Goal: Task Accomplishment & Management: Manage account settings

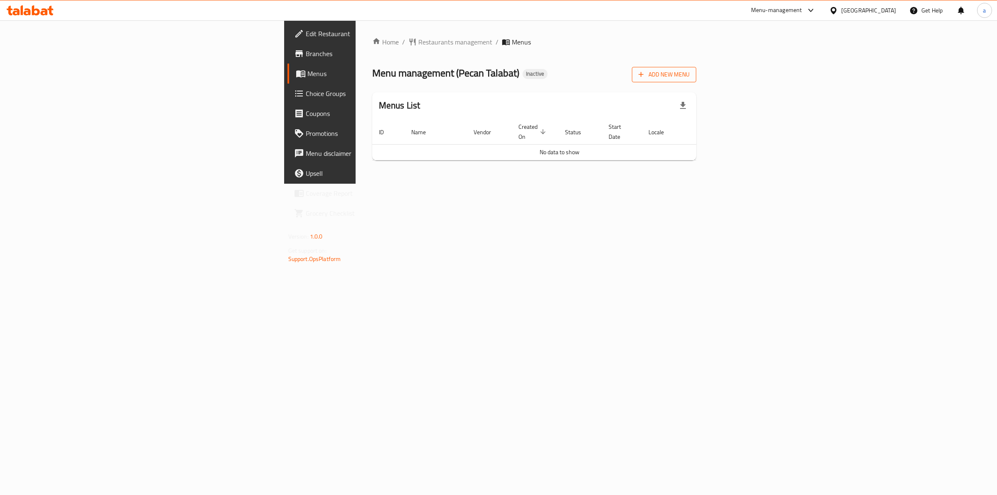
click at [690, 76] on span "Add New Menu" at bounding box center [664, 74] width 51 height 10
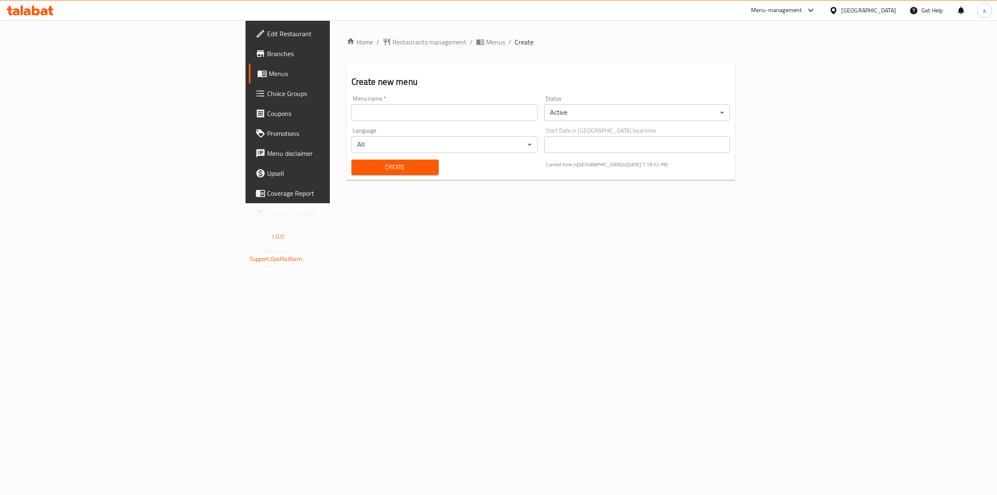
click at [352, 113] on input "text" at bounding box center [445, 112] width 186 height 17
type input "[DATE]"
click at [715, 119] on body "​ Menu-management [GEOGRAPHIC_DATA] Get Help a Edit Restaurant Branches Menus C…" at bounding box center [498, 257] width 997 height 475
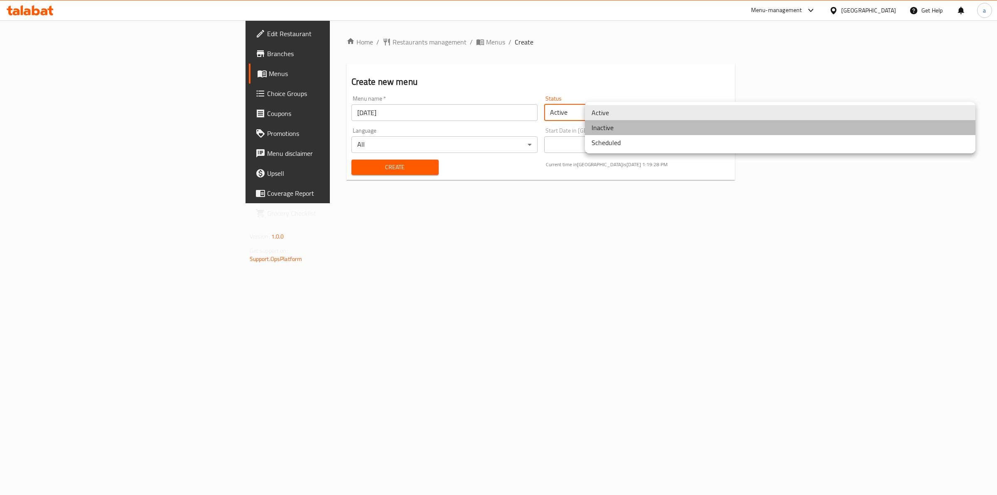
click at [690, 130] on li "Inactive" at bounding box center [780, 127] width 391 height 15
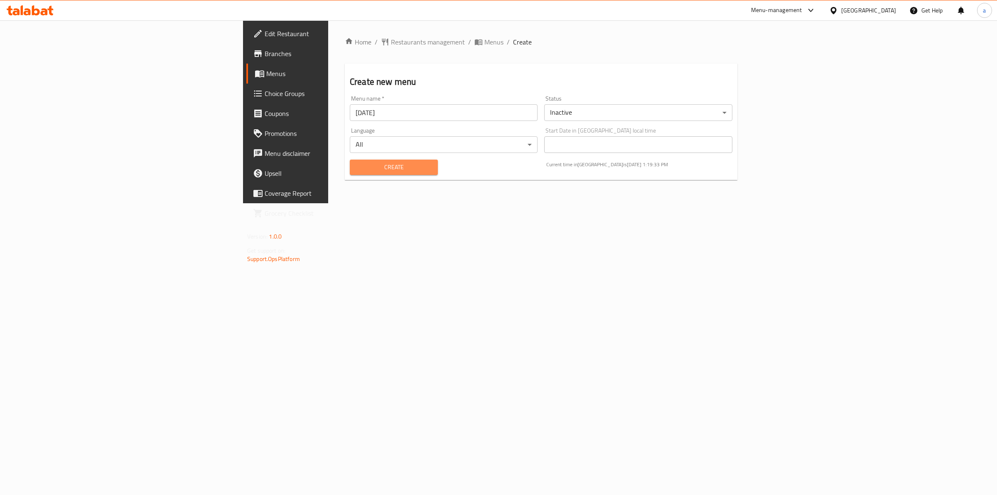
click at [357, 163] on span "Create" at bounding box center [394, 167] width 75 height 10
click at [486, 40] on span "Menus" at bounding box center [495, 42] width 19 height 10
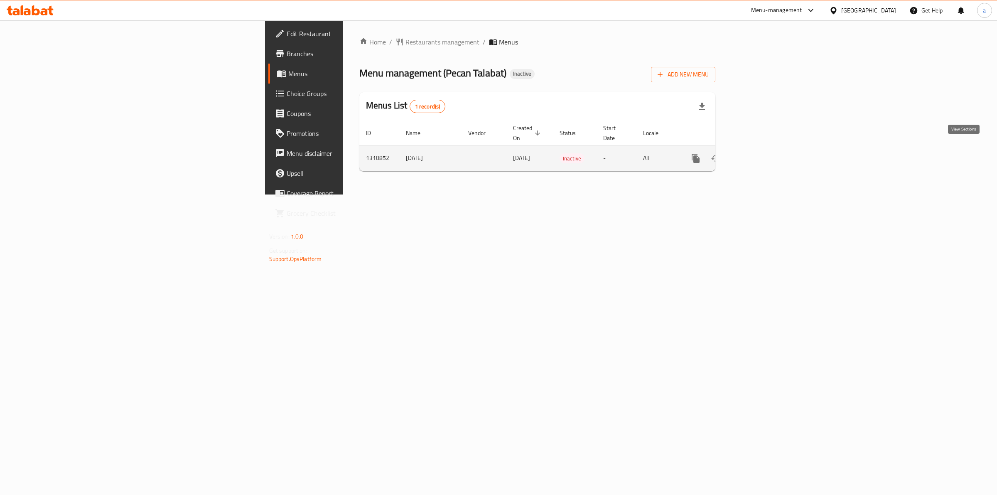
click at [761, 154] on icon "enhanced table" at bounding box center [756, 158] width 10 height 10
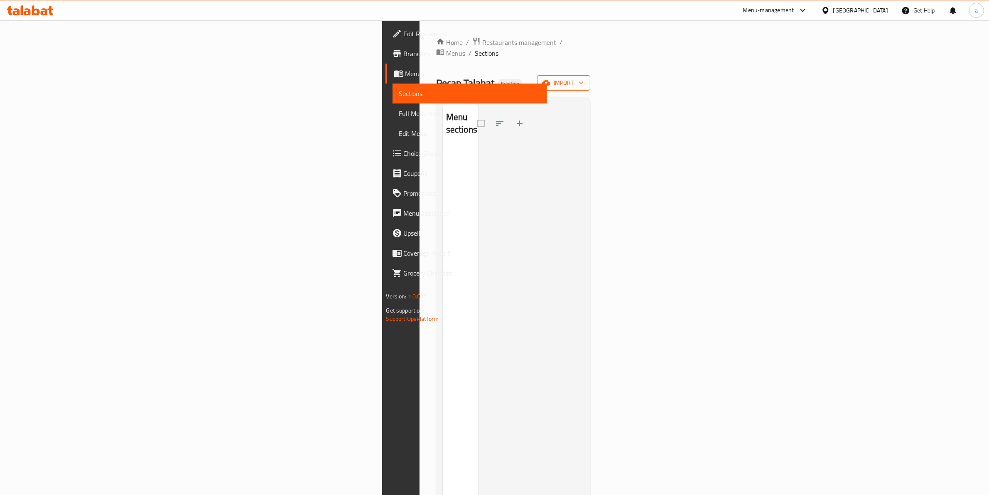
click at [551, 79] on icon "button" at bounding box center [546, 83] width 8 height 8
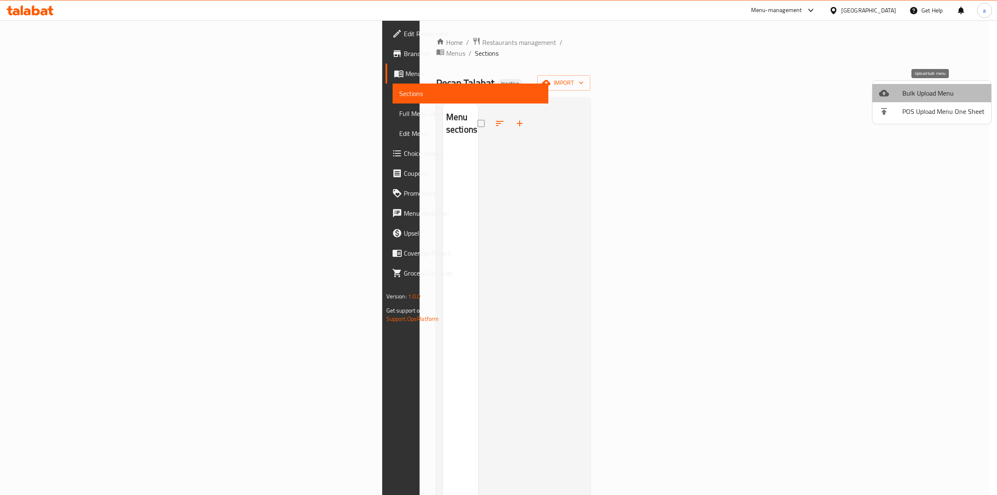
click at [944, 96] on span "Bulk Upload Menu" at bounding box center [944, 93] width 82 height 10
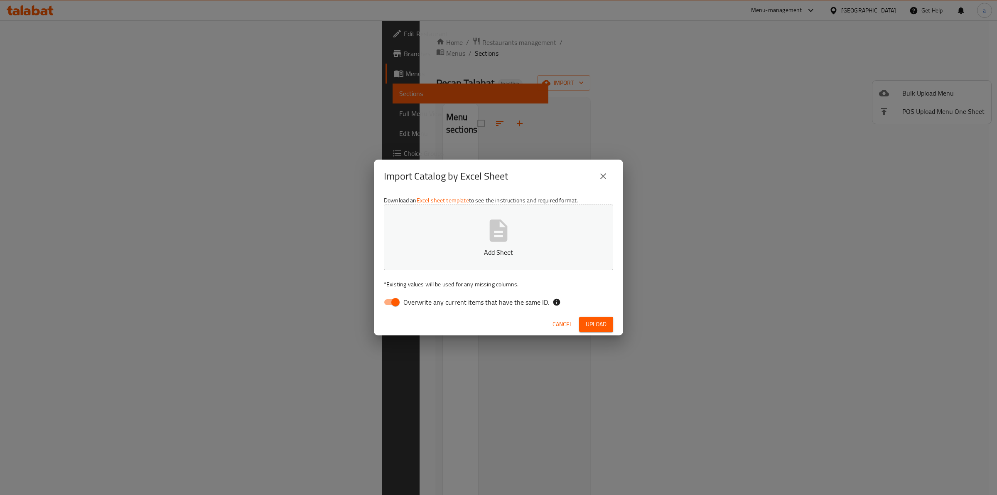
click at [494, 240] on icon "button" at bounding box center [499, 230] width 18 height 22
click at [393, 302] on input "Overwrite any current items that have the same ID." at bounding box center [395, 302] width 47 height 16
checkbox input "false"
click at [599, 323] on span "Upload" at bounding box center [596, 324] width 21 height 10
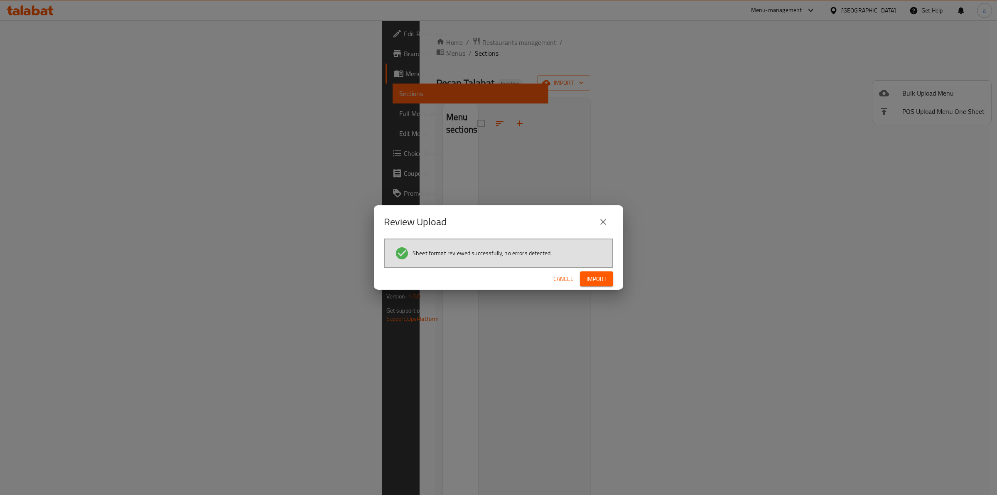
click at [601, 282] on span "Import" at bounding box center [597, 279] width 20 height 10
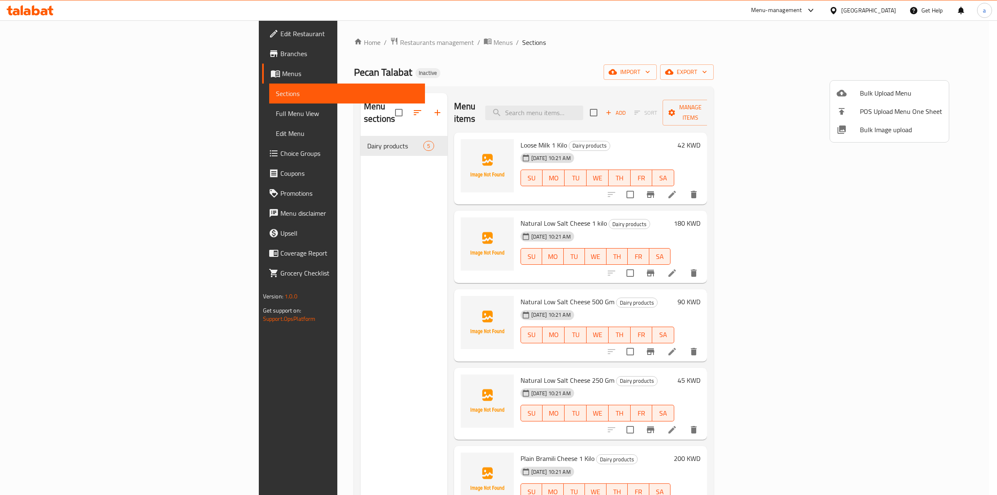
click at [306, 144] on div at bounding box center [498, 247] width 997 height 495
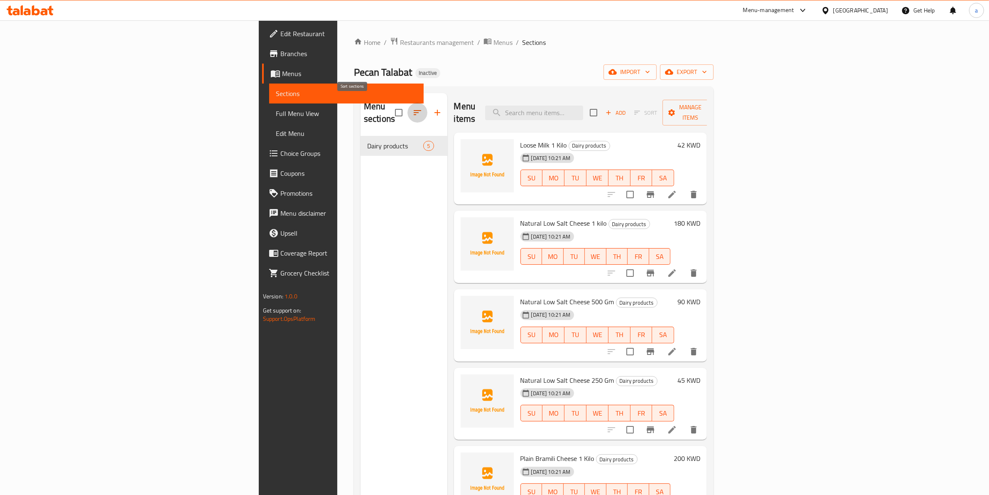
click at [413, 111] on icon "button" at bounding box center [418, 113] width 10 height 10
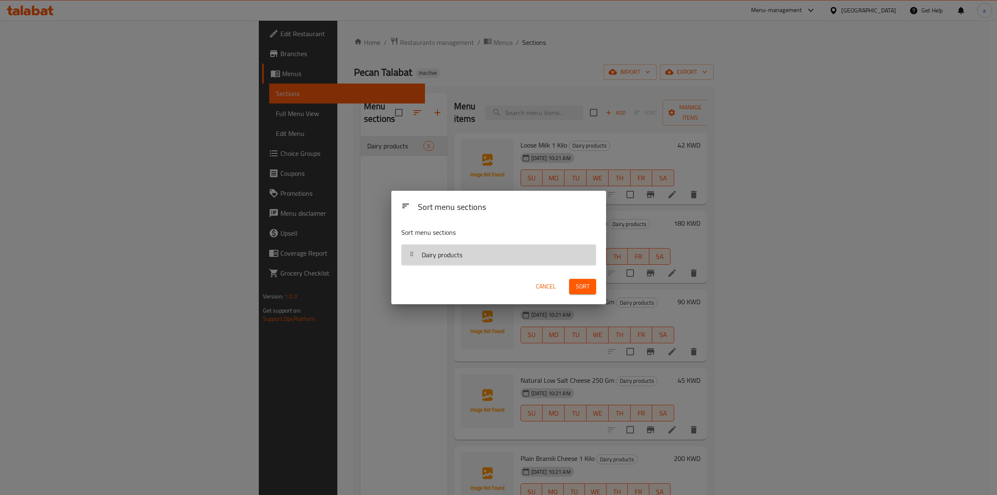
click at [445, 264] on div "Dairy products" at bounding box center [441, 255] width 47 height 20
click at [331, 203] on div "Sort menu sections Sort menu sections Dairy products Cancel Sort" at bounding box center [498, 247] width 997 height 495
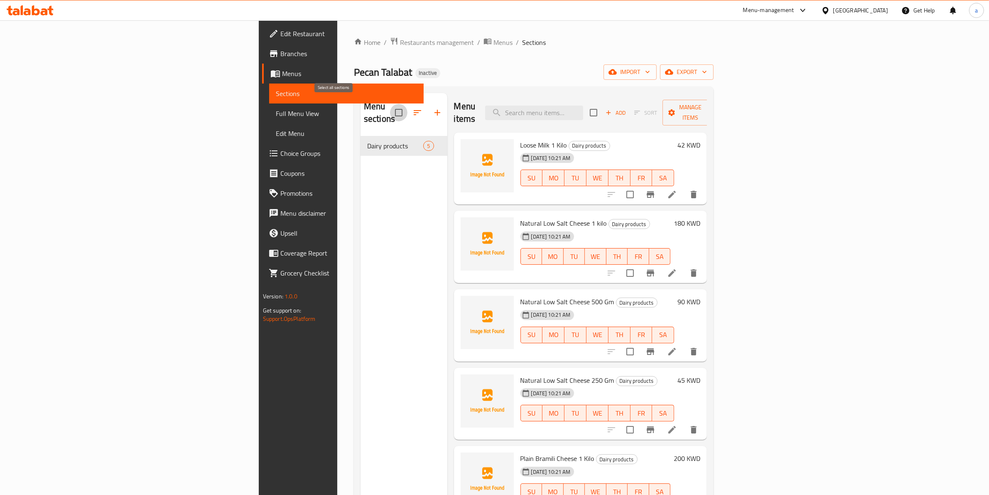
click at [390, 108] on input "checkbox" at bounding box center [398, 112] width 17 height 17
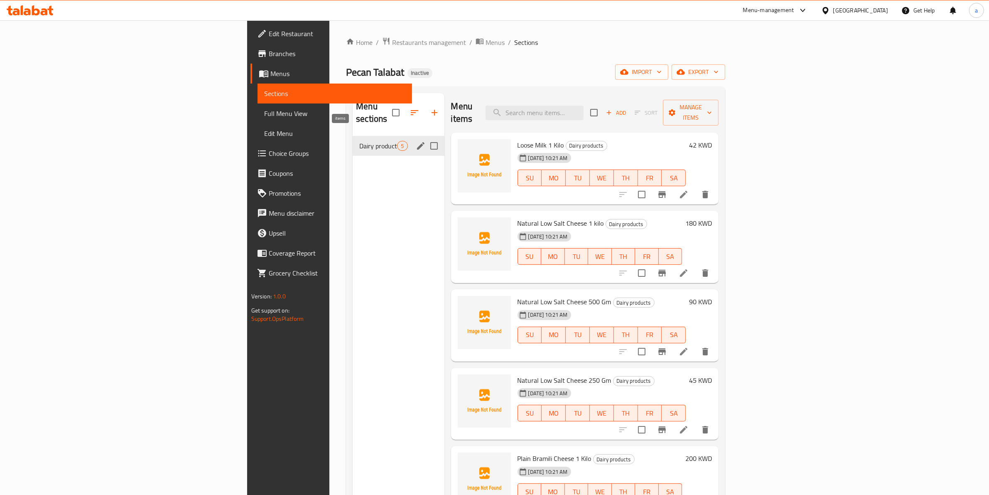
click at [398, 142] on span "5" at bounding box center [403, 146] width 10 height 8
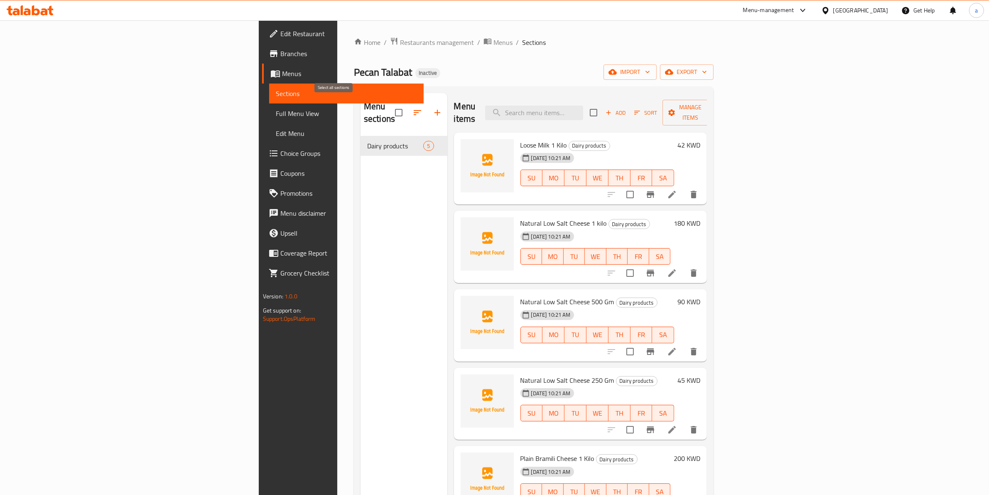
click at [390, 104] on input "checkbox" at bounding box center [398, 112] width 17 height 17
checkbox input "false"
click at [413, 109] on icon "button" at bounding box center [418, 113] width 10 height 10
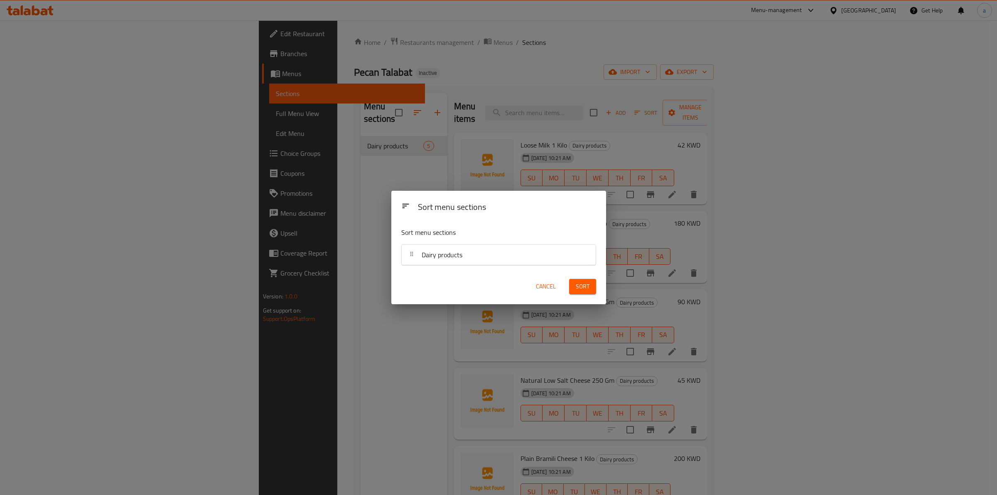
click at [469, 264] on div "Dairy products" at bounding box center [498, 255] width 187 height 20
click at [584, 287] on span "Sort" at bounding box center [583, 286] width 14 height 10
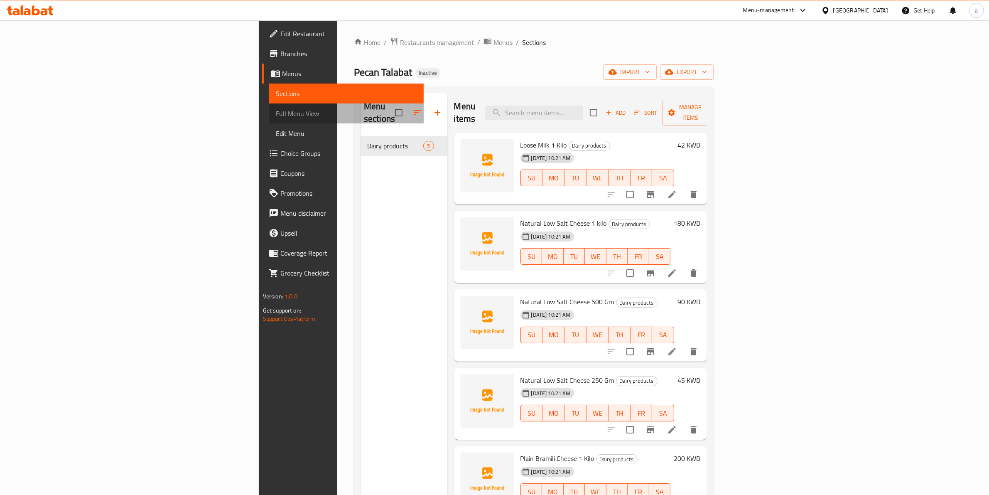
click at [276, 114] on span "Full Menu View" at bounding box center [347, 113] width 142 height 10
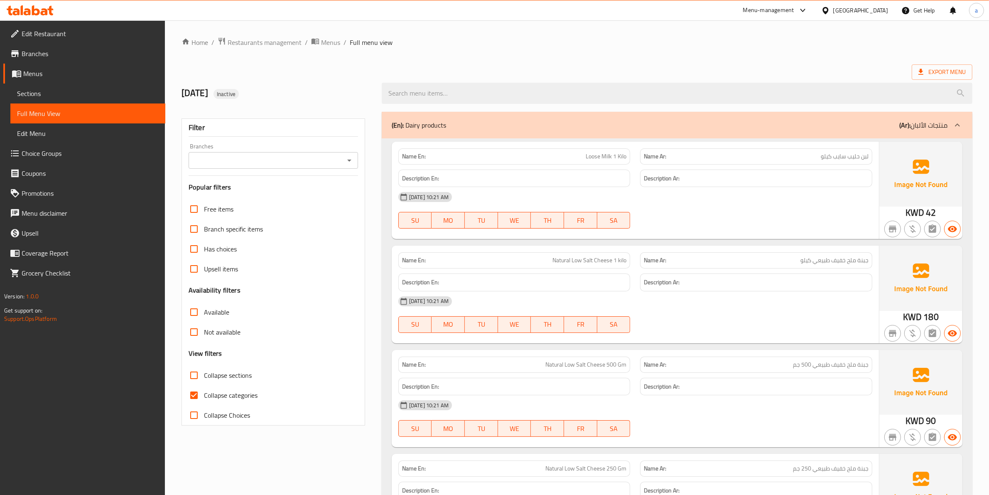
click at [232, 398] on span "Collapse categories" at bounding box center [231, 395] width 54 height 10
click at [204, 398] on input "Collapse categories" at bounding box center [194, 395] width 20 height 20
click at [217, 396] on span "Collapse categories" at bounding box center [231, 395] width 54 height 10
click at [204, 396] on input "Collapse categories" at bounding box center [194, 395] width 20 height 20
click at [208, 393] on span "Collapse categories" at bounding box center [231, 395] width 54 height 10
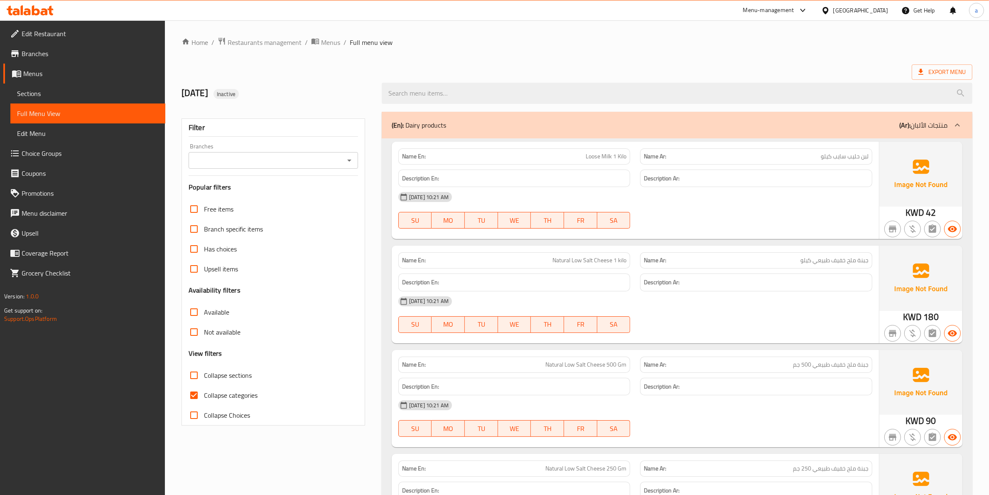
click at [204, 393] on input "Collapse categories" at bounding box center [194, 395] width 20 height 20
checkbox input "false"
click at [208, 380] on span "Collapse sections" at bounding box center [228, 375] width 48 height 10
click at [204, 380] on input "Collapse sections" at bounding box center [194, 375] width 20 height 20
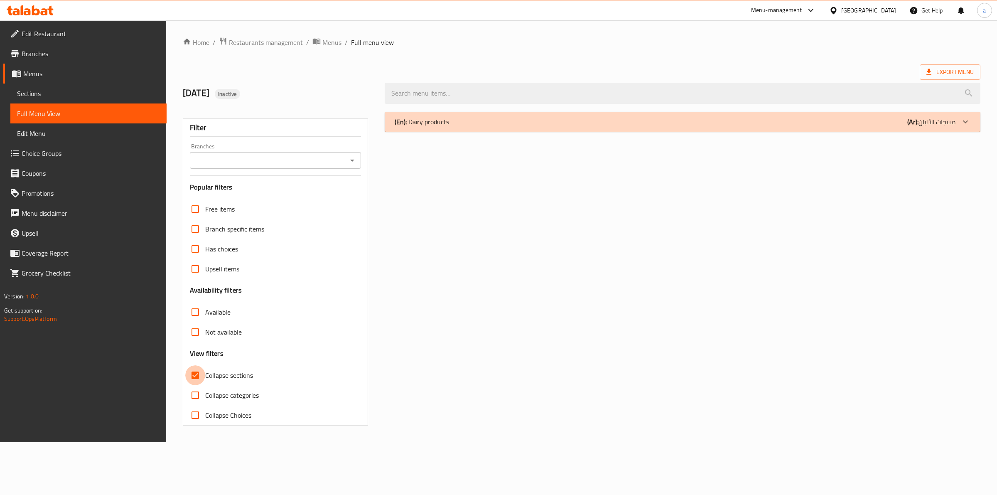
click at [202, 377] on input "Collapse sections" at bounding box center [195, 375] width 20 height 20
checkbox input "false"
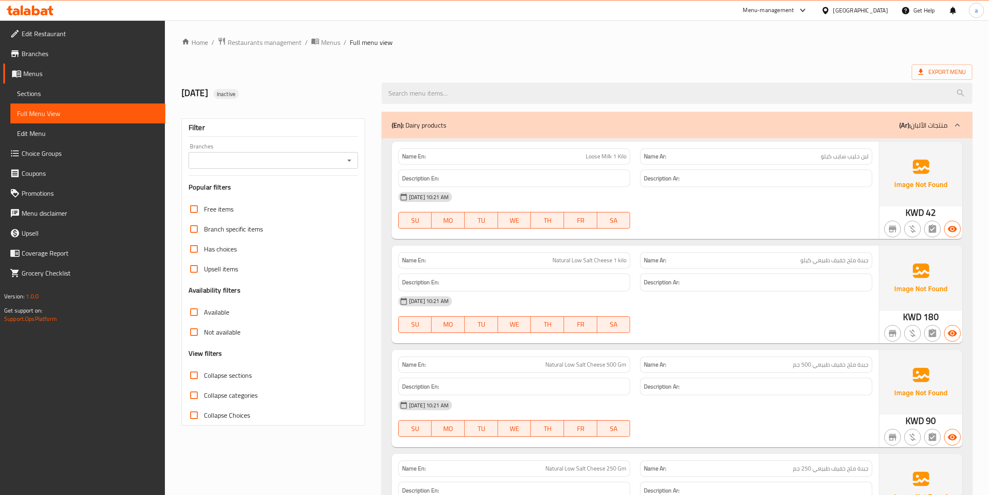
click at [223, 396] on span "Collapse categories" at bounding box center [231, 395] width 54 height 10
click at [204, 396] on input "Collapse categories" at bounding box center [194, 395] width 20 height 20
click at [223, 396] on span "Collapse categories" at bounding box center [231, 395] width 54 height 10
click at [204, 396] on input "Collapse categories" at bounding box center [194, 395] width 20 height 20
checkbox input "false"
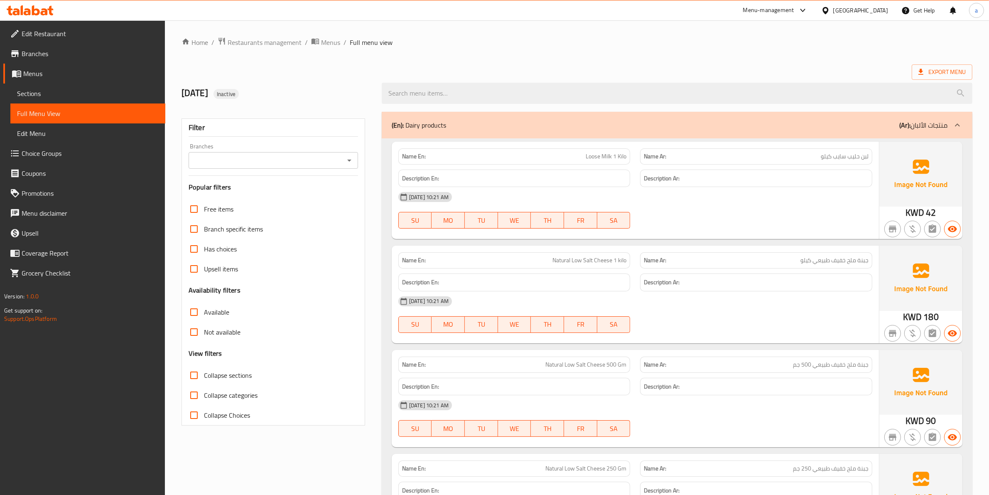
click at [81, 89] on span "Sections" at bounding box center [88, 94] width 142 height 10
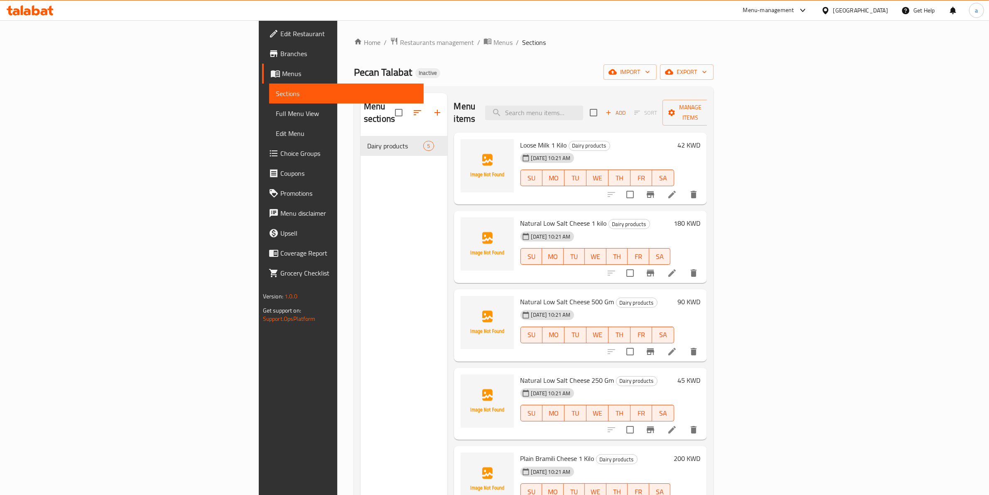
click at [701, 139] on h6 "42 KWD" at bounding box center [689, 145] width 23 height 12
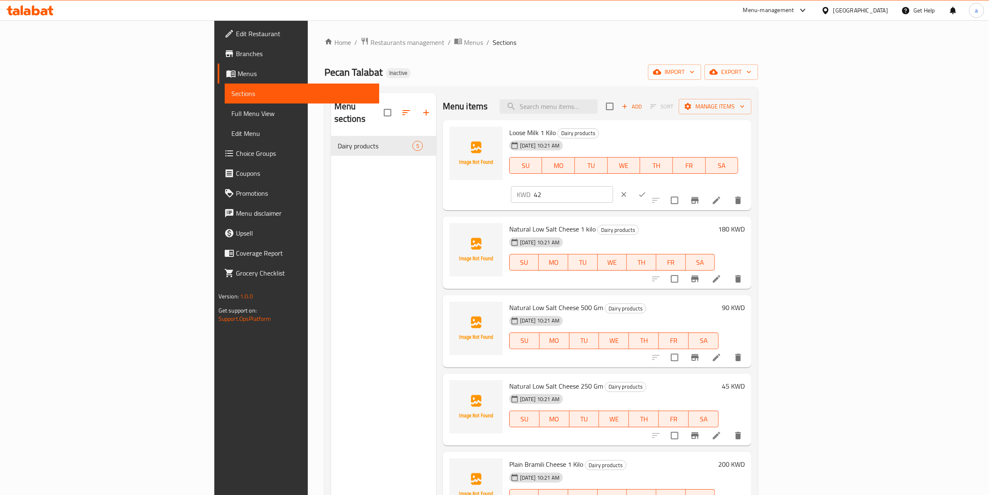
click at [652, 185] on button "ok" at bounding box center [642, 194] width 18 height 18
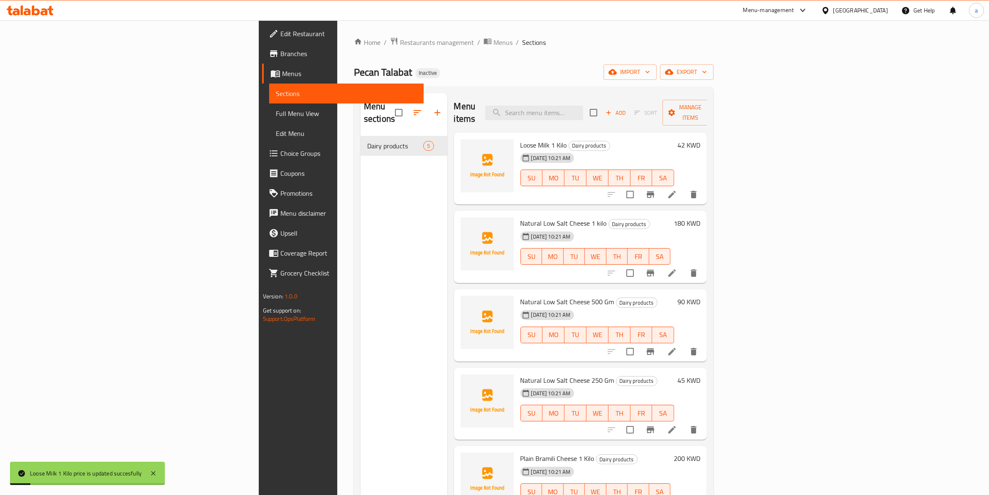
click at [701, 139] on h6 "42 KWD" at bounding box center [689, 145] width 23 height 12
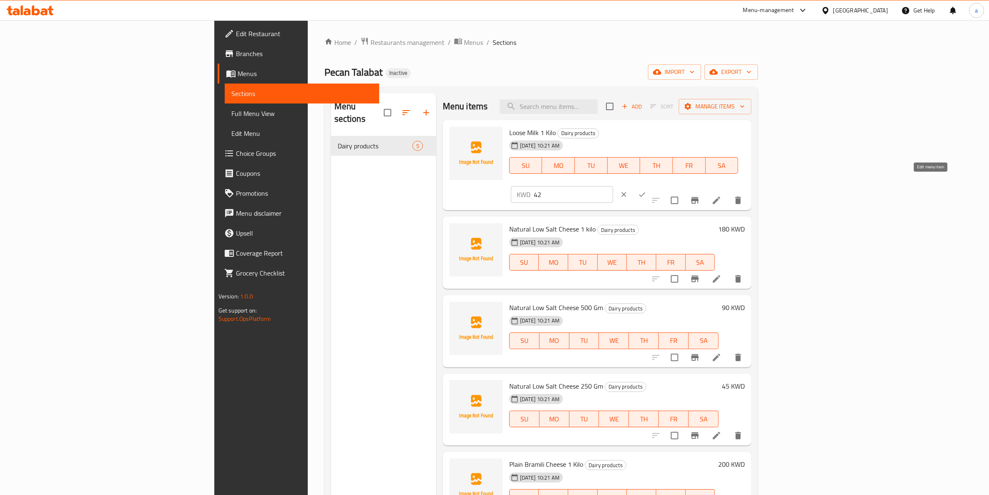
click at [721, 197] on icon at bounding box center [716, 200] width 7 height 7
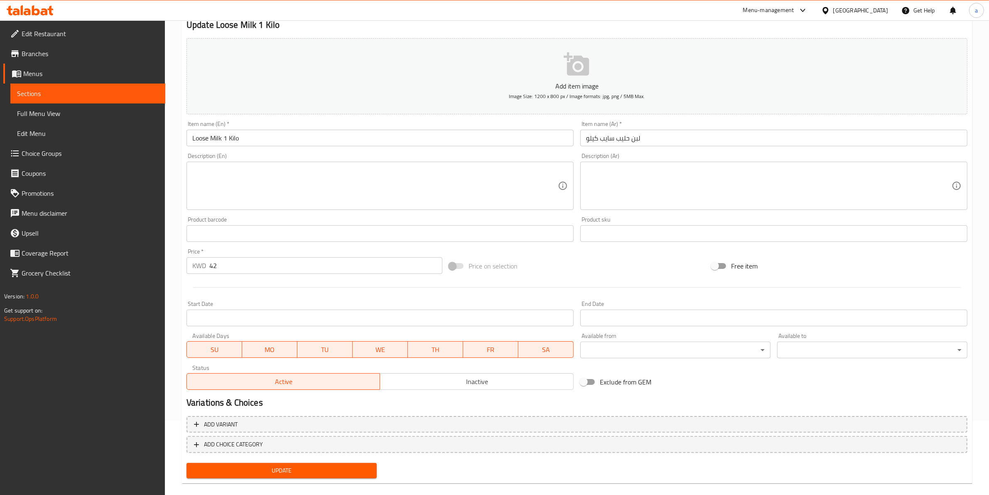
scroll to position [84, 0]
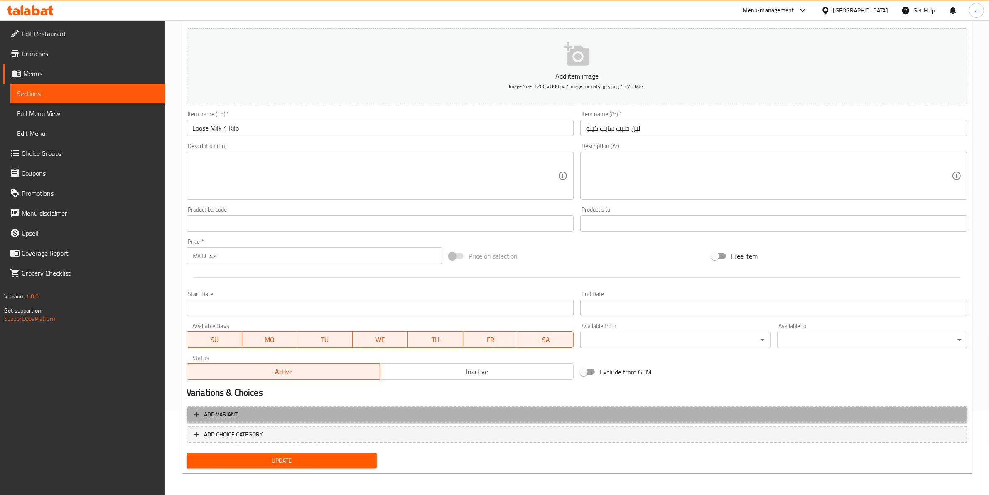
click at [275, 412] on span "Add variant" at bounding box center [577, 414] width 766 height 10
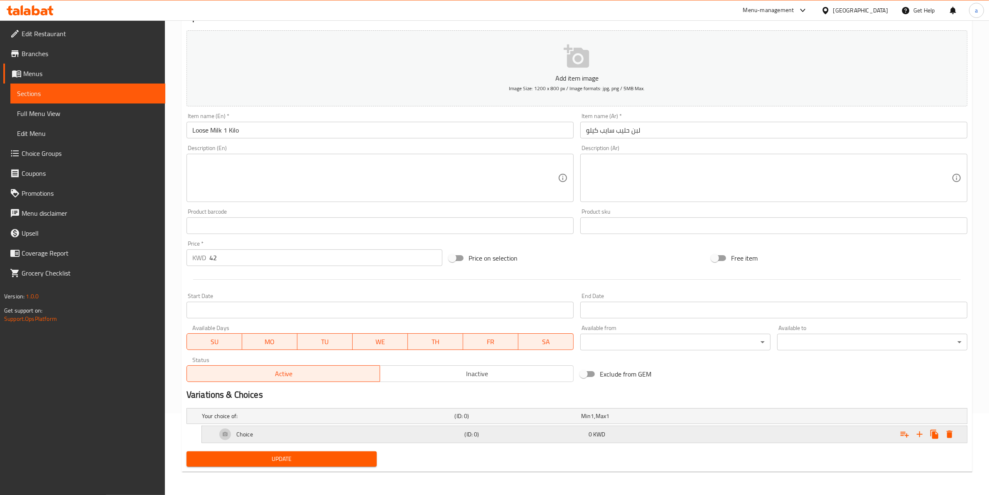
click at [250, 435] on h5 "Choice" at bounding box center [244, 434] width 17 height 8
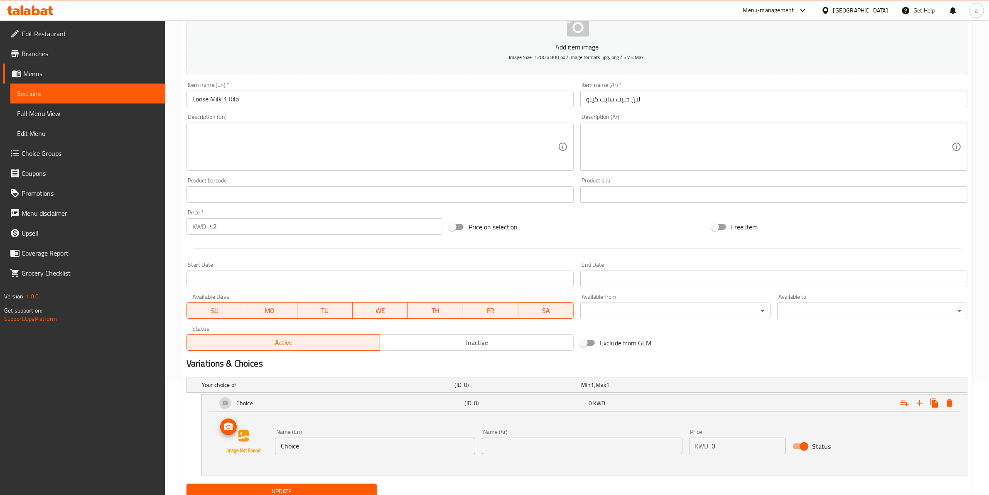
scroll to position [145, 0]
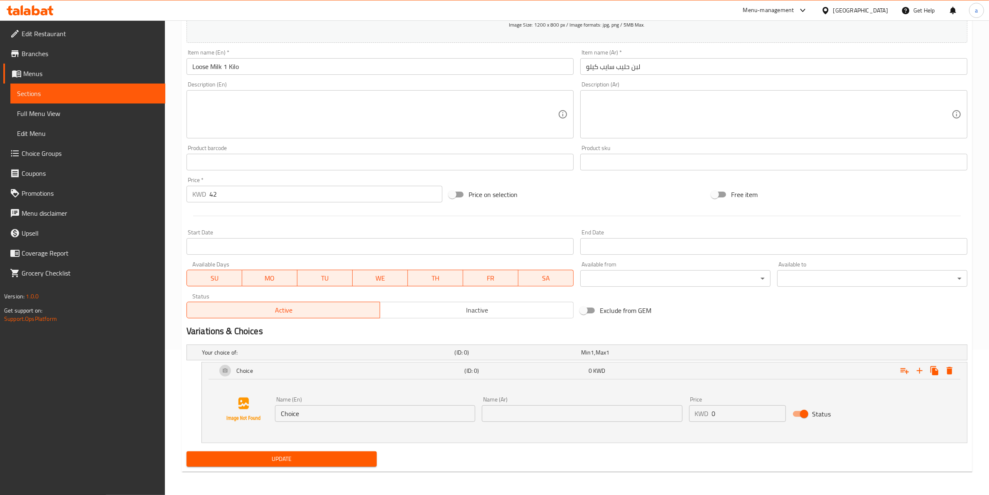
click at [370, 416] on input "Choice" at bounding box center [375, 413] width 200 height 17
click at [564, 409] on input "text" at bounding box center [582, 413] width 200 height 17
click at [564, 352] on h5 "(ID: 0)" at bounding box center [516, 352] width 123 height 8
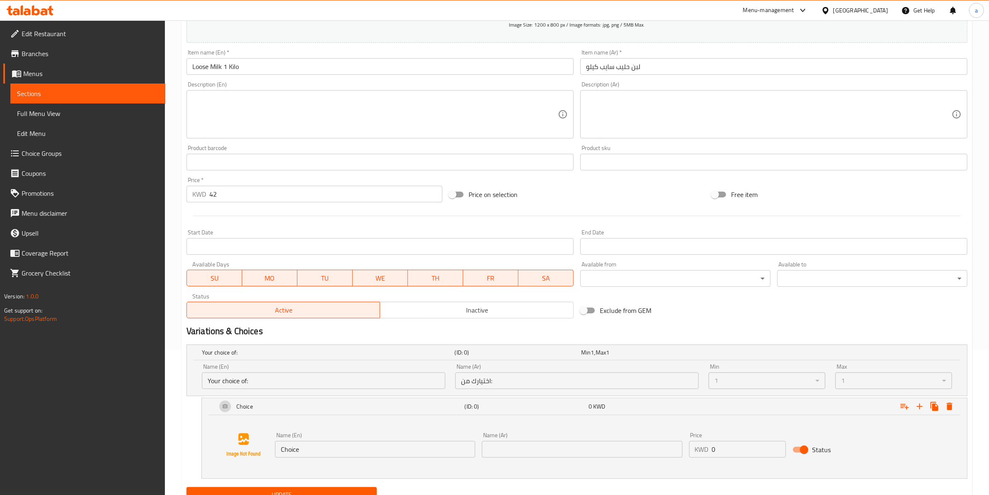
click at [811, 381] on div "1" at bounding box center [767, 380] width 117 height 17
click at [741, 384] on div "1" at bounding box center [767, 380] width 117 height 17
click at [876, 379] on div "1" at bounding box center [894, 380] width 117 height 17
click at [740, 387] on div "1" at bounding box center [767, 380] width 117 height 17
click at [903, 377] on div "1" at bounding box center [894, 380] width 117 height 17
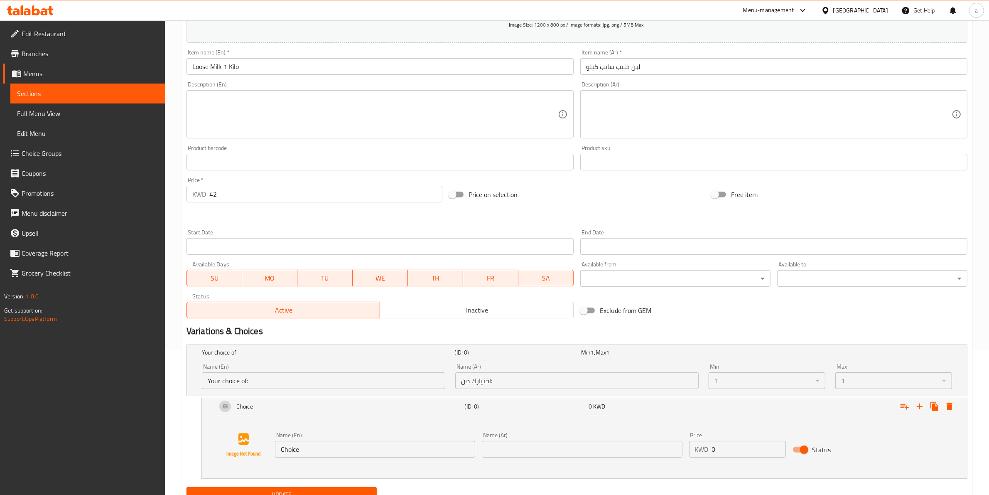
click at [765, 386] on div "1" at bounding box center [767, 380] width 117 height 17
click at [858, 384] on div "1" at bounding box center [894, 380] width 117 height 17
click at [770, 386] on div "1" at bounding box center [767, 380] width 117 height 17
click at [853, 377] on div "1" at bounding box center [894, 380] width 117 height 17
click at [775, 383] on div "1" at bounding box center [767, 380] width 117 height 17
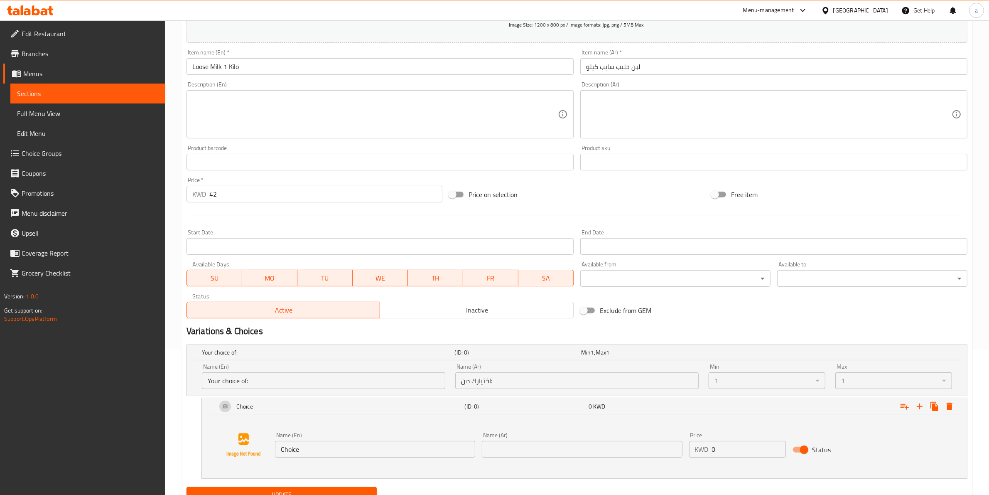
click at [881, 381] on div "1" at bounding box center [894, 380] width 117 height 17
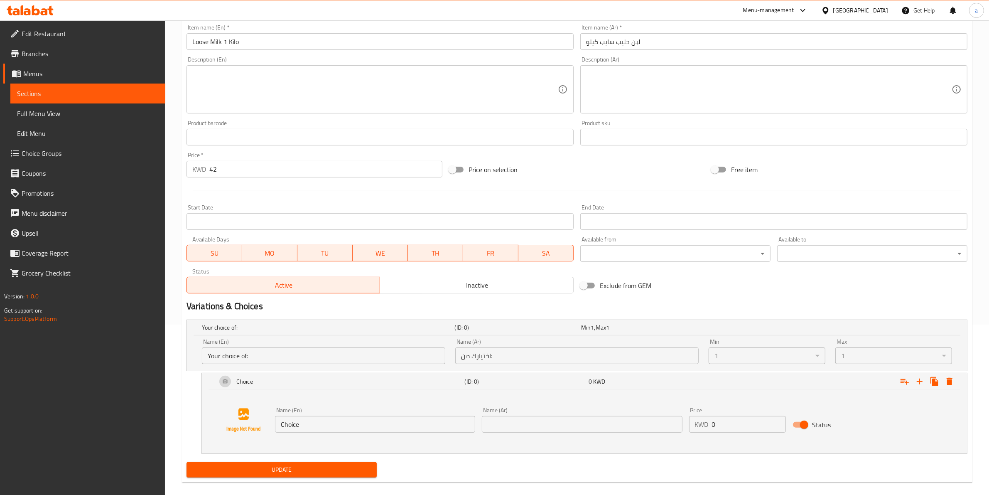
scroll to position [181, 0]
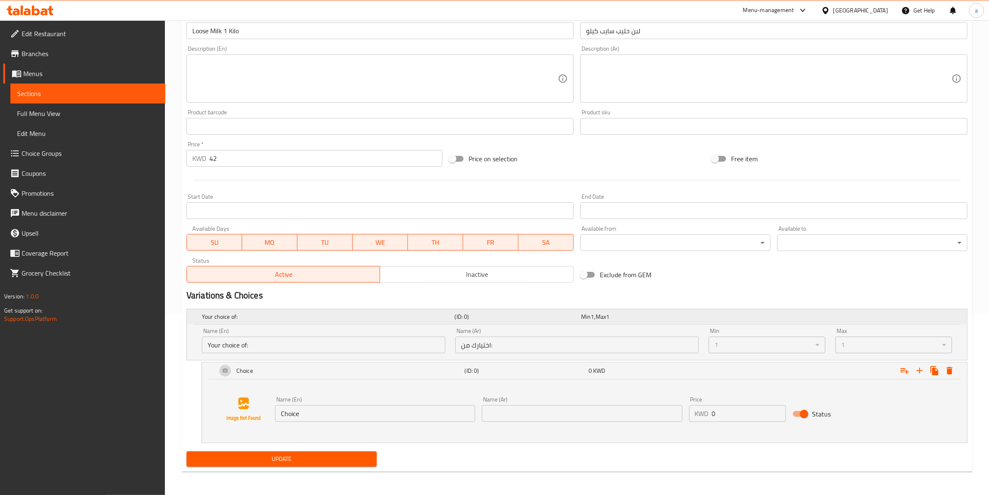
click at [585, 319] on span "Min" at bounding box center [586, 316] width 10 height 11
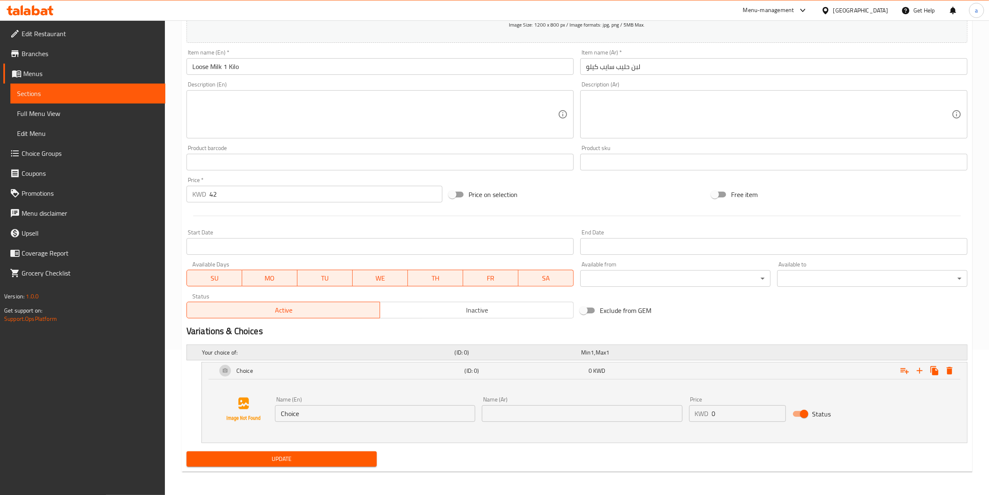
scroll to position [145, 0]
click at [537, 379] on div "Choice (ID: 0) 0 KWD" at bounding box center [587, 371] width 744 height 20
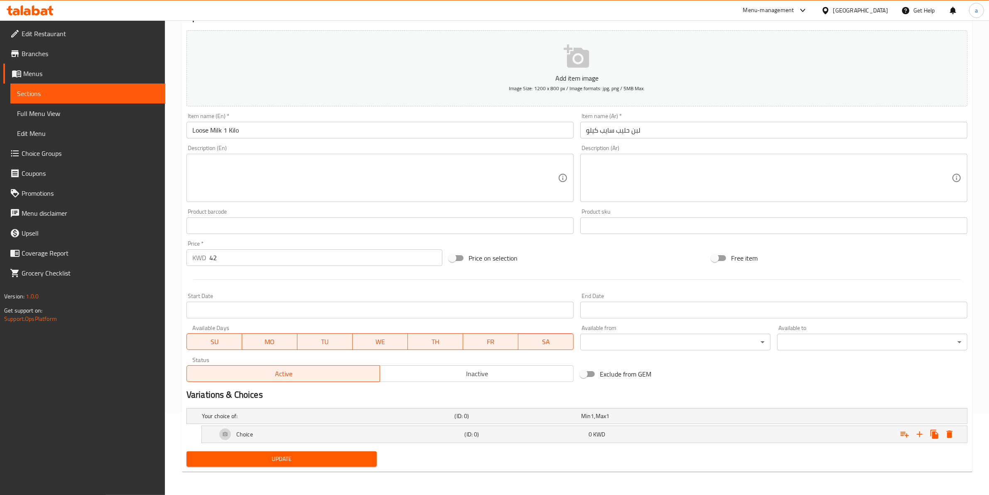
scroll to position [82, 0]
click at [231, 420] on h5 "Your choice of:" at bounding box center [327, 416] width 250 height 8
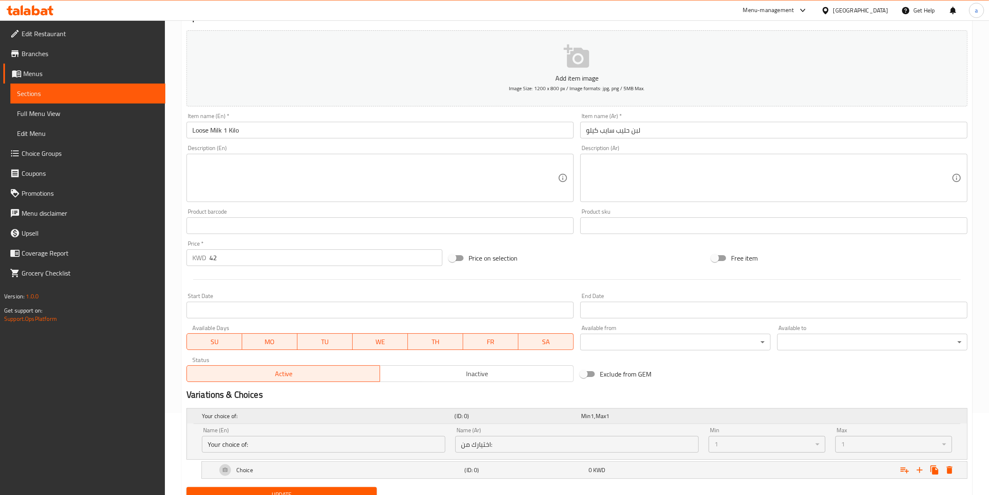
click at [231, 420] on h5 "Your choice of:" at bounding box center [327, 416] width 250 height 8
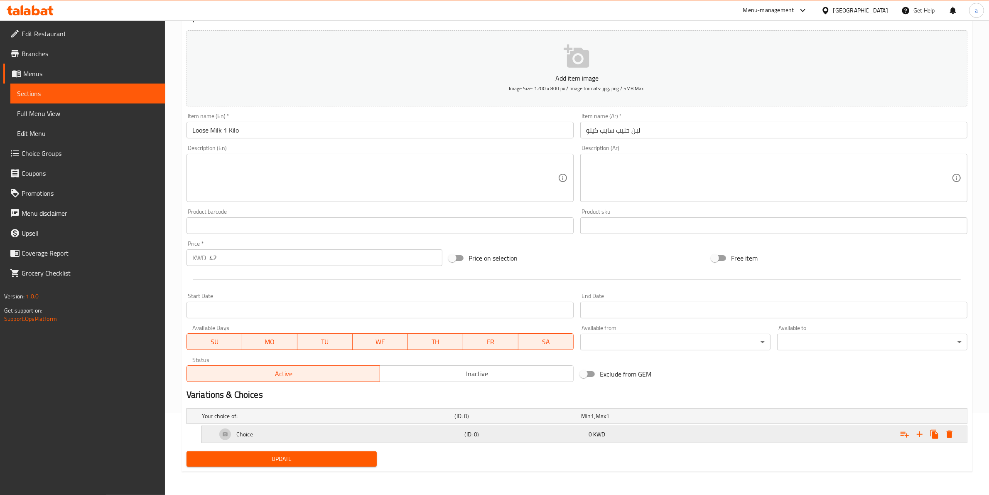
click at [294, 433] on div "Choice" at bounding box center [339, 434] width 248 height 20
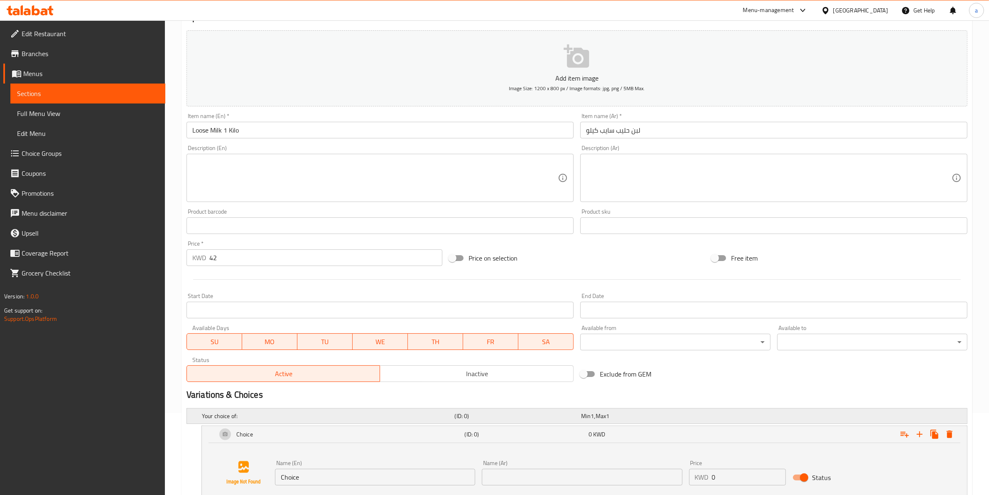
click at [295, 420] on h5 "Your choice of:" at bounding box center [327, 416] width 250 height 8
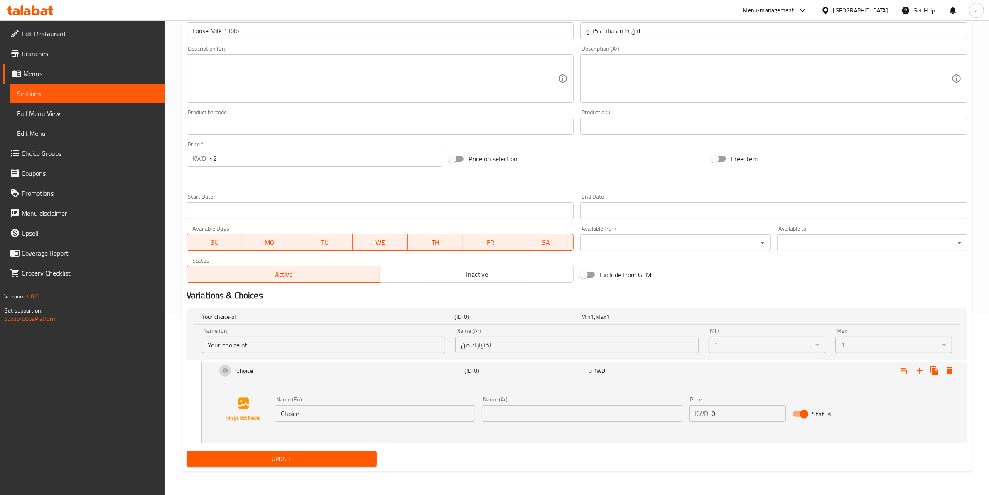
click at [504, 414] on input "text" at bounding box center [582, 413] width 200 height 17
type input "["
type input "aa"
click at [187, 451] on button "Update" at bounding box center [282, 458] width 190 height 15
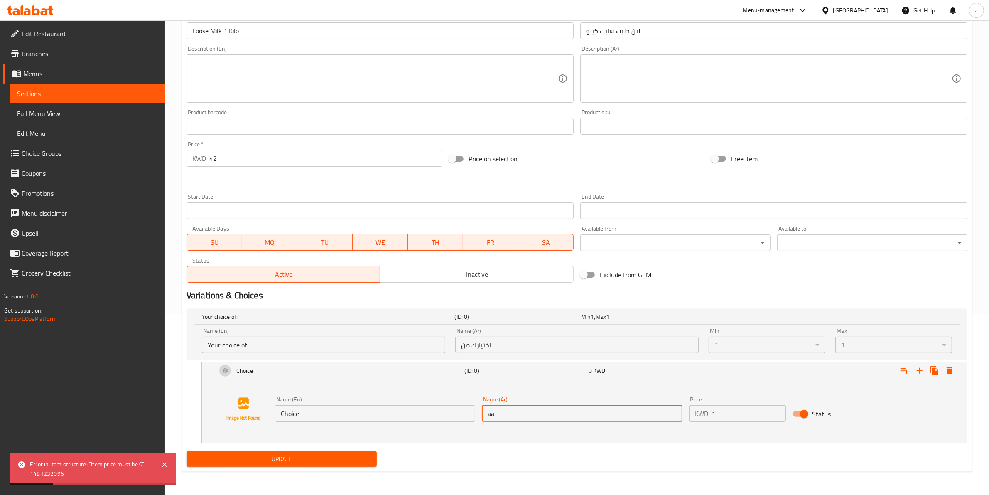
click at [776, 410] on input "1" at bounding box center [749, 413] width 74 height 17
click at [776, 410] on input "2" at bounding box center [749, 413] width 74 height 17
click at [776, 410] on input "3" at bounding box center [749, 413] width 74 height 17
click at [291, 460] on span "Update" at bounding box center [281, 459] width 177 height 10
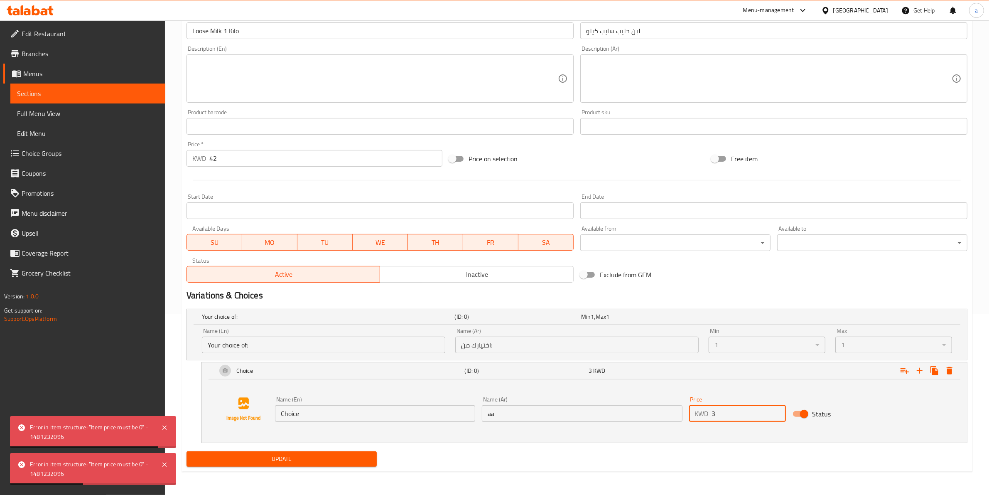
drag, startPoint x: 727, startPoint y: 416, endPoint x: 705, endPoint y: 418, distance: 22.2
click at [705, 418] on div "KWD 3 Price" at bounding box center [737, 413] width 97 height 17
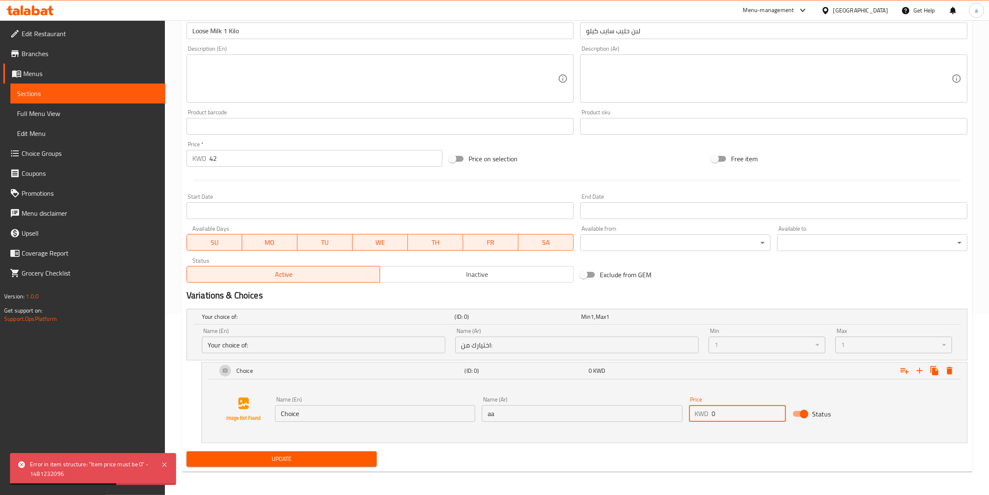
type input "0"
click at [325, 460] on span "Update" at bounding box center [281, 459] width 177 height 10
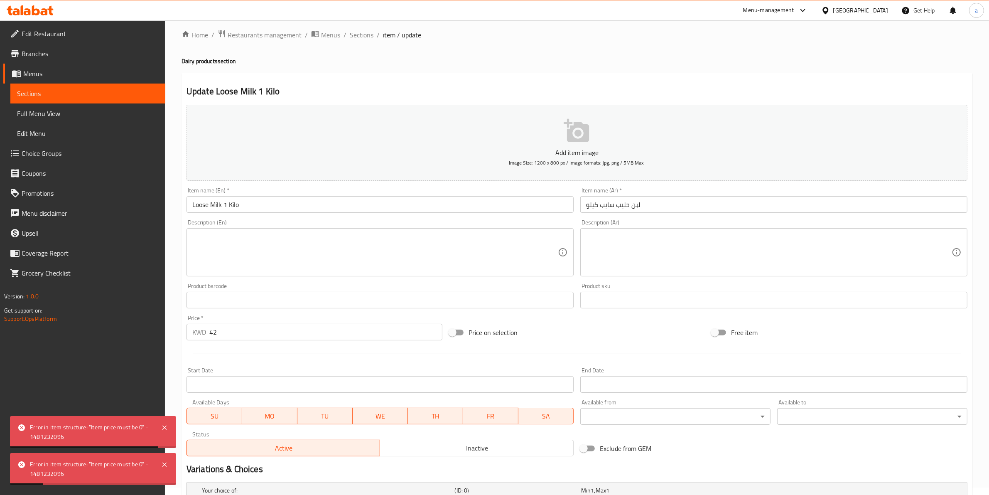
scroll to position [0, 0]
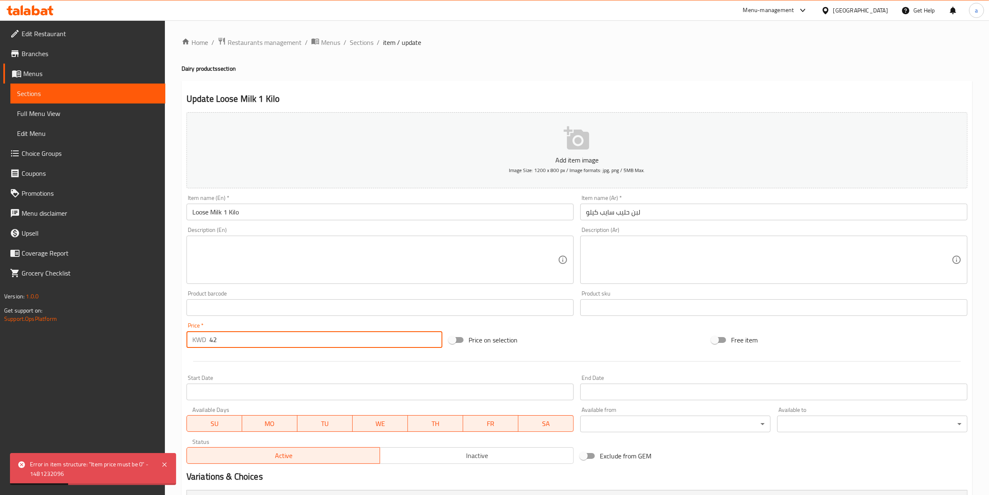
click at [305, 340] on input "42" at bounding box center [325, 339] width 233 height 17
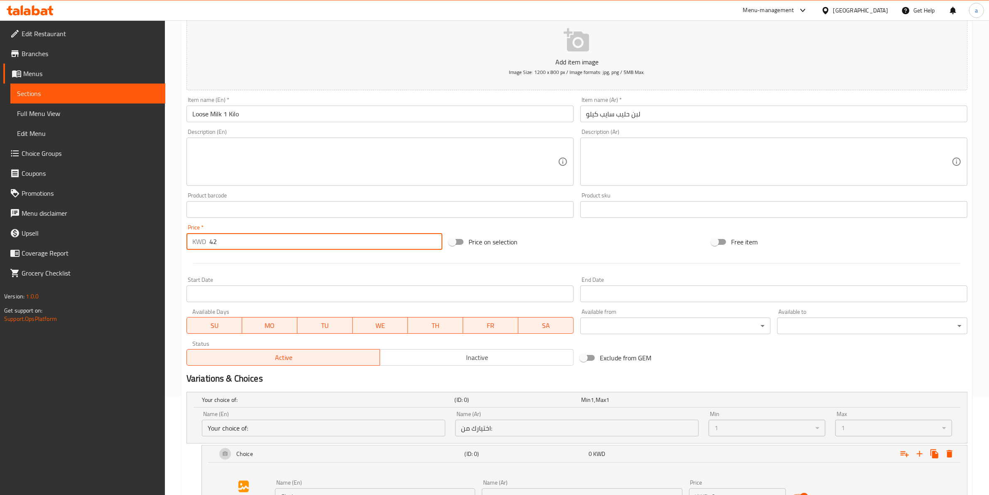
scroll to position [181, 0]
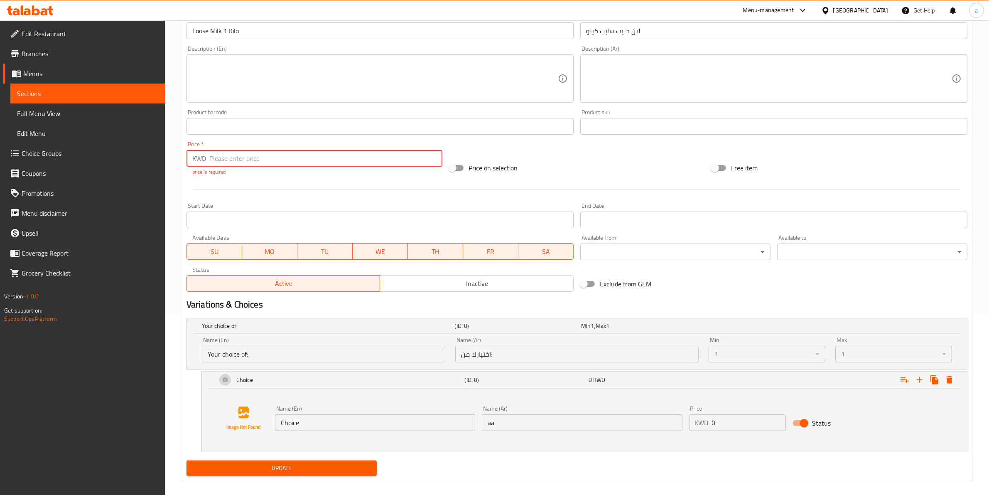
click at [347, 160] on input "number" at bounding box center [325, 158] width 233 height 17
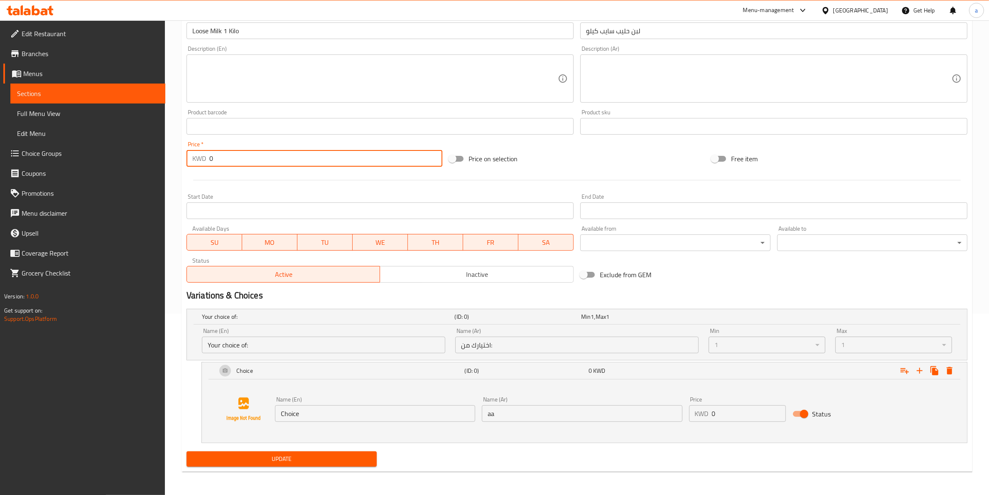
type input "0"
click at [744, 341] on div "1" at bounding box center [767, 345] width 117 height 17
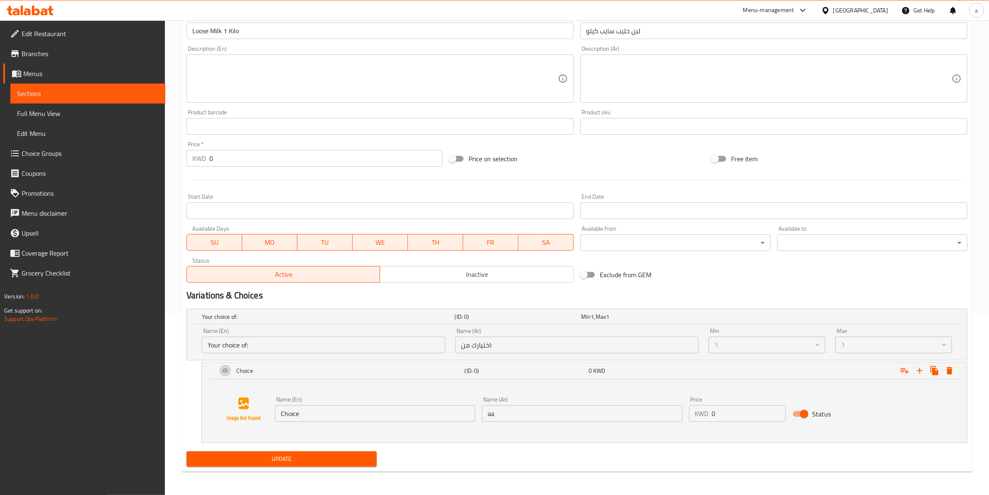
click at [277, 156] on input "0" at bounding box center [325, 158] width 233 height 17
click at [742, 419] on input "0" at bounding box center [749, 413] width 74 height 17
type input "15"
click at [744, 346] on div "1" at bounding box center [767, 345] width 117 height 17
click at [318, 460] on span "Update" at bounding box center [281, 459] width 177 height 10
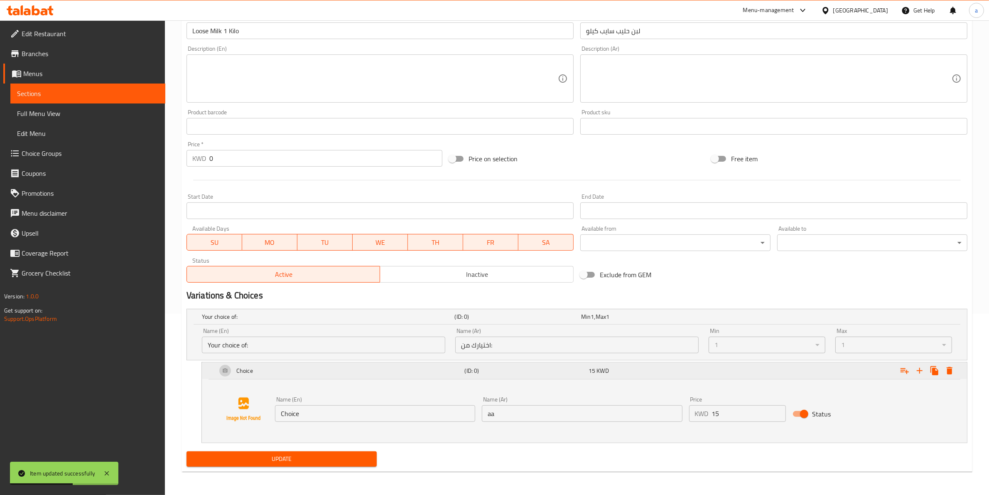
click at [497, 370] on h5 "(ID: 0)" at bounding box center [525, 371] width 121 height 8
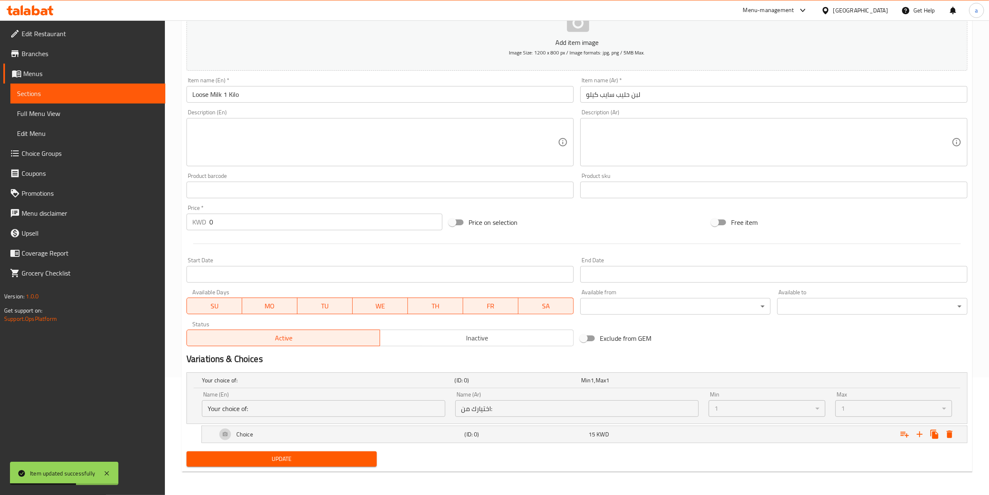
scroll to position [117, 0]
click at [407, 437] on div "Choice" at bounding box center [339, 435] width 248 height 20
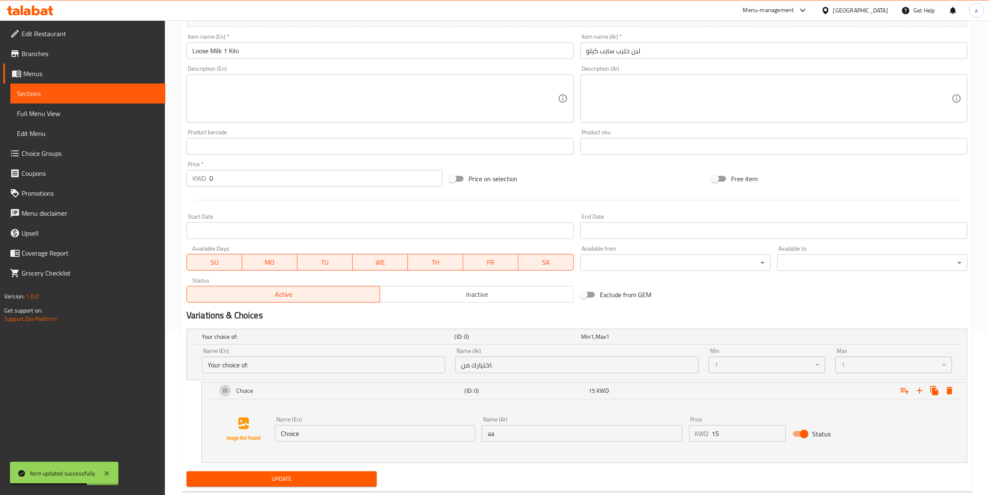
scroll to position [181, 0]
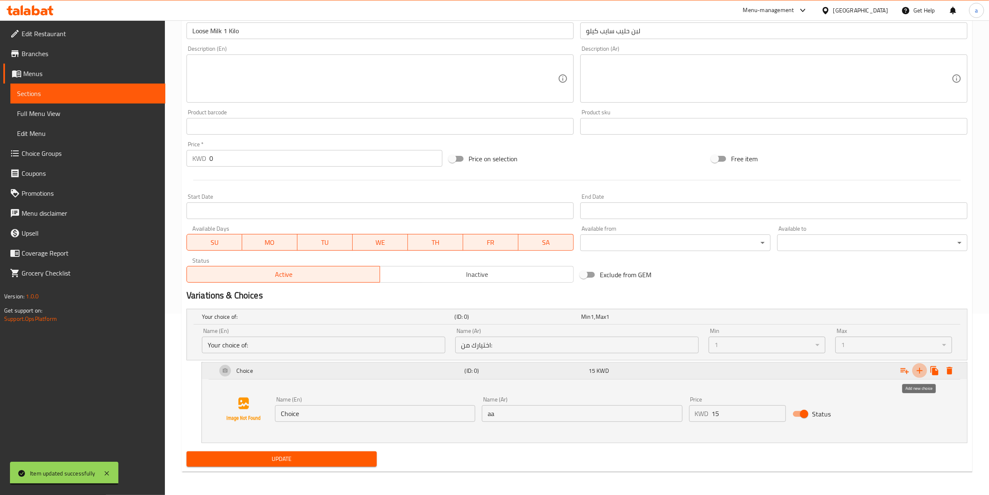
click at [918, 369] on icon "Expand" at bounding box center [920, 371] width 10 height 10
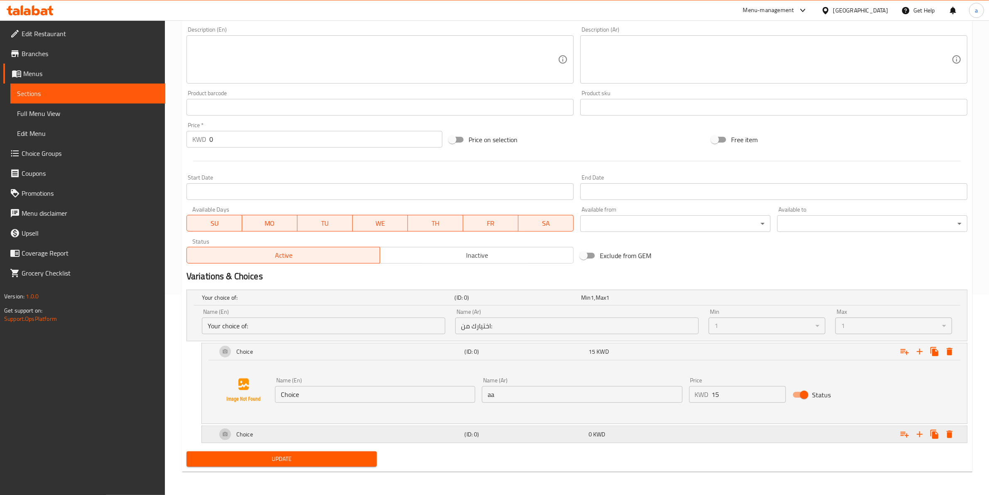
click at [551, 435] on h5 "(ID: 0)" at bounding box center [525, 434] width 121 height 8
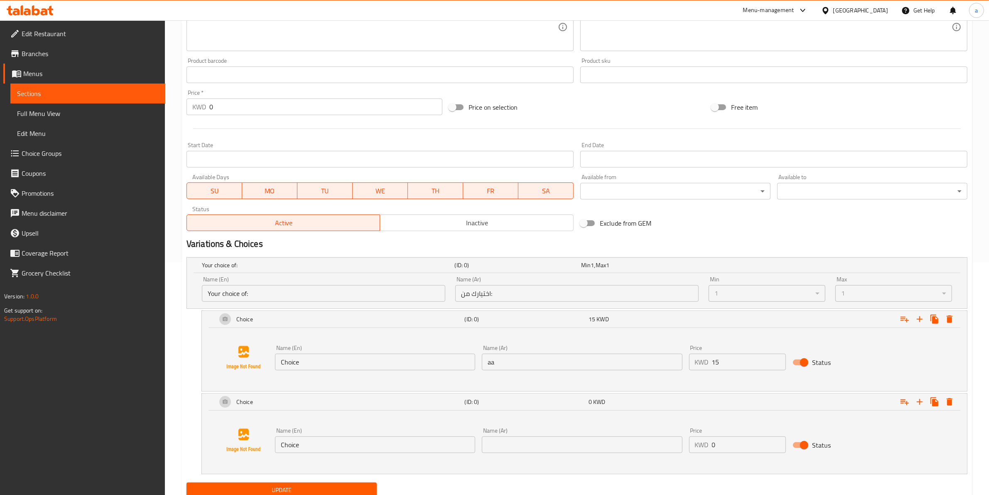
scroll to position [264, 0]
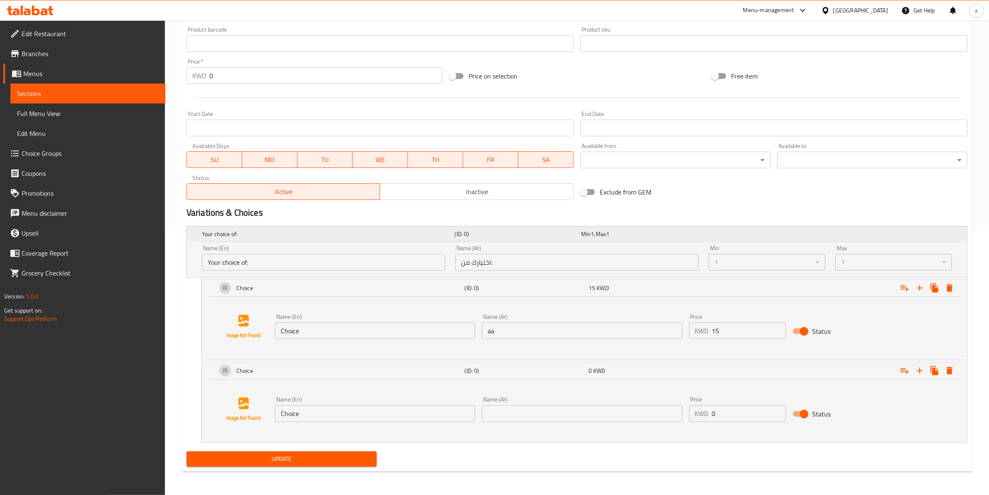
click at [631, 233] on div "Min 1 , Max 1" at bounding box center [642, 234] width 123 height 8
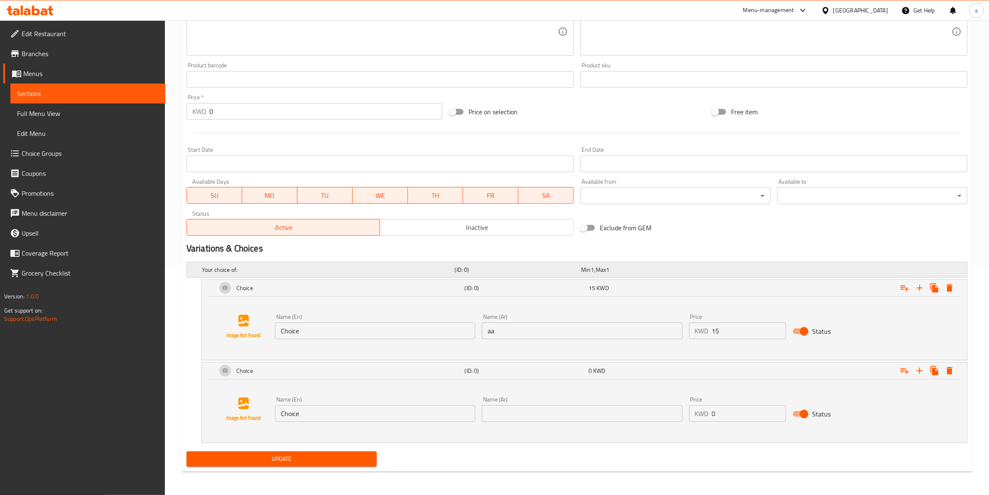
click at [628, 261] on div "Your choice of: (ID: 0) Min 1 , Max 1" at bounding box center [579, 270] width 759 height 18
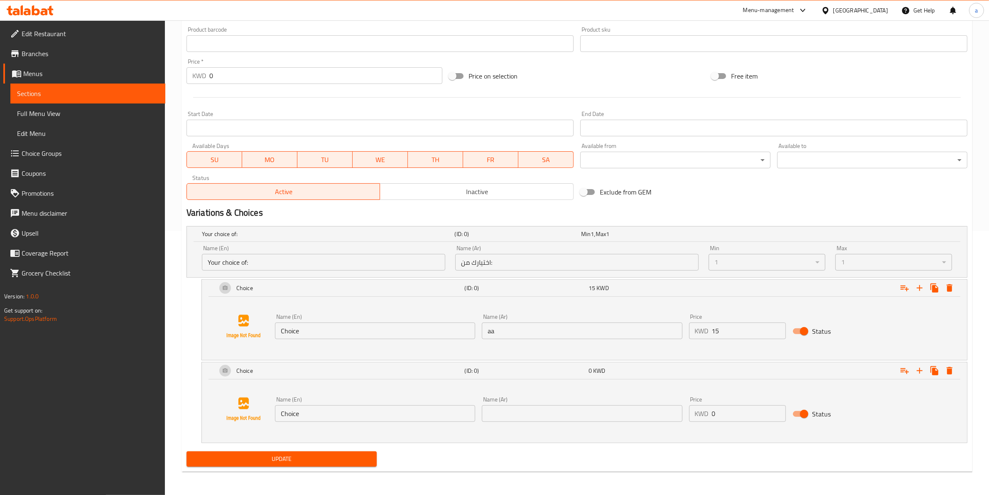
click at [751, 259] on div "1" at bounding box center [767, 262] width 117 height 17
click at [366, 421] on input "Choice" at bounding box center [375, 413] width 200 height 17
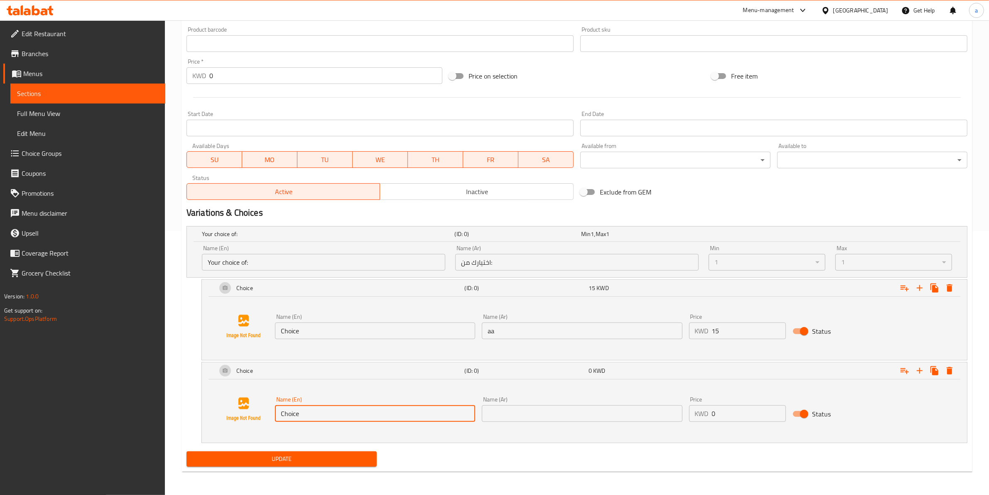
click at [366, 421] on input "Choice" at bounding box center [375, 413] width 200 height 17
type input "aara"
click at [489, 421] on input "text" at bounding box center [582, 413] width 200 height 17
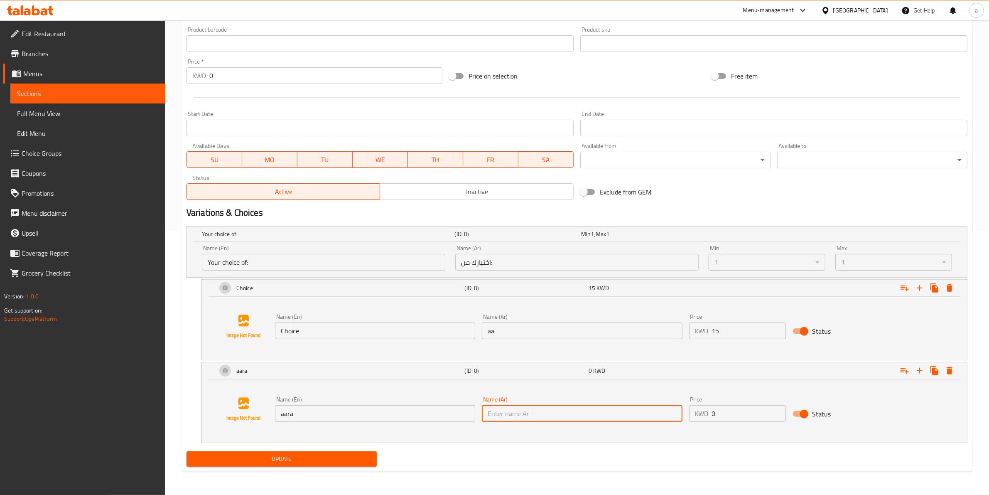
click at [778, 414] on input "0" at bounding box center [749, 413] width 74 height 17
click at [778, 410] on input "1" at bounding box center [749, 413] width 74 height 17
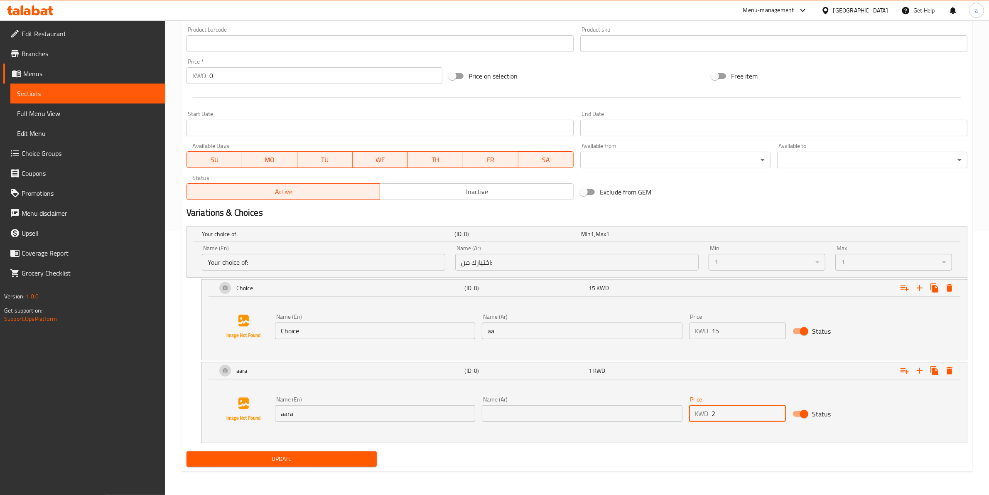
click at [778, 410] on input "2" at bounding box center [749, 413] width 74 height 17
click at [778, 410] on input "3" at bounding box center [749, 413] width 74 height 17
click at [778, 410] on input "4" at bounding box center [749, 413] width 74 height 17
click at [778, 410] on input "5" at bounding box center [749, 413] width 74 height 17
click at [778, 410] on input "6" at bounding box center [749, 413] width 74 height 17
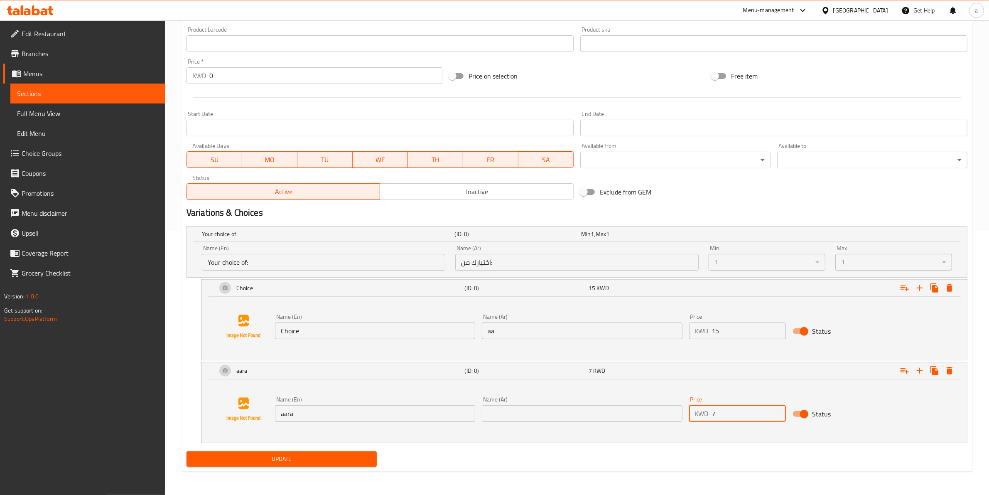
click at [778, 410] on input "7" at bounding box center [749, 413] width 74 height 17
click at [778, 410] on input "8" at bounding box center [749, 413] width 74 height 17
click at [778, 410] on input "9" at bounding box center [749, 413] width 74 height 17
click at [778, 410] on input "10" at bounding box center [749, 413] width 74 height 17
click at [778, 410] on input "11" at bounding box center [749, 413] width 74 height 17
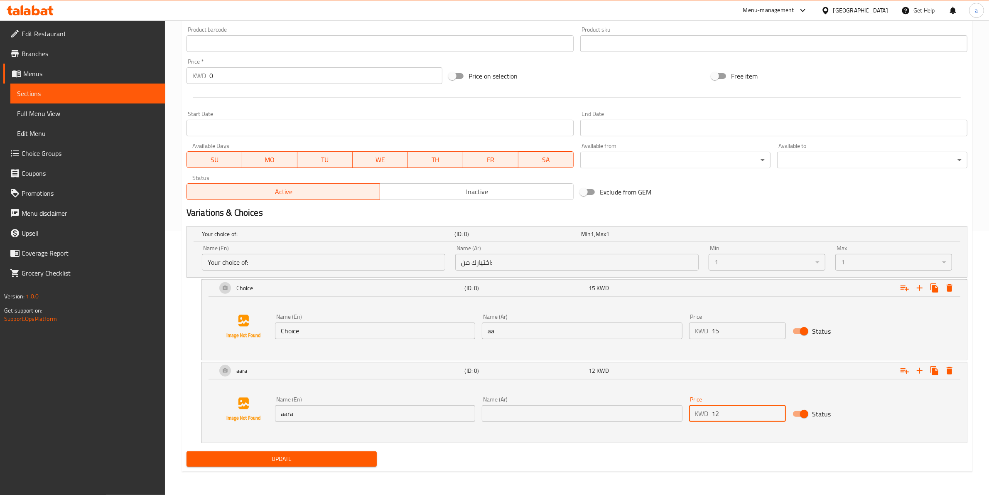
click at [778, 410] on input "12" at bounding box center [749, 413] width 74 height 17
click at [778, 410] on input "13" at bounding box center [749, 413] width 74 height 17
type input "14"
click at [778, 410] on input "14" at bounding box center [749, 413] width 74 height 17
click at [810, 256] on div "1" at bounding box center [767, 262] width 117 height 17
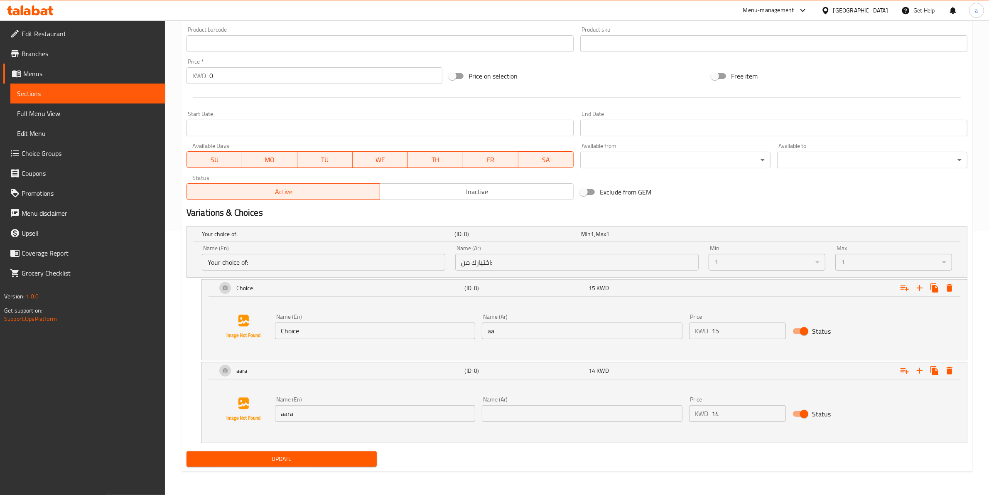
click at [917, 263] on div "1" at bounding box center [894, 262] width 117 height 17
click at [774, 268] on div "1" at bounding box center [767, 262] width 117 height 17
click at [863, 265] on div "1" at bounding box center [894, 262] width 117 height 17
click at [789, 267] on div "1" at bounding box center [767, 262] width 117 height 17
click at [914, 262] on div "1" at bounding box center [894, 262] width 117 height 17
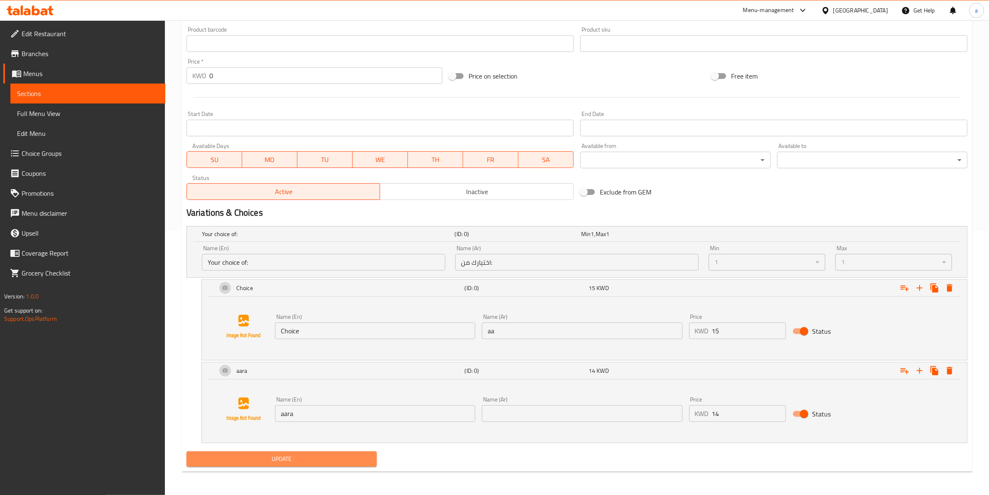
click at [298, 463] on span "Update" at bounding box center [281, 459] width 177 height 10
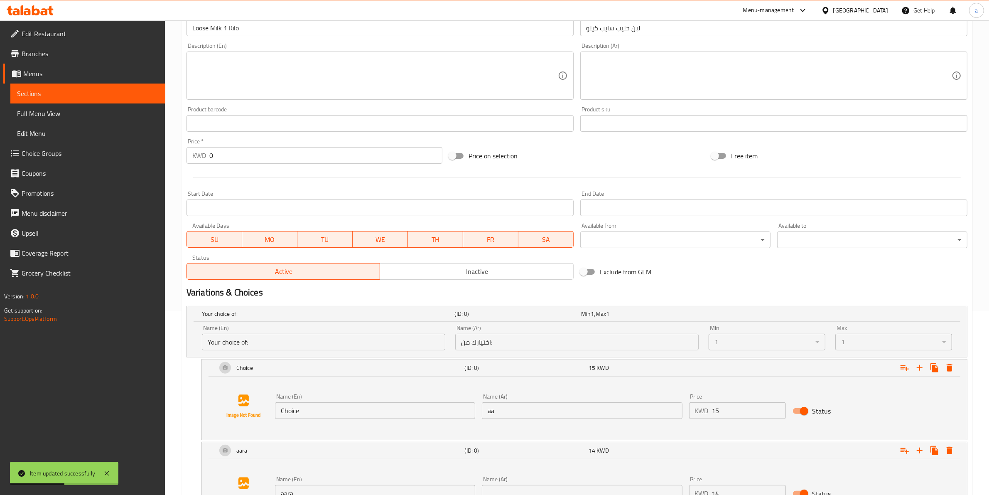
scroll to position [56, 0]
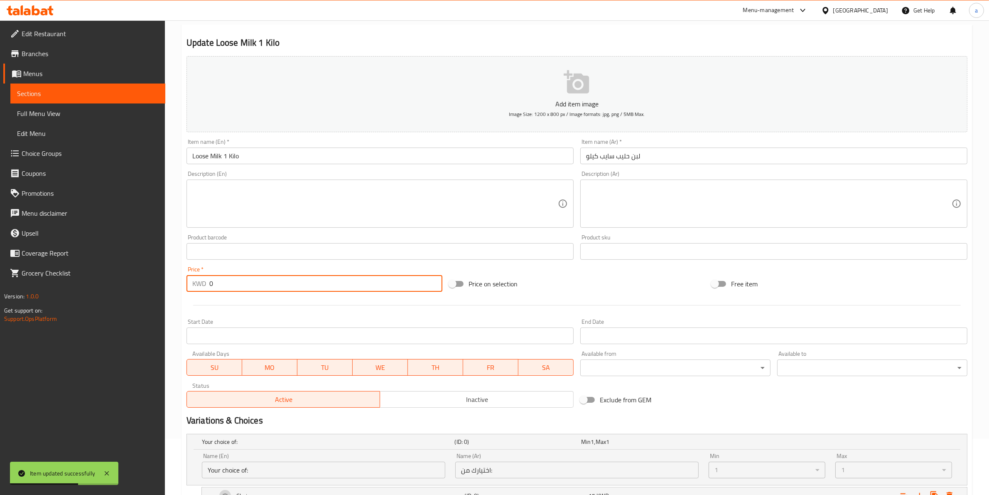
click at [219, 279] on input "0" at bounding box center [325, 283] width 233 height 17
drag, startPoint x: 219, startPoint y: 285, endPoint x: 203, endPoint y: 283, distance: 16.0
click at [203, 283] on div "KWD 0 Price *" at bounding box center [315, 283] width 256 height 17
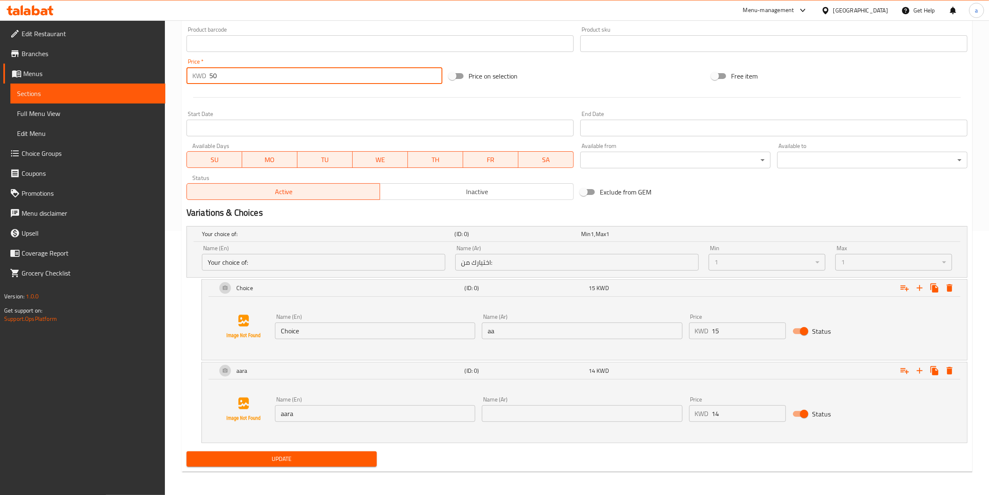
scroll to position [160, 0]
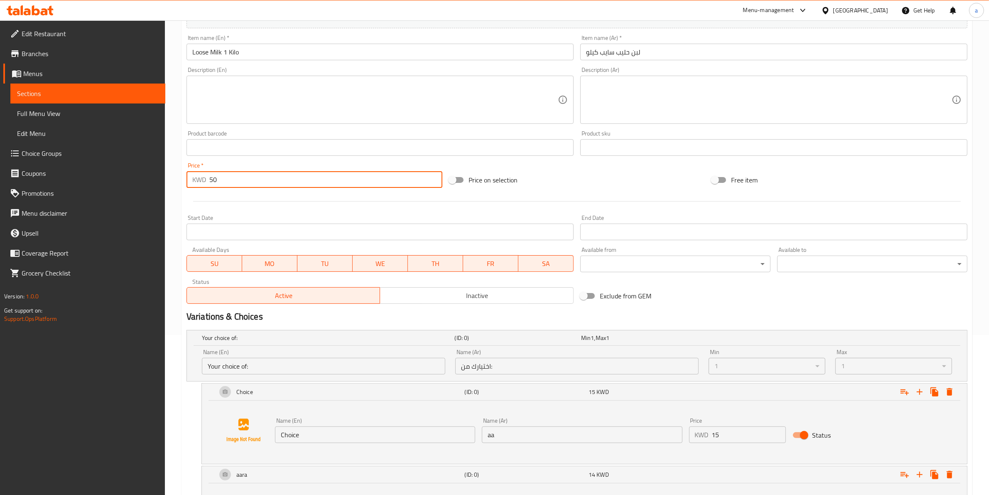
type input "50"
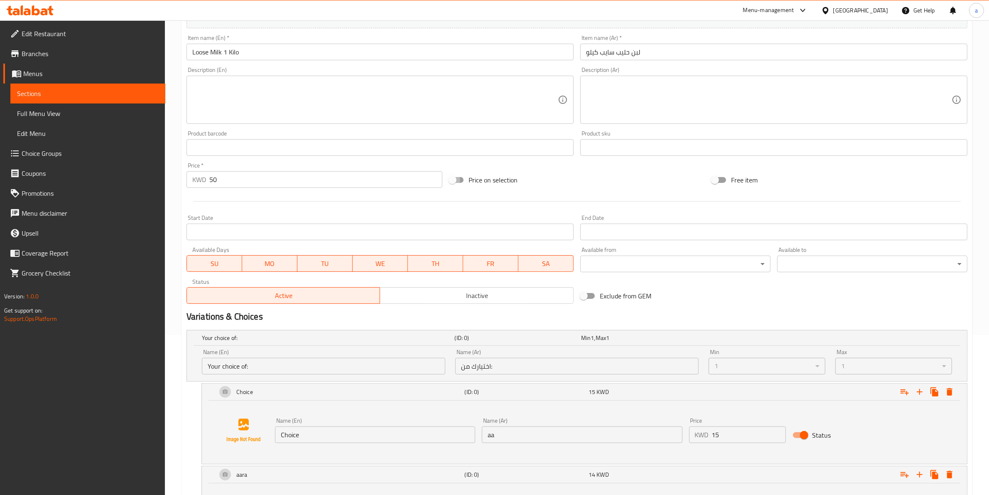
click at [458, 184] on input "Price on selection" at bounding box center [452, 180] width 47 height 16
checkbox input "true"
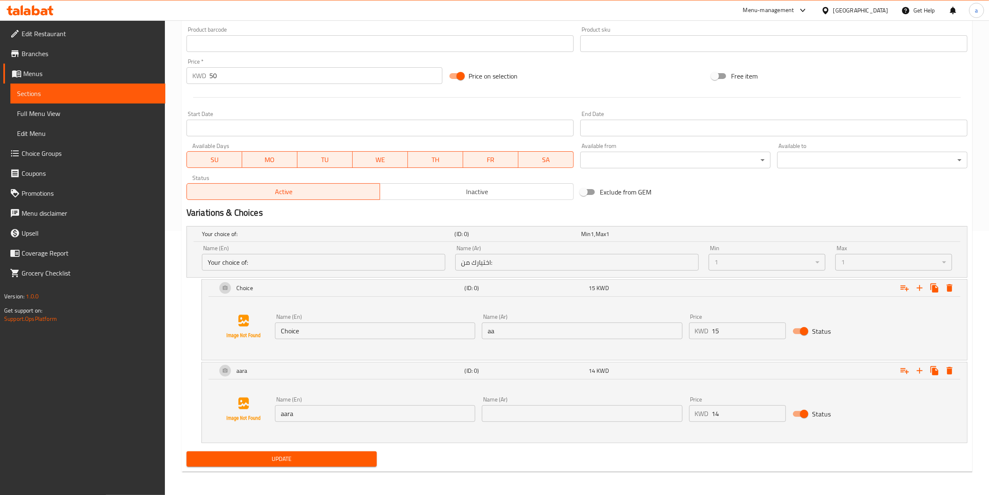
click at [873, 264] on div "1" at bounding box center [894, 262] width 117 height 17
click at [810, 331] on input "Status" at bounding box center [804, 331] width 47 height 16
checkbox input "false"
click at [807, 420] on input "Status" at bounding box center [804, 414] width 47 height 16
checkbox input "false"
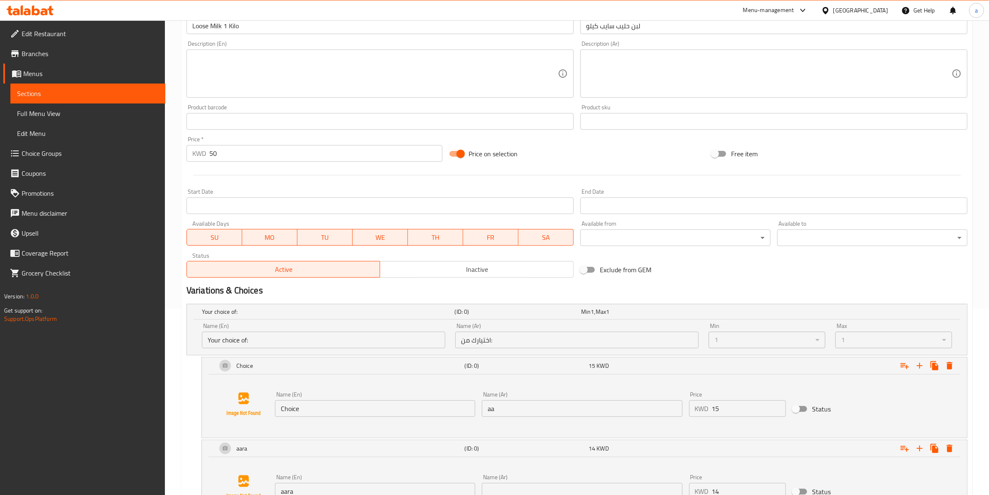
scroll to position [56, 0]
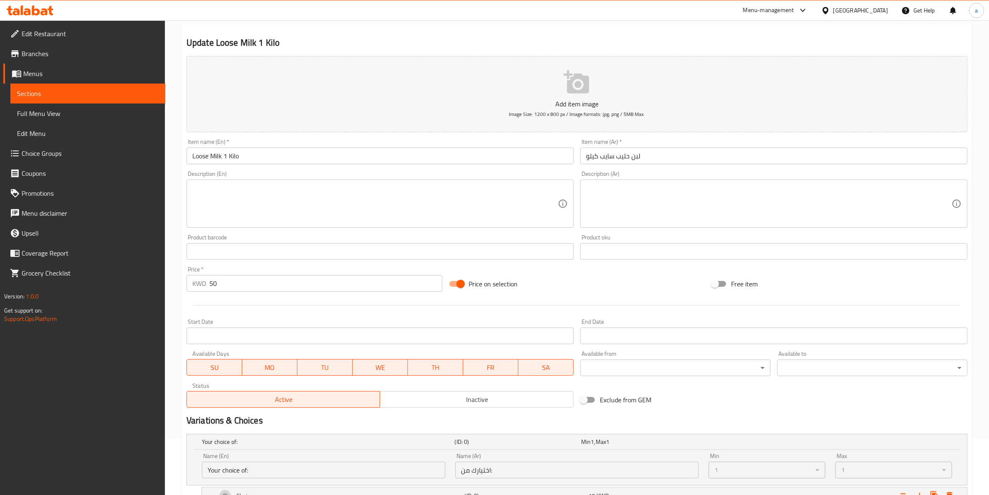
click at [247, 285] on input "50" at bounding box center [325, 283] width 233 height 17
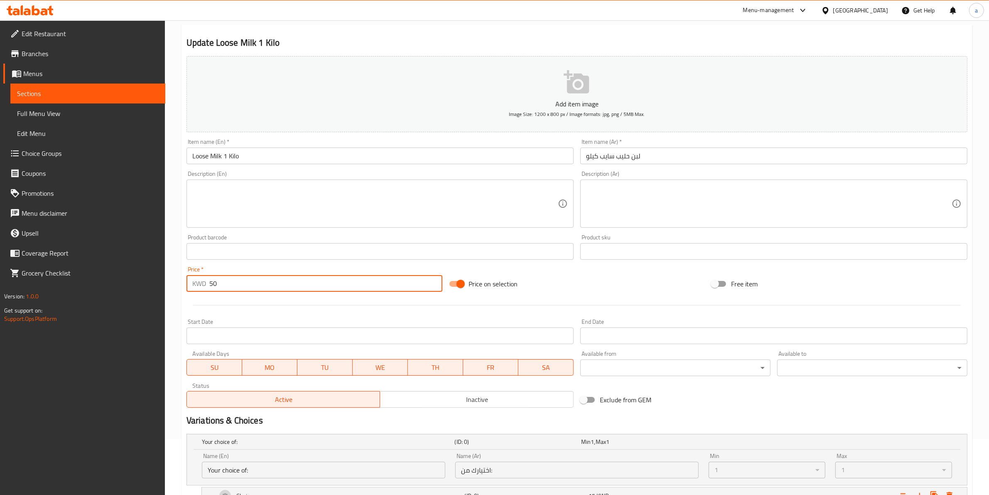
click at [247, 285] on input "50" at bounding box center [325, 283] width 233 height 17
type input "42"
click at [668, 290] on div "Price on selection" at bounding box center [577, 284] width 263 height 22
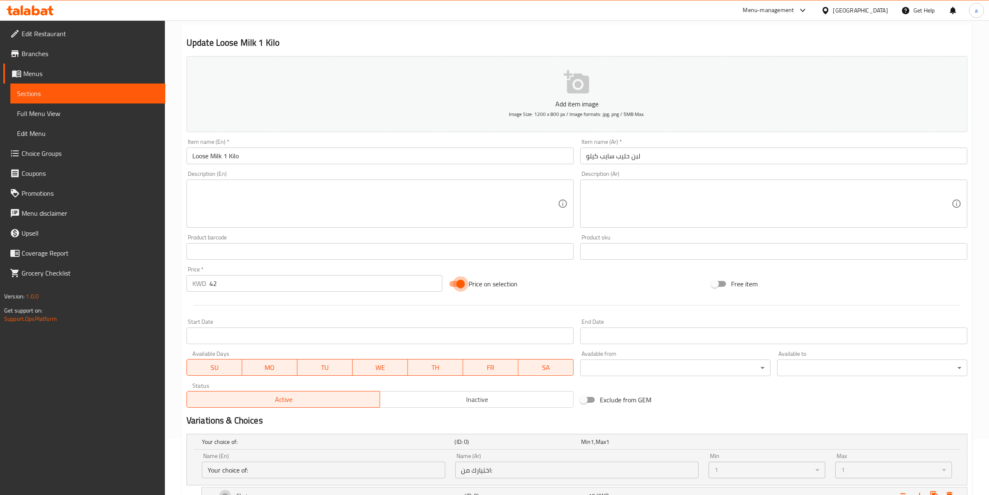
click at [458, 290] on input "Price on selection" at bounding box center [460, 284] width 47 height 16
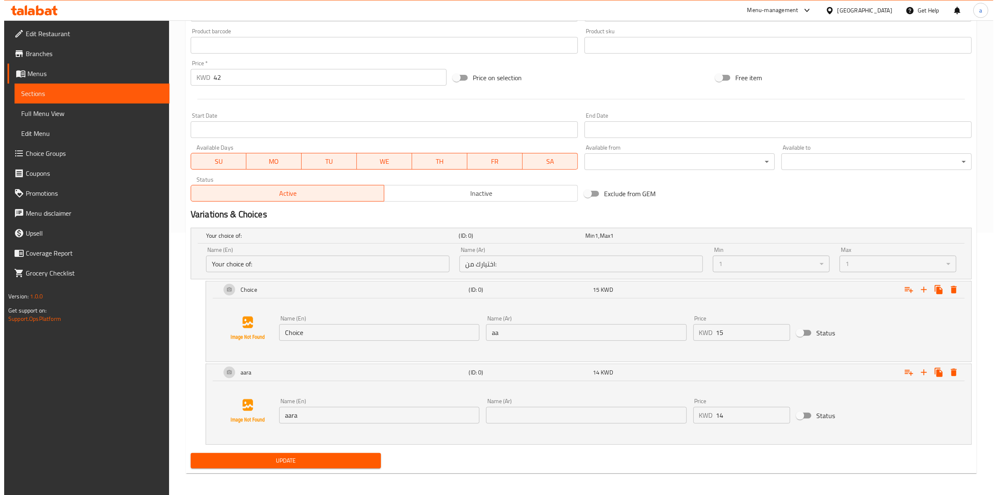
scroll to position [264, 0]
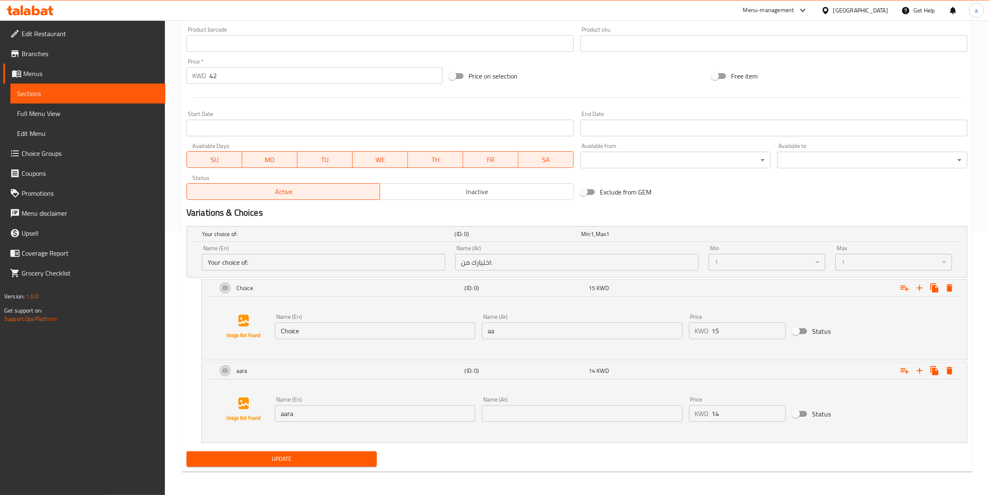
click at [826, 265] on div "Min 1 ​" at bounding box center [767, 257] width 127 height 35
click at [952, 292] on icon "Expand" at bounding box center [950, 288] width 10 height 10
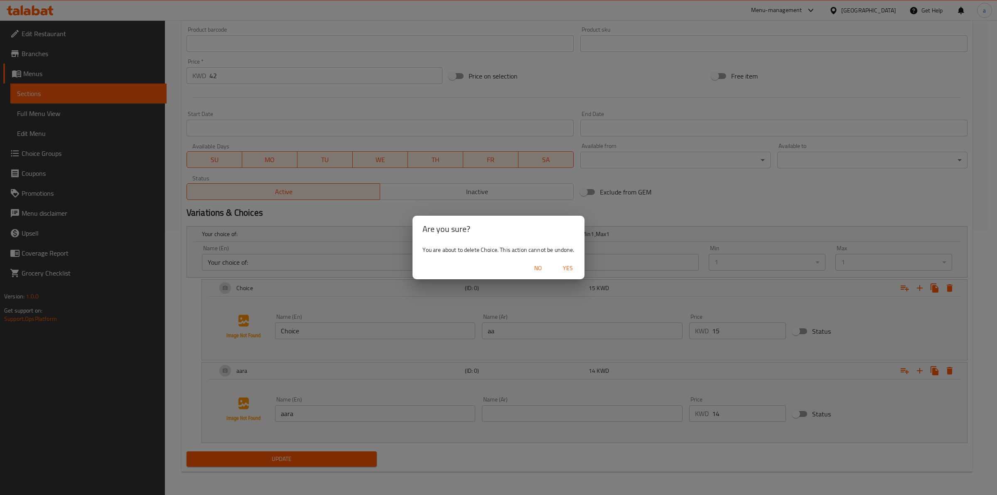
click at [564, 263] on span "Yes" at bounding box center [568, 268] width 20 height 10
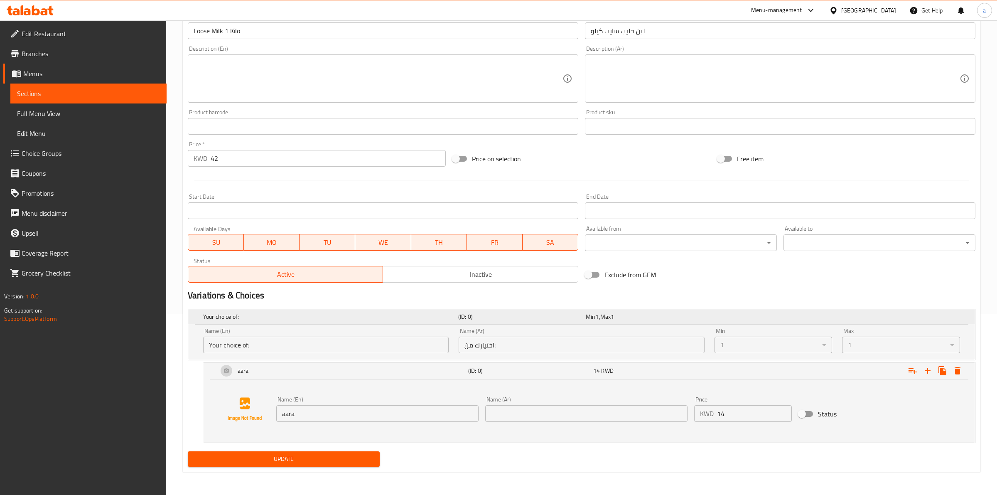
scroll to position [181, 0]
click at [949, 371] on icon "Expand" at bounding box center [950, 370] width 6 height 7
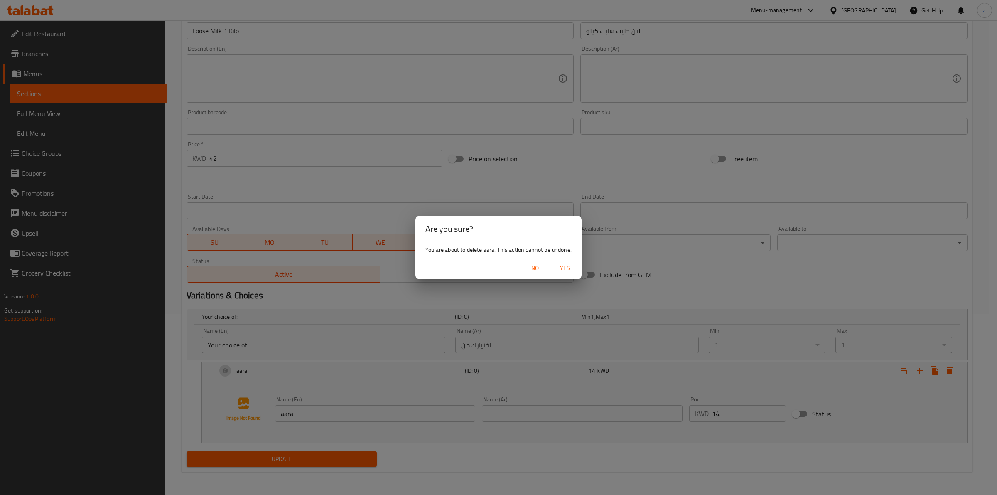
click at [571, 269] on span "Yes" at bounding box center [565, 268] width 20 height 10
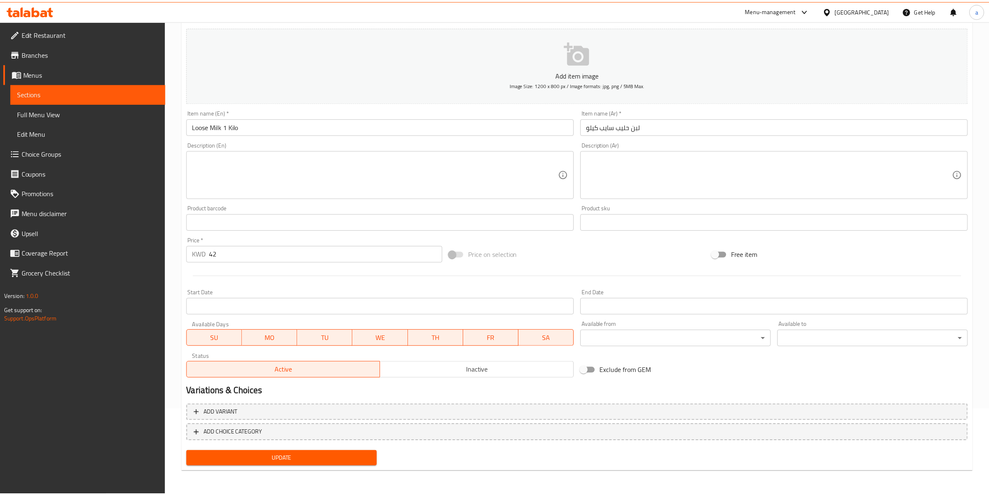
scroll to position [84, 0]
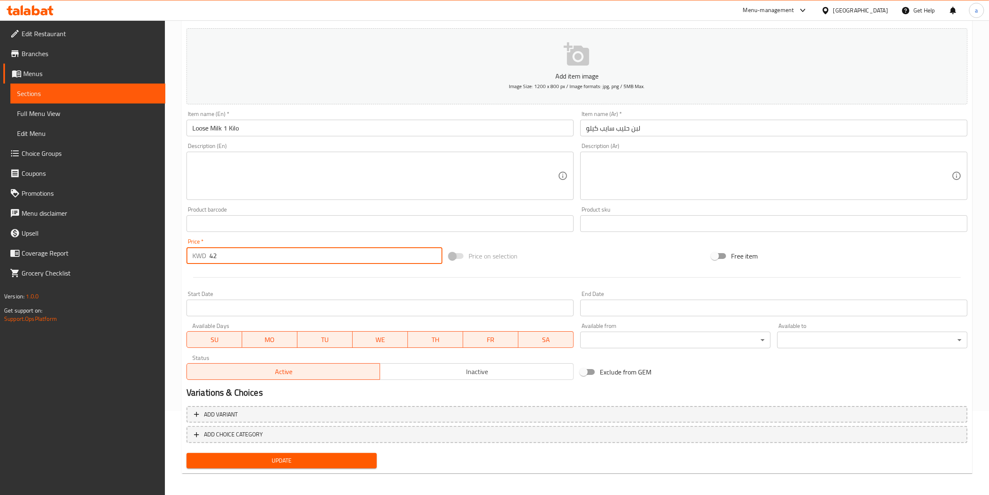
click at [284, 258] on input "42" at bounding box center [325, 255] width 233 height 17
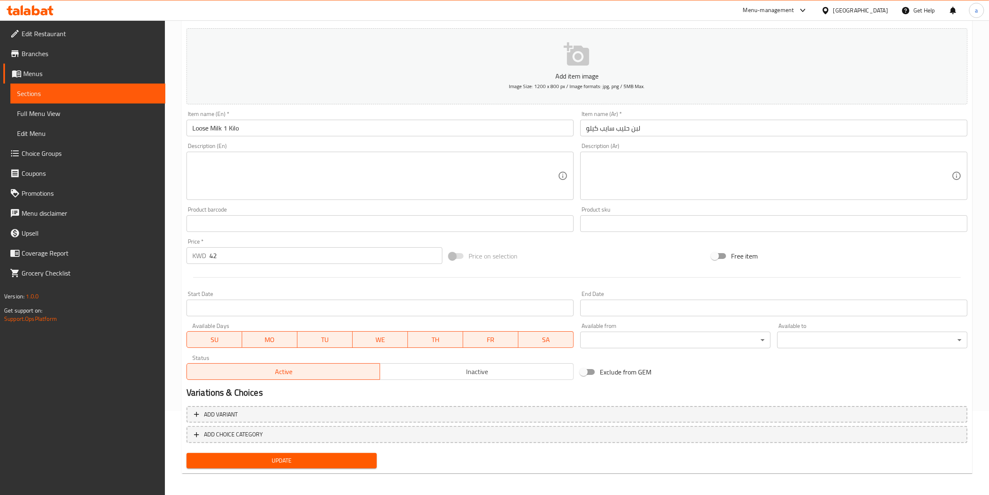
click at [455, 257] on span at bounding box center [457, 256] width 14 height 6
click at [450, 257] on span at bounding box center [457, 256] width 14 height 6
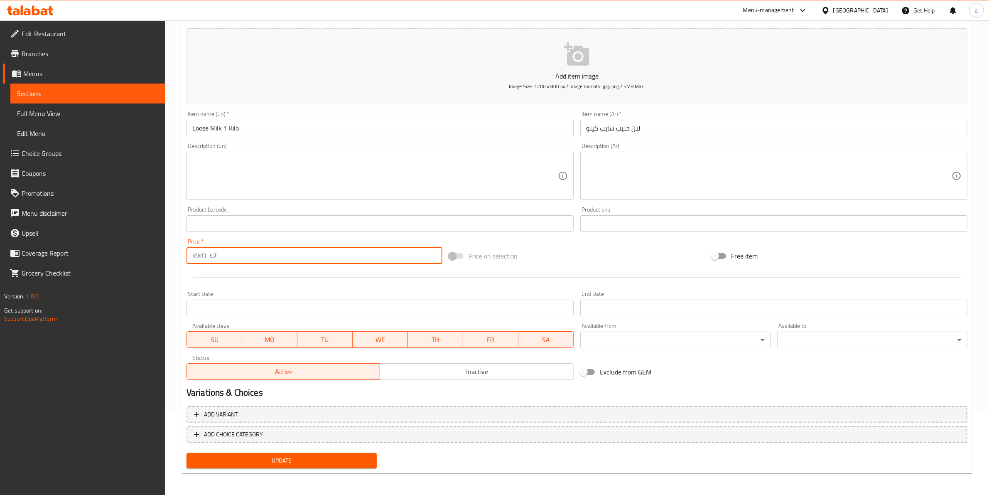
click at [376, 258] on input "42" at bounding box center [325, 255] width 233 height 17
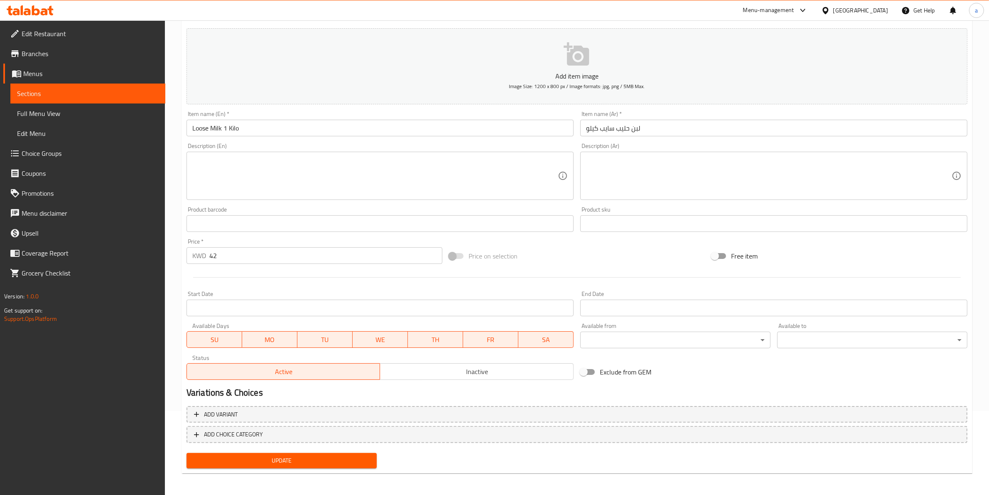
click at [381, 269] on div at bounding box center [577, 277] width 788 height 20
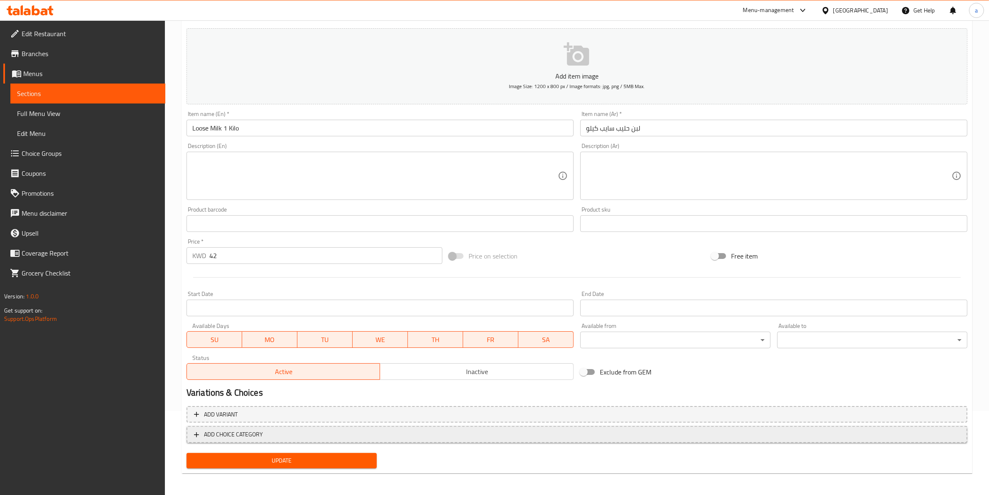
click at [285, 433] on span "ADD CHOICE CATEGORY" at bounding box center [577, 434] width 766 height 10
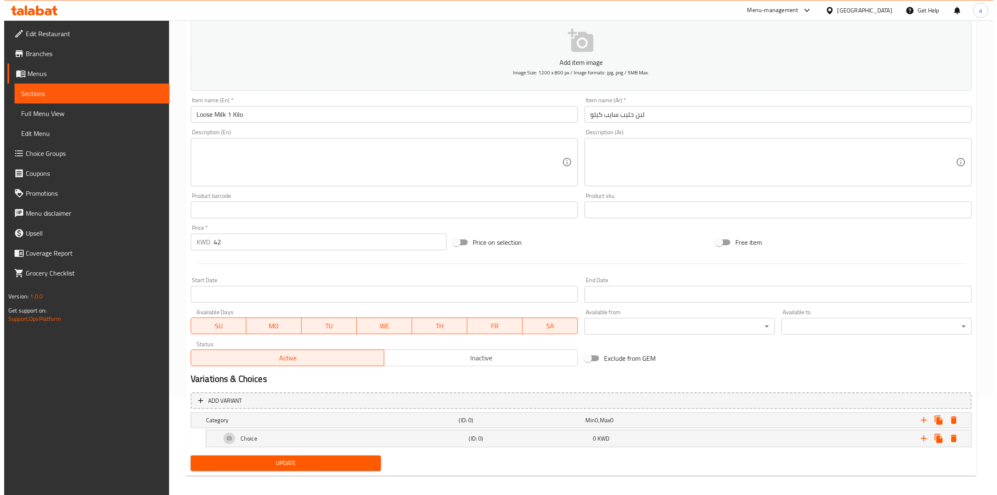
scroll to position [102, 0]
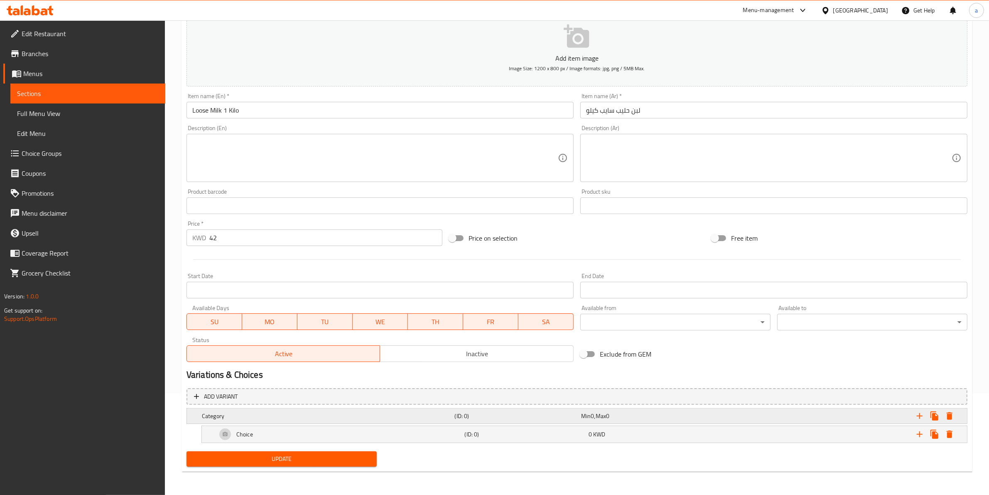
click at [670, 418] on div "Min 0 , Max 0" at bounding box center [642, 416] width 123 height 8
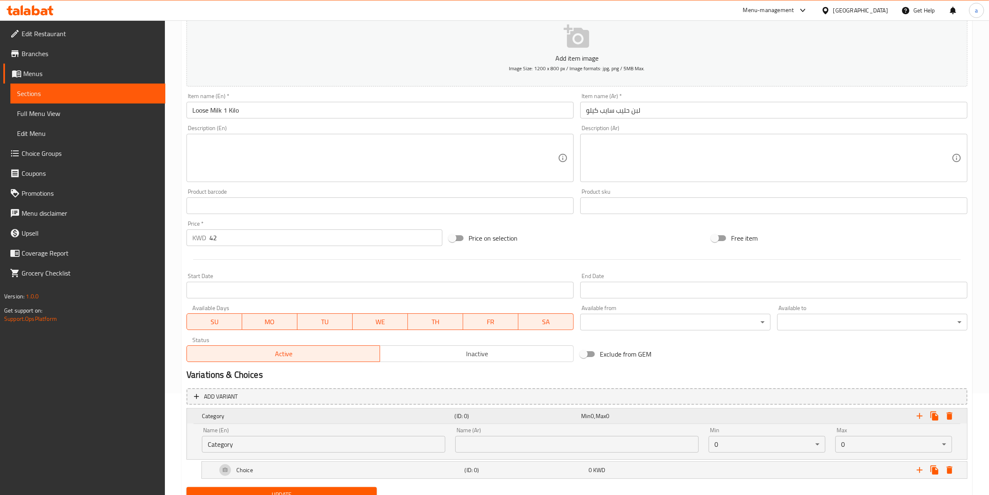
click at [243, 411] on div "Category" at bounding box center [326, 416] width 253 height 12
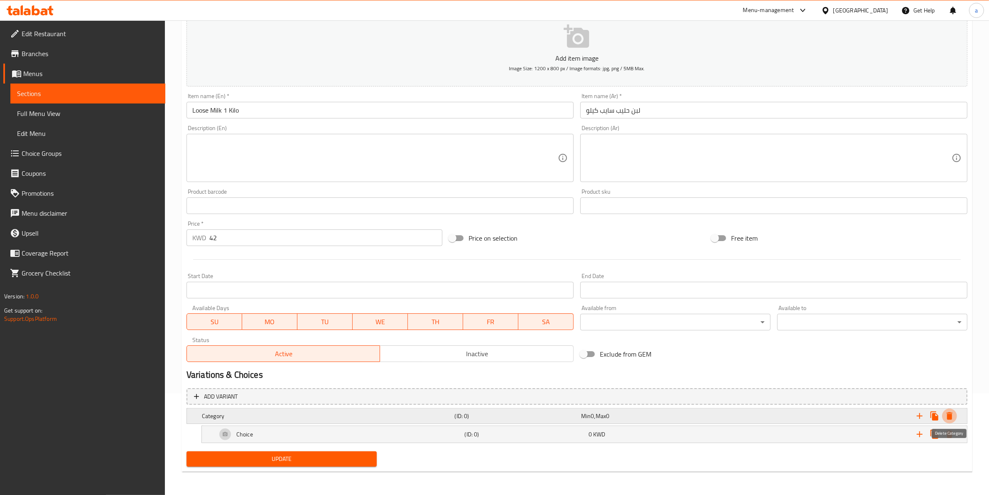
click at [952, 421] on button "Expand" at bounding box center [950, 416] width 15 height 15
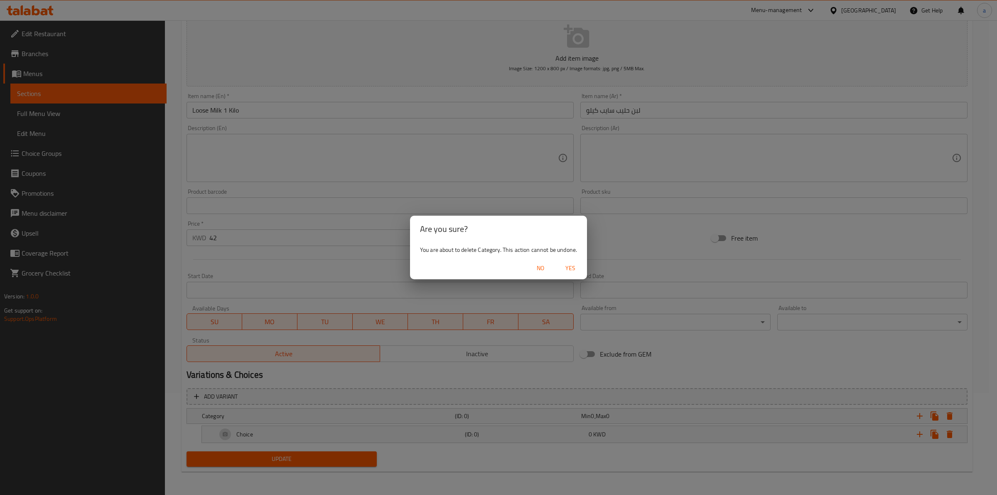
click at [569, 272] on span "Yes" at bounding box center [571, 268] width 20 height 10
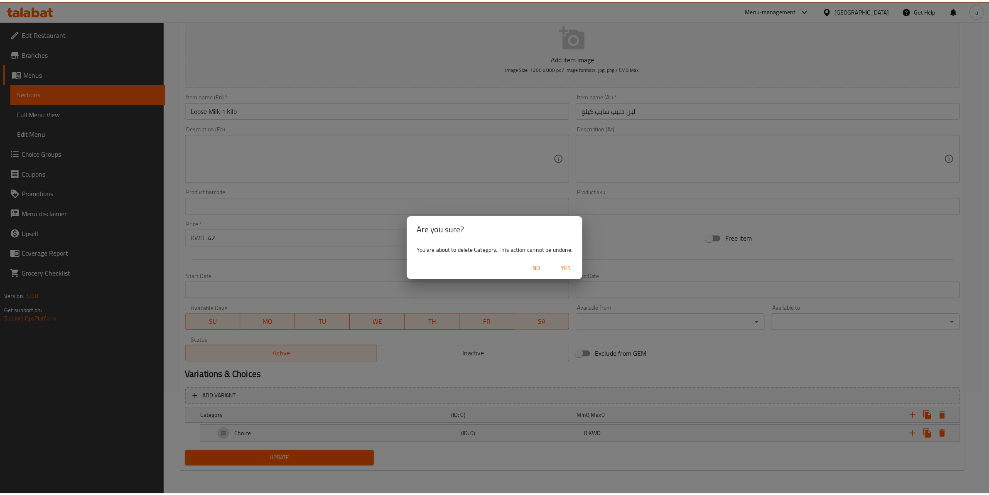
scroll to position [84, 0]
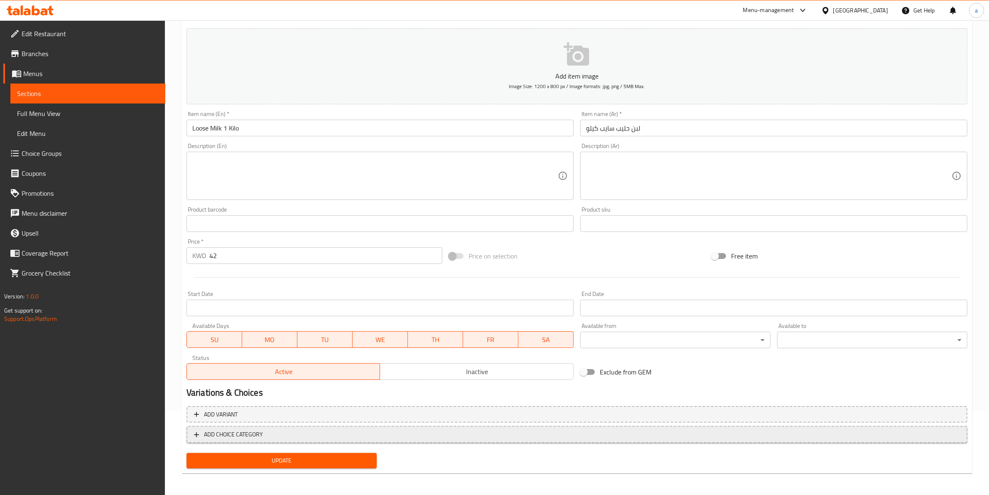
click at [298, 435] on span "ADD CHOICE CATEGORY" at bounding box center [577, 434] width 766 height 10
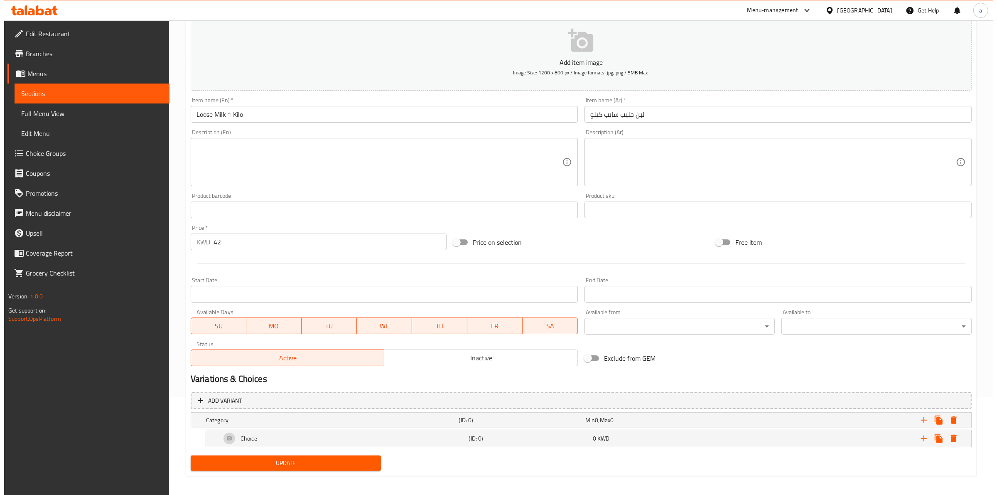
scroll to position [102, 0]
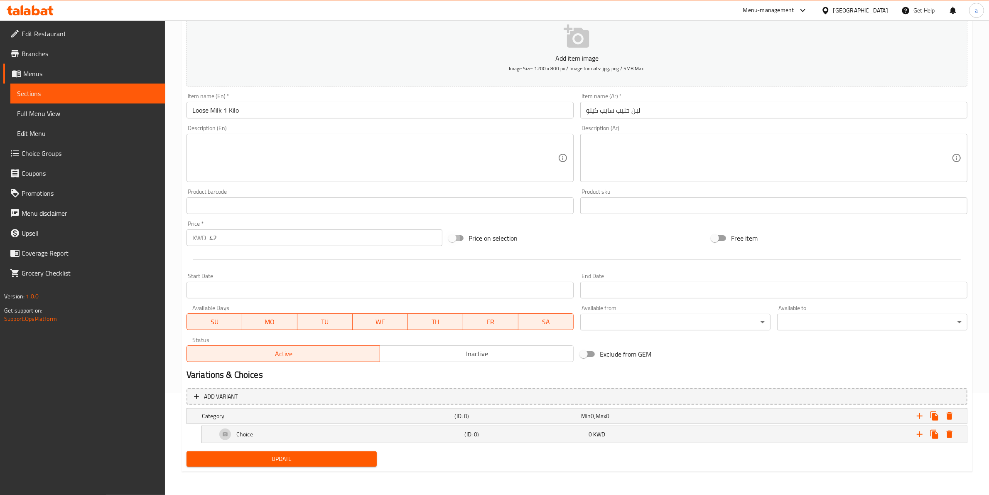
click at [457, 237] on input "Price on selection" at bounding box center [452, 238] width 47 height 16
click at [457, 237] on input "Price on selection" at bounding box center [460, 238] width 47 height 16
checkbox input "false"
click at [950, 416] on icon "Expand" at bounding box center [950, 415] width 6 height 7
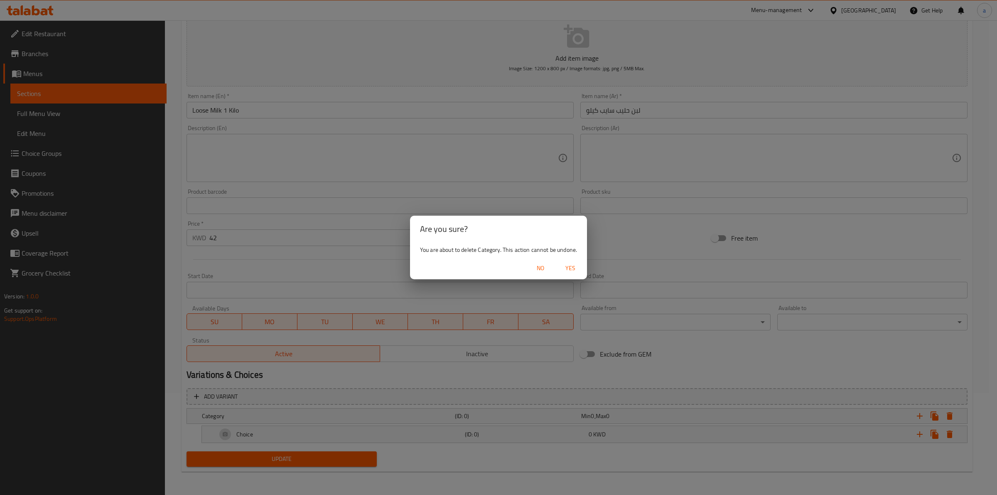
click at [586, 270] on div "No Yes" at bounding box center [498, 268] width 177 height 22
click at [580, 268] on span "Yes" at bounding box center [571, 268] width 20 height 10
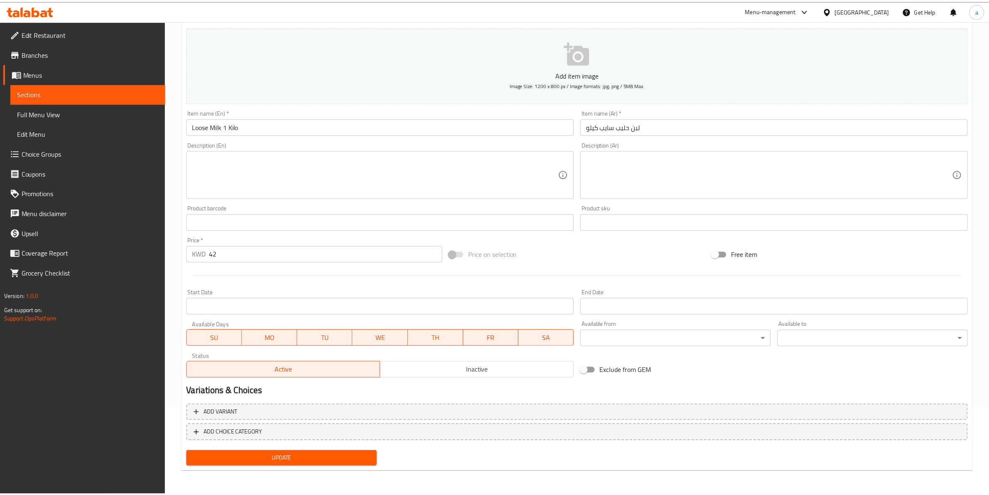
scroll to position [84, 0]
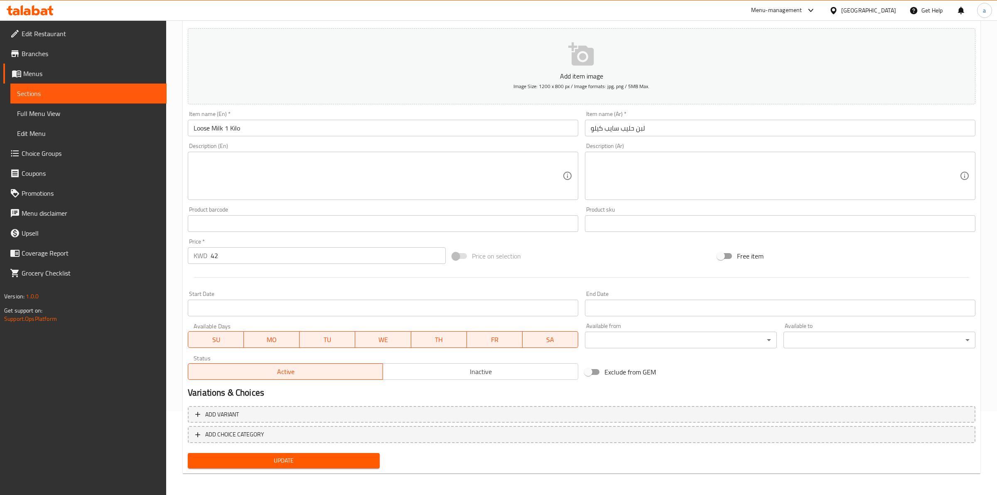
click at [728, 343] on body "​ Menu-management [GEOGRAPHIC_DATA] Get Help a Edit Restaurant Branches Menus S…" at bounding box center [498, 173] width 997 height 475
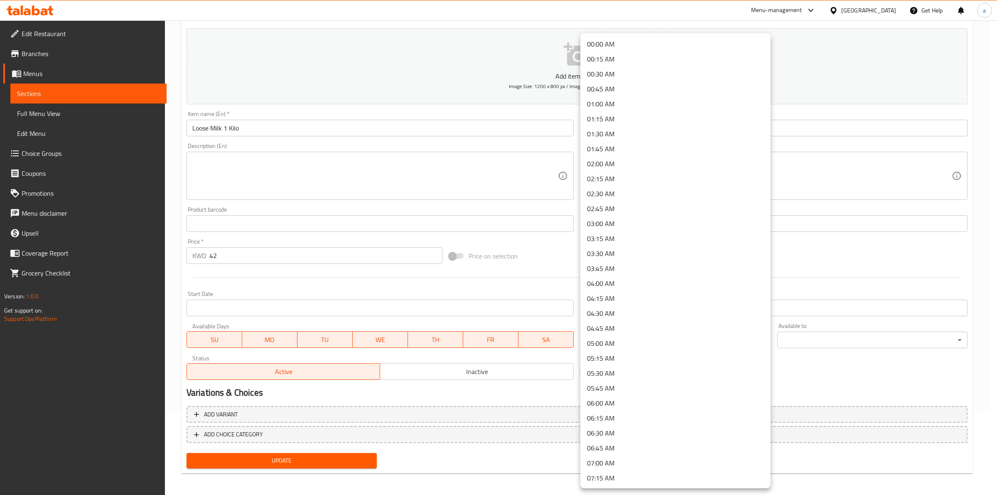
click at [859, 354] on div at bounding box center [498, 247] width 997 height 495
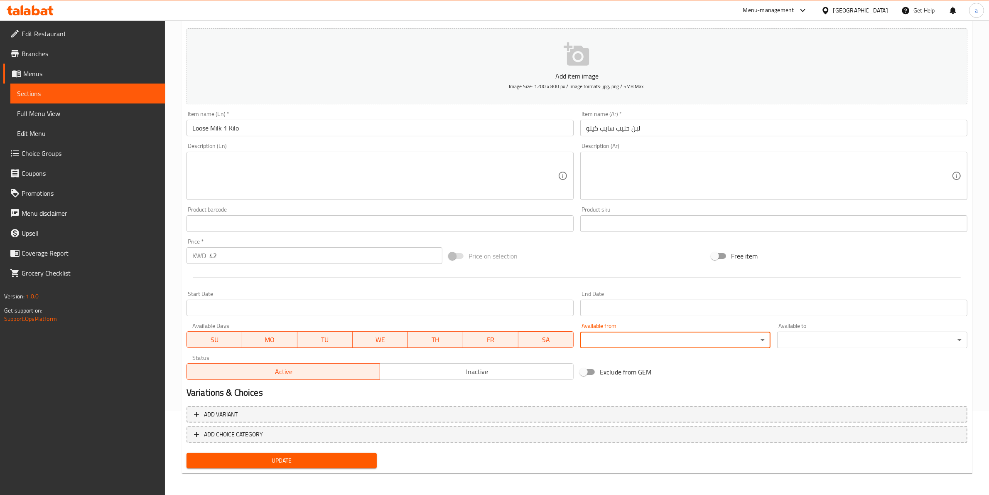
click at [853, 340] on div "00:00 AM 00:15 AM 00:30 AM 00:45 AM 01:00 AM 01:15 AM 01:30 AM 01:45 AM 02:00 A…" at bounding box center [494, 247] width 989 height 495
click at [853, 340] on body "​ Menu-management [GEOGRAPHIC_DATA] Get Help a Edit Restaurant Branches Menus S…" at bounding box center [494, 173] width 989 height 475
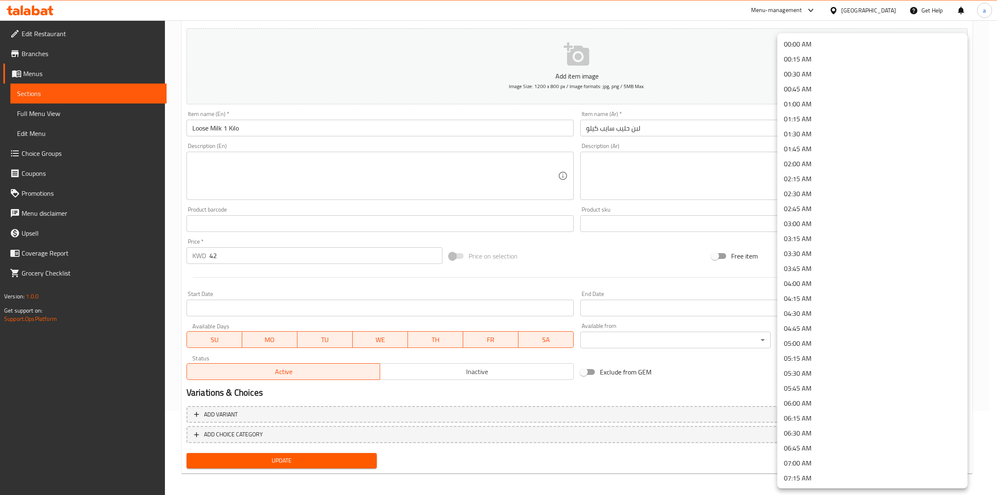
click at [680, 385] on div at bounding box center [498, 247] width 997 height 495
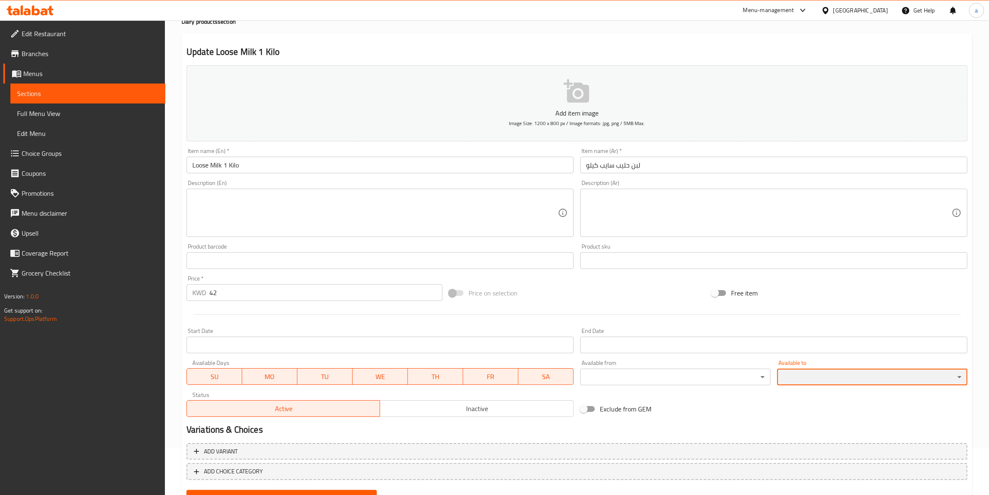
scroll to position [0, 0]
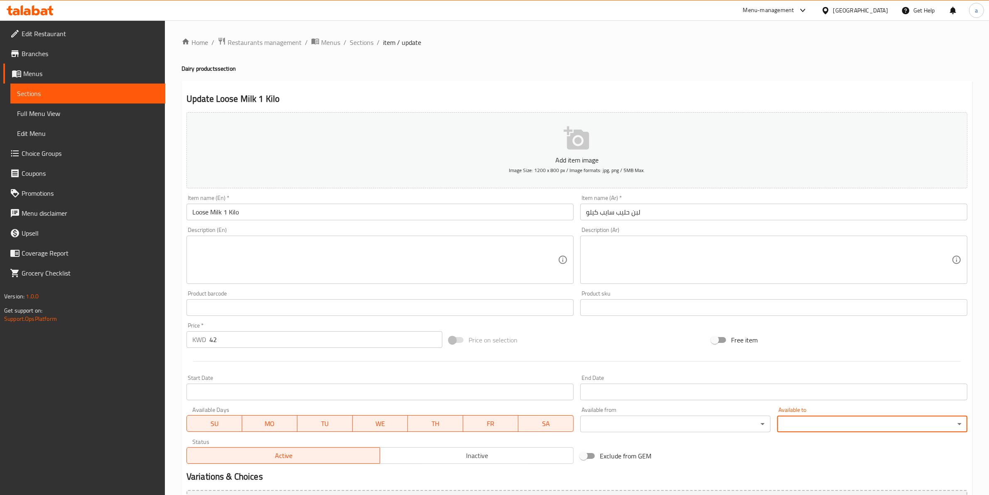
click at [98, 98] on span "Sections" at bounding box center [88, 94] width 142 height 10
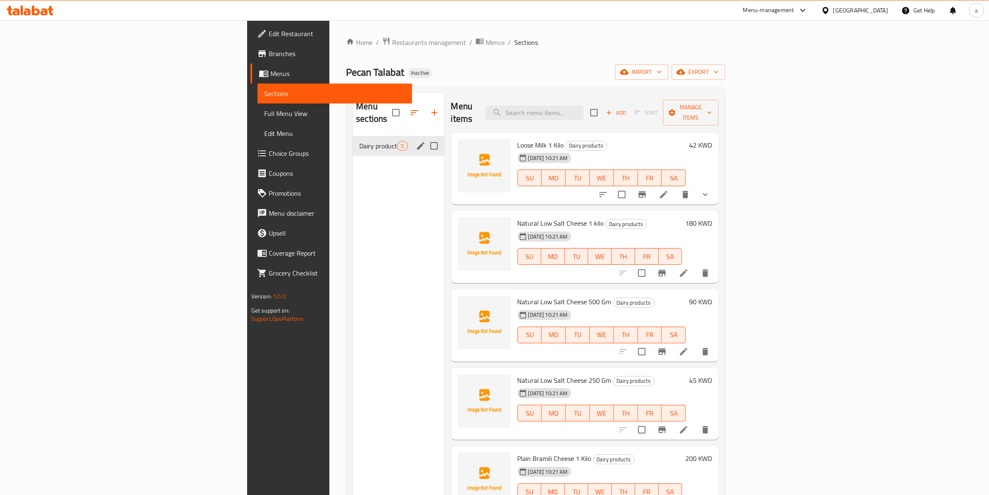
click at [416, 141] on icon "edit" at bounding box center [421, 146] width 10 height 10
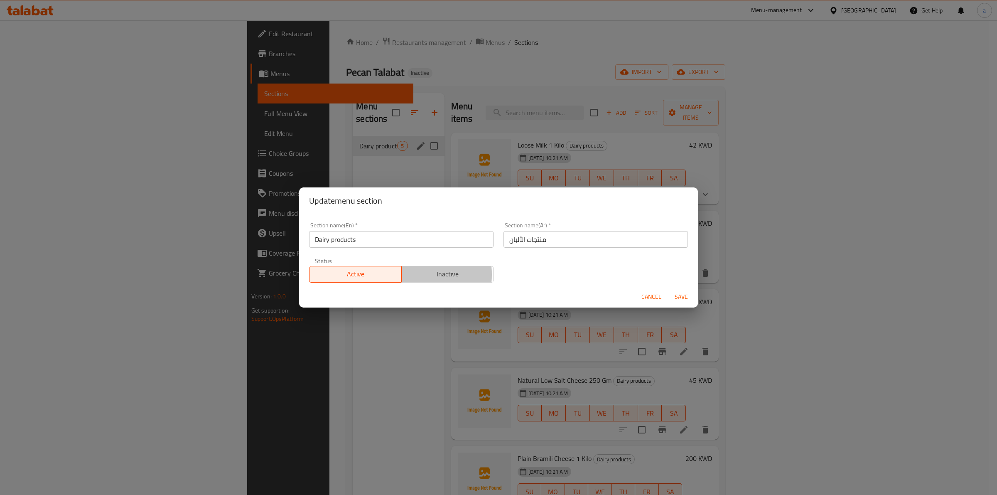
click at [405, 275] on span "Inactive" at bounding box center [448, 274] width 86 height 12
click at [365, 277] on span "Active" at bounding box center [356, 274] width 86 height 12
click at [649, 300] on span "Cancel" at bounding box center [652, 297] width 20 height 10
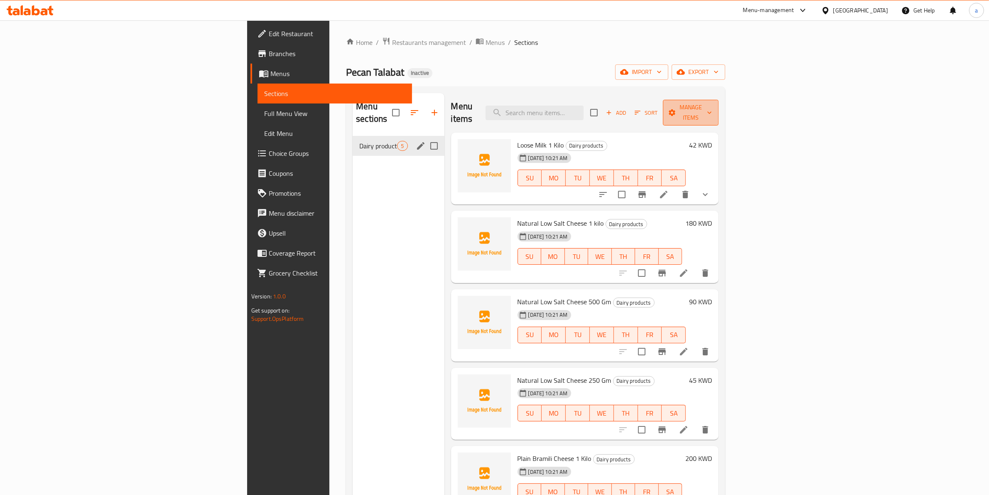
click at [712, 110] on span "Manage items" at bounding box center [691, 112] width 42 height 21
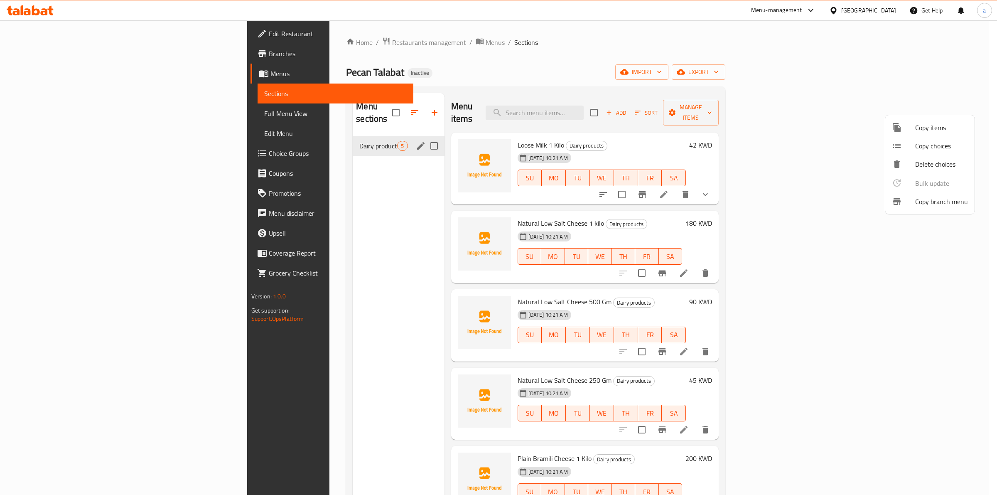
click at [747, 120] on div at bounding box center [498, 247] width 997 height 495
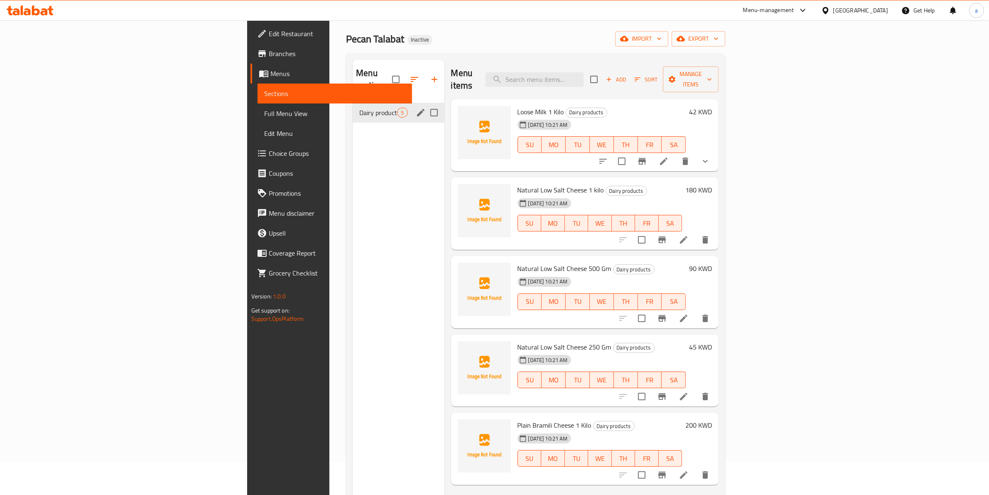
scroll to position [52, 0]
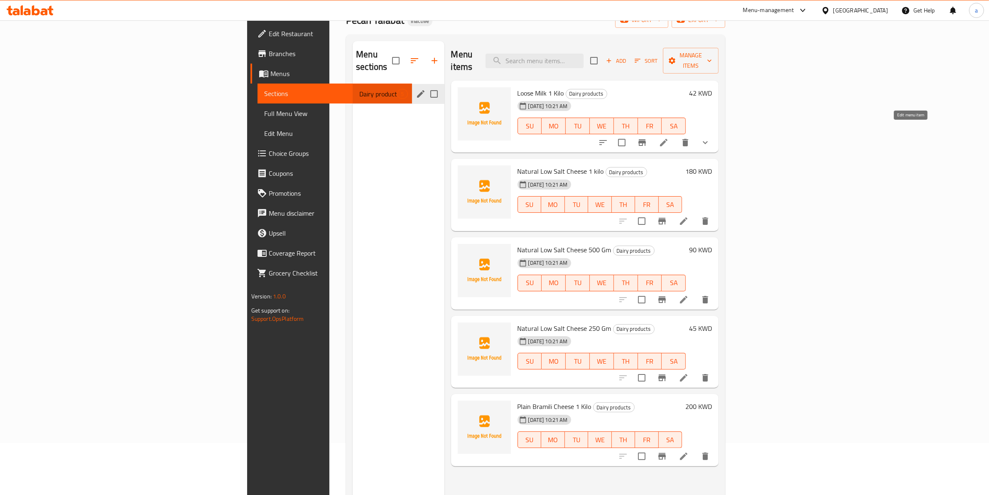
click at [669, 138] on icon at bounding box center [664, 143] width 10 height 10
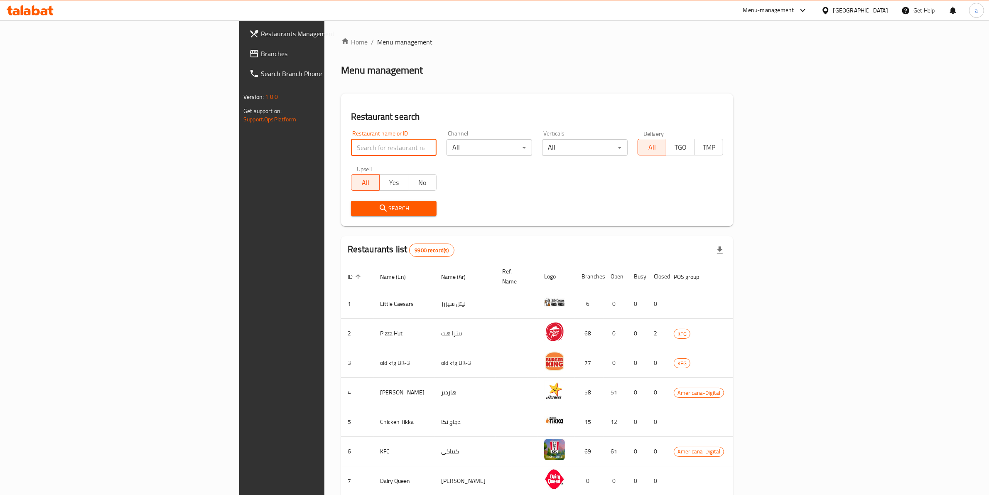
click at [351, 145] on input "search" at bounding box center [394, 147] width 86 height 17
paste input "600554"
type input "600554"
click at [351, 213] on button "Search" at bounding box center [394, 208] width 86 height 15
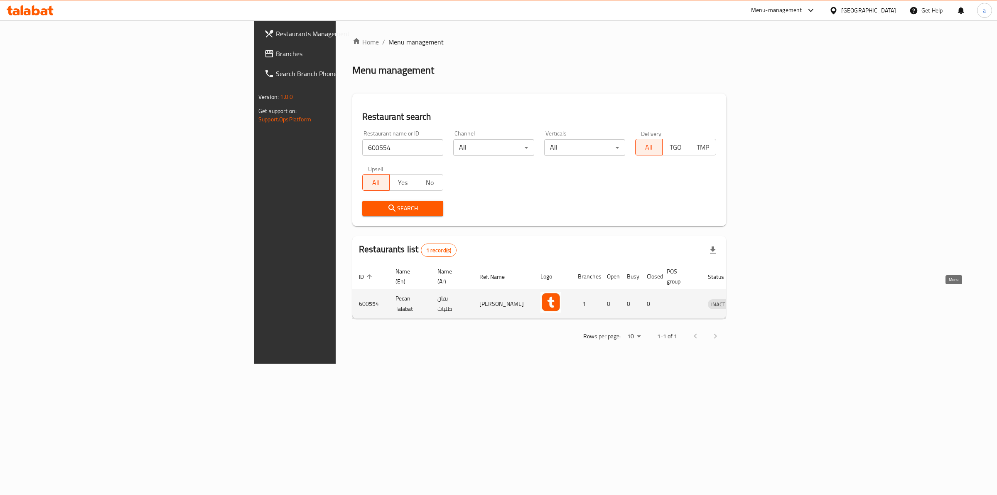
click at [768, 299] on link "enhanced table" at bounding box center [760, 304] width 15 height 10
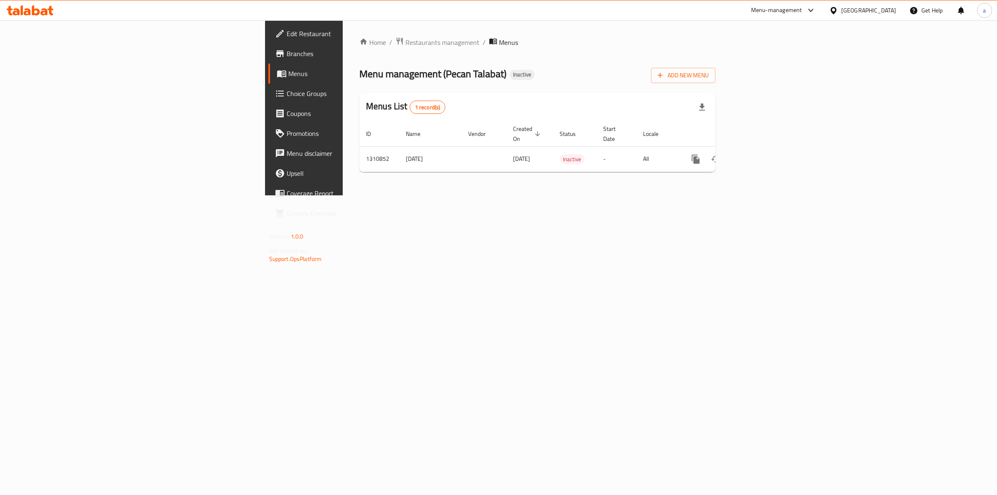
click at [268, 80] on link "Menus" at bounding box center [349, 74] width 163 height 20
click at [637, 132] on th "Start Date" at bounding box center [617, 133] width 40 height 25
click at [637, 146] on td "-" at bounding box center [617, 158] width 40 height 25
click at [557, 146] on td "Inactive" at bounding box center [575, 158] width 44 height 25
click at [288, 77] on span "Menus" at bounding box center [356, 74] width 137 height 10
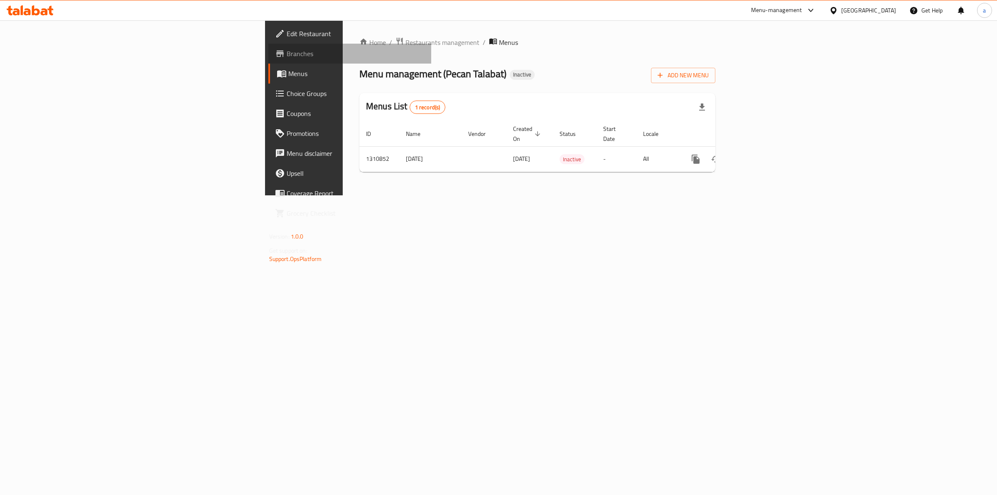
click at [287, 53] on span "Branches" at bounding box center [356, 54] width 138 height 10
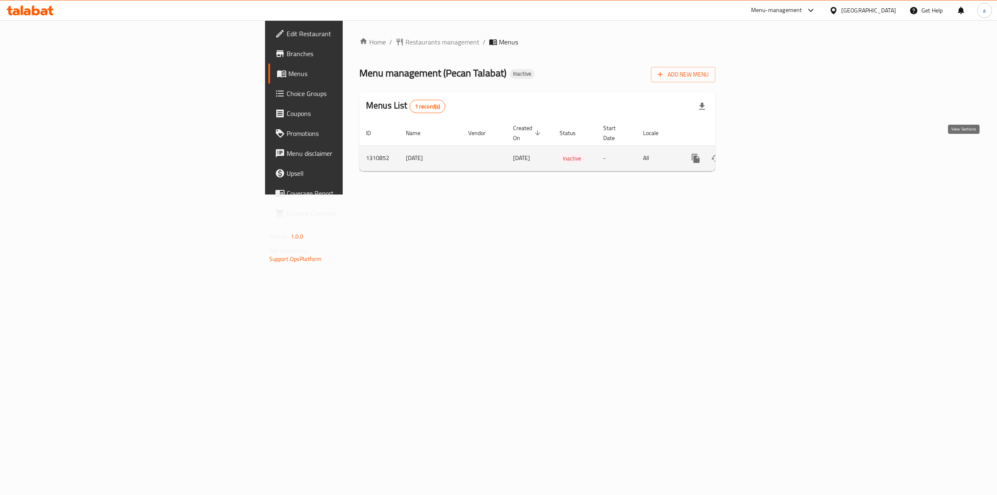
click at [761, 153] on icon "enhanced table" at bounding box center [756, 158] width 10 height 10
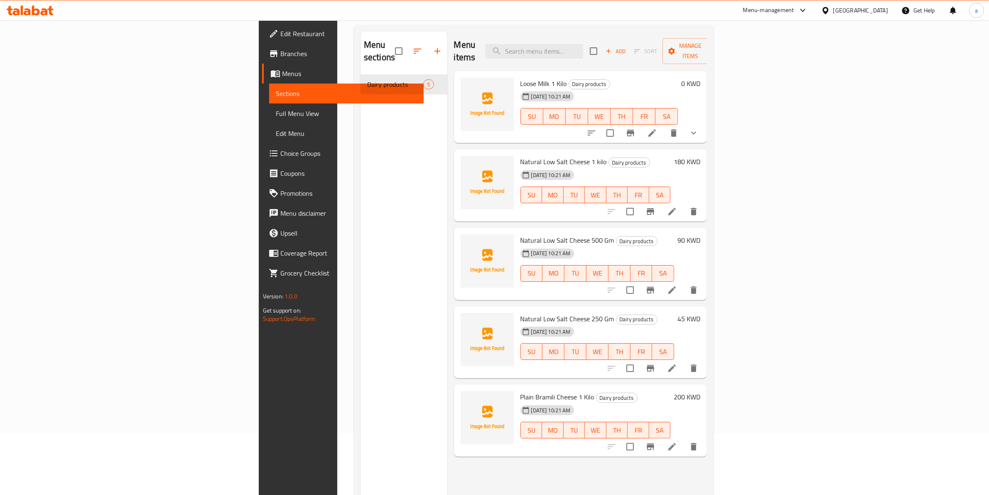
scroll to position [117, 0]
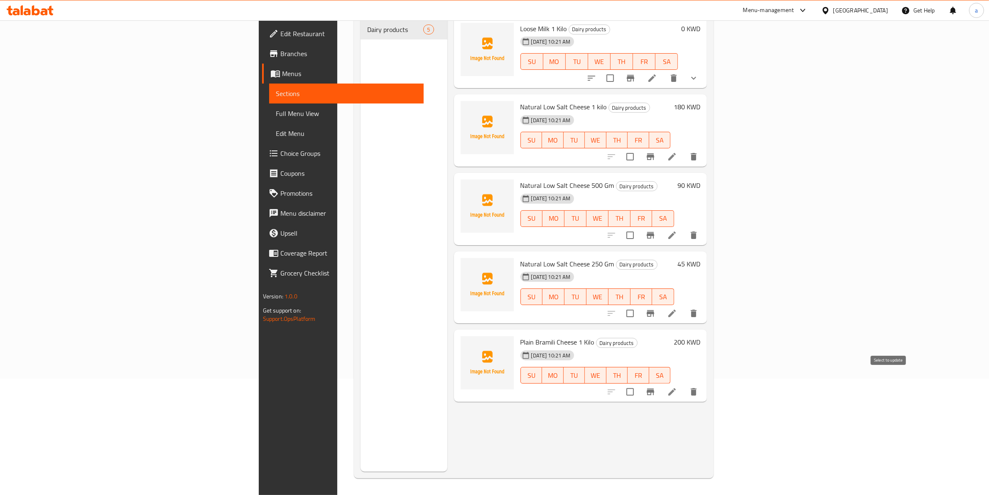
click at [639, 383] on input "checkbox" at bounding box center [630, 391] width 17 height 17
checkbox input "true"
click at [704, 310] on div at bounding box center [653, 313] width 102 height 20
click at [639, 305] on input "checkbox" at bounding box center [630, 313] width 17 height 17
checkbox input "true"
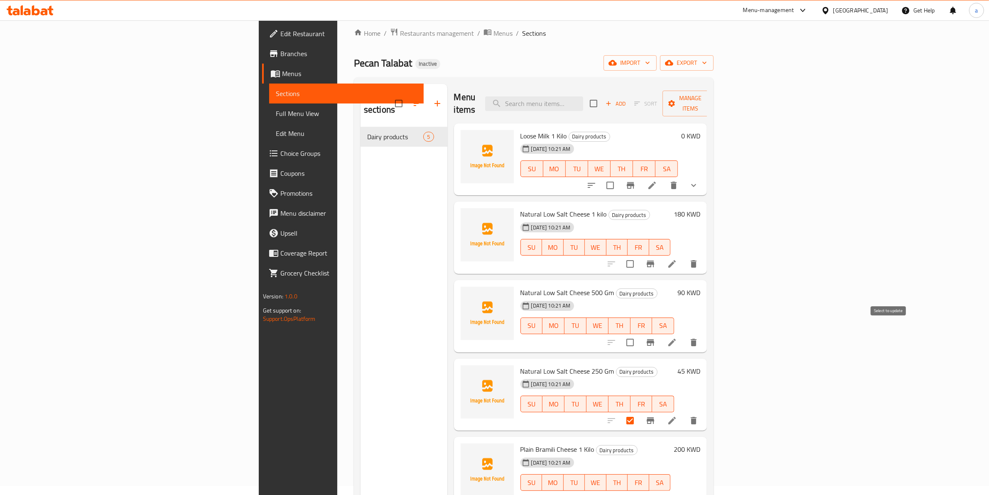
scroll to position [0, 0]
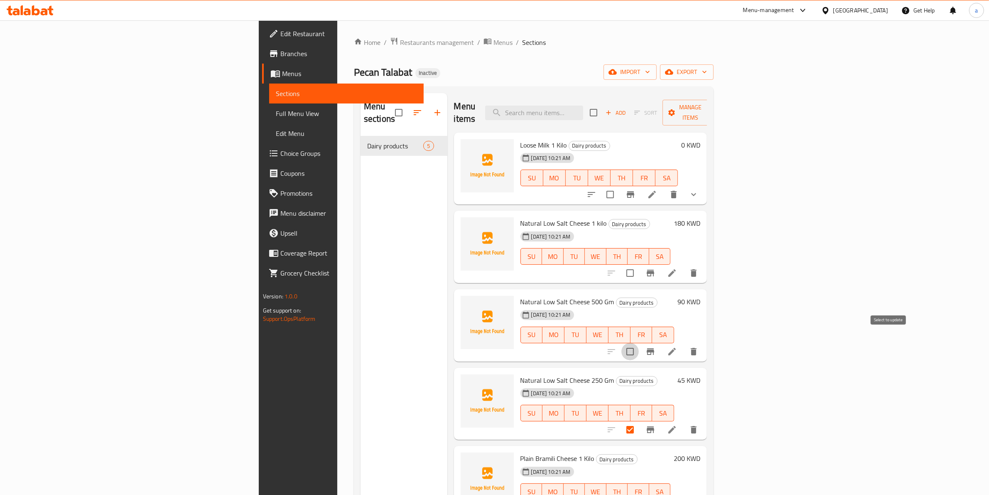
click at [639, 343] on input "checkbox" at bounding box center [630, 351] width 17 height 17
checkbox input "true"
click at [639, 264] on input "checkbox" at bounding box center [630, 272] width 17 height 17
click at [712, 106] on span "Manage items" at bounding box center [690, 112] width 42 height 21
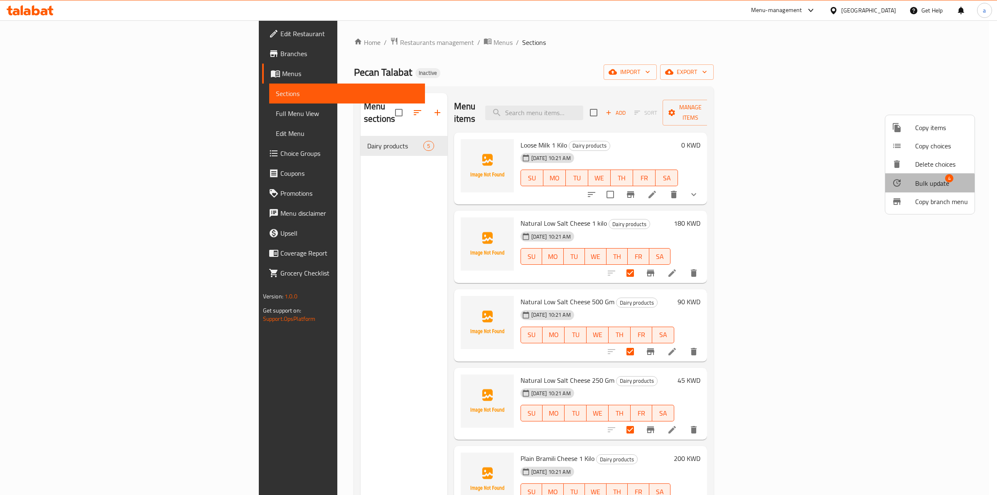
click at [921, 186] on span "Bulk update" at bounding box center [932, 183] width 34 height 10
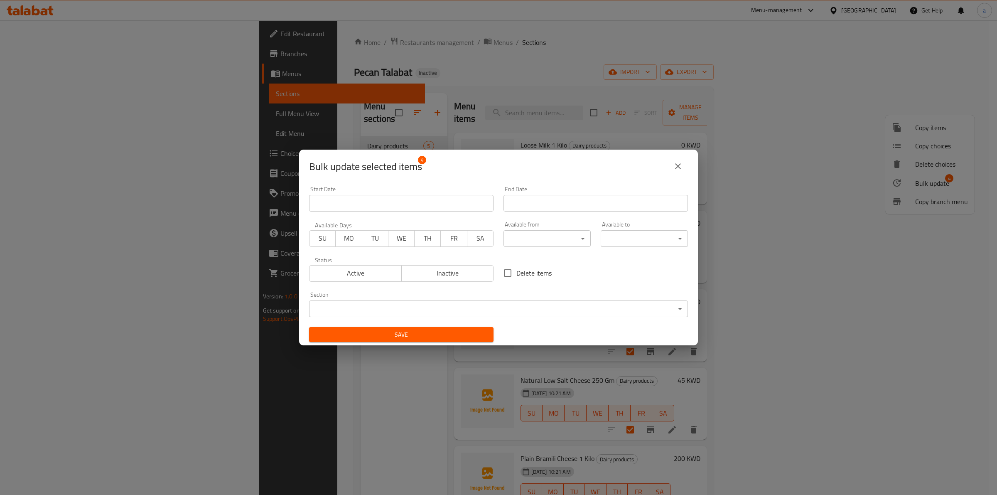
click at [410, 210] on input "Start Date" at bounding box center [401, 203] width 185 height 17
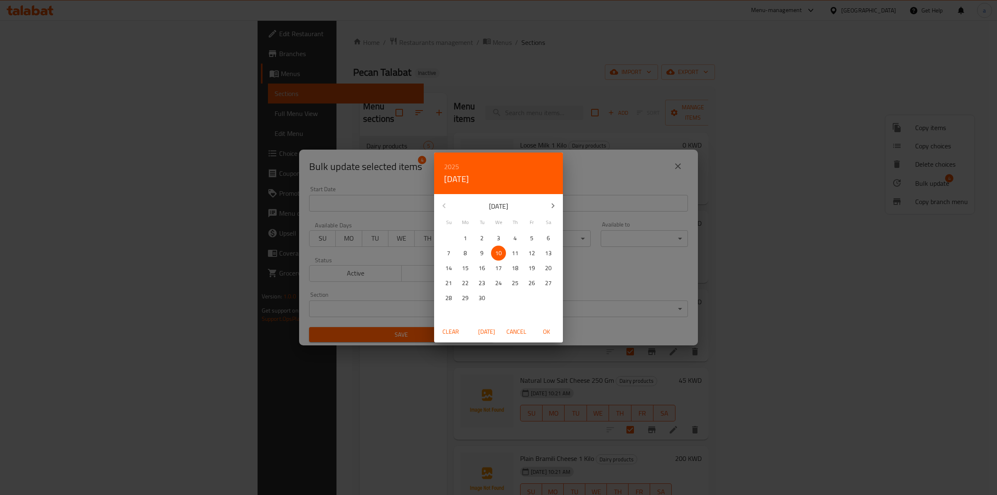
click at [409, 209] on div "2025 Wed, Sep 10 September 2025 Su Mo Tu We Th Fr Sa 31 1 2 3 4 5 6 7 8 9 10 11…" at bounding box center [498, 247] width 997 height 495
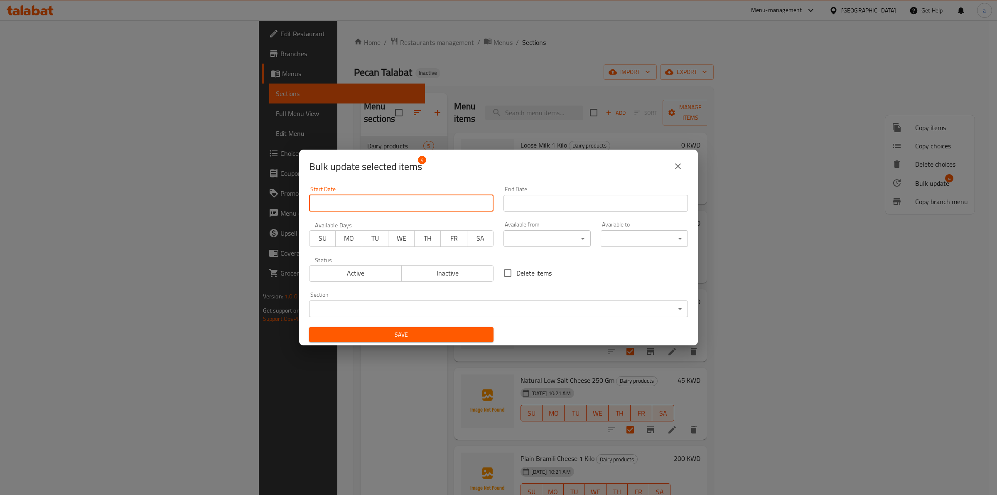
click at [683, 171] on icon "close" at bounding box center [678, 166] width 10 height 10
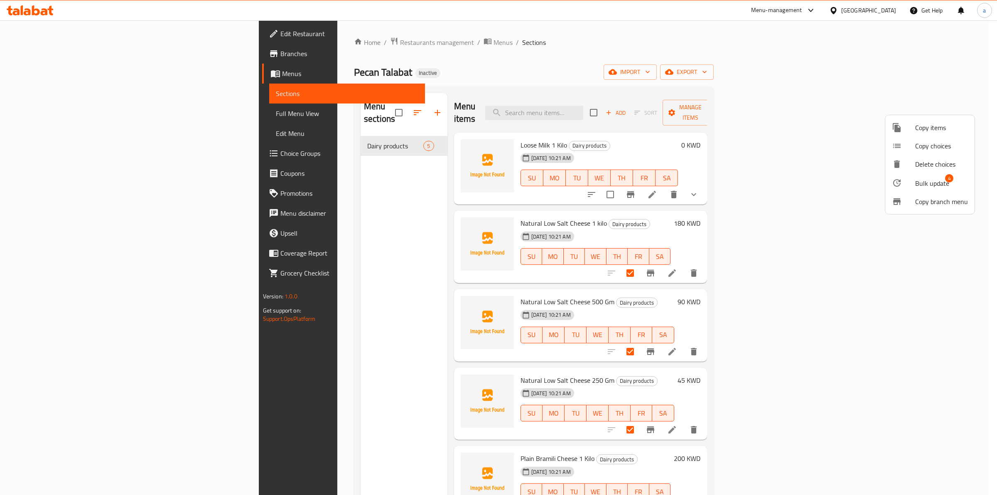
click at [893, 256] on div at bounding box center [498, 247] width 997 height 495
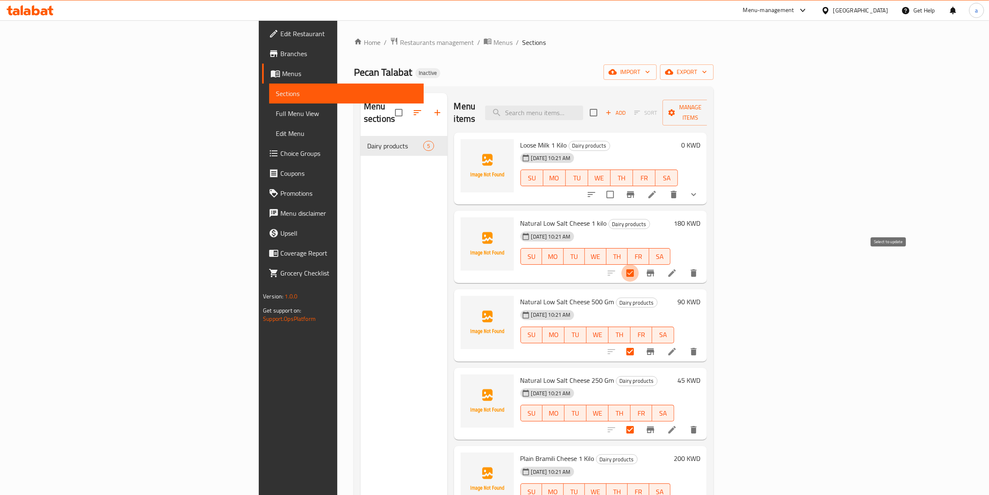
click at [639, 264] on input "checkbox" at bounding box center [630, 272] width 17 height 17
checkbox input "false"
click at [639, 343] on input "checkbox" at bounding box center [630, 351] width 17 height 17
checkbox input "false"
click at [639, 421] on input "checkbox" at bounding box center [630, 429] width 17 height 17
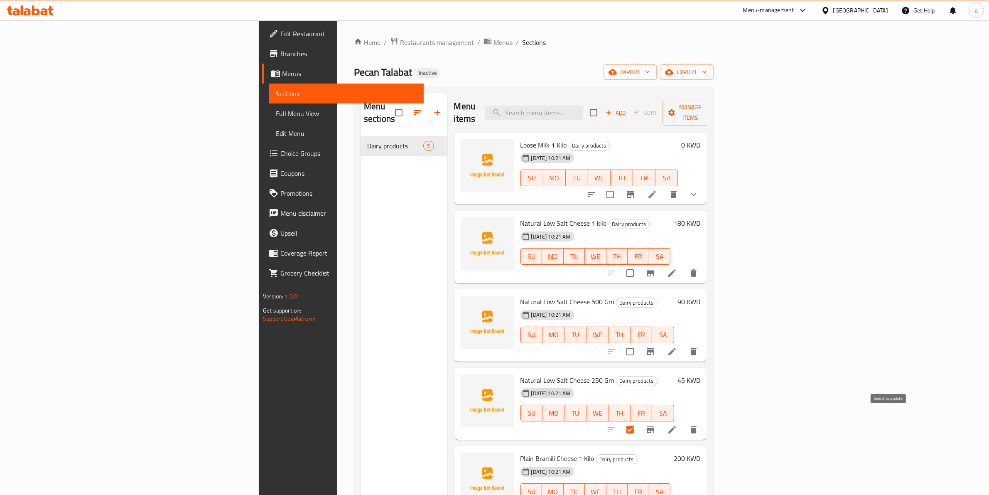
checkbox input "false"
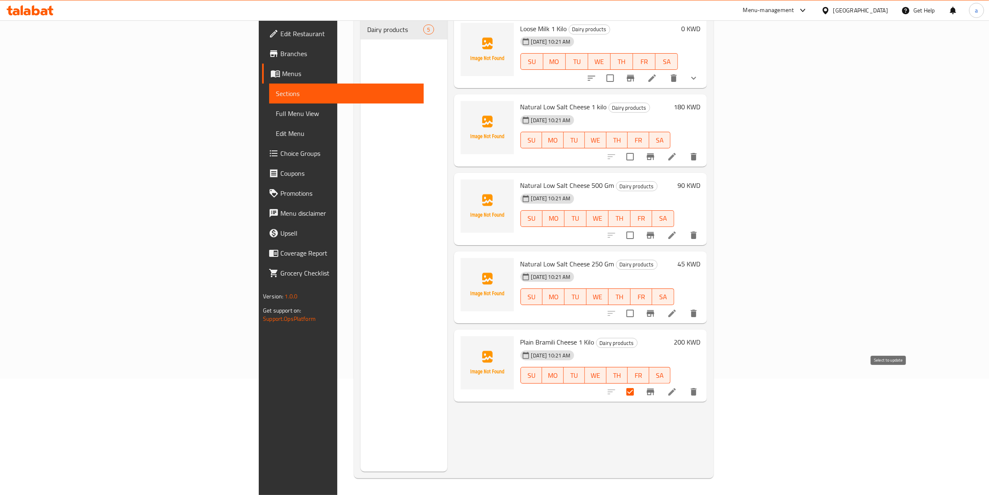
click at [639, 383] on input "checkbox" at bounding box center [630, 391] width 17 height 17
checkbox input "false"
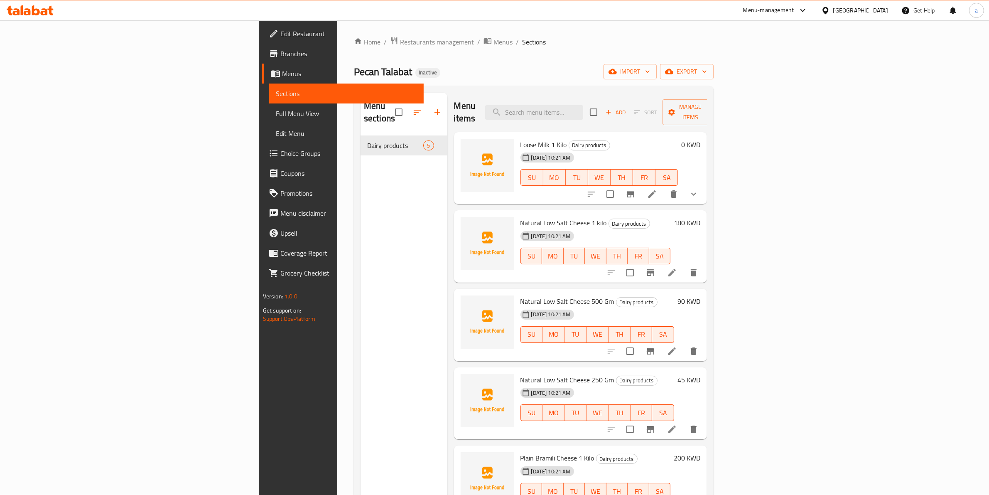
scroll to position [0, 0]
click at [712, 107] on span "Manage items" at bounding box center [690, 112] width 42 height 21
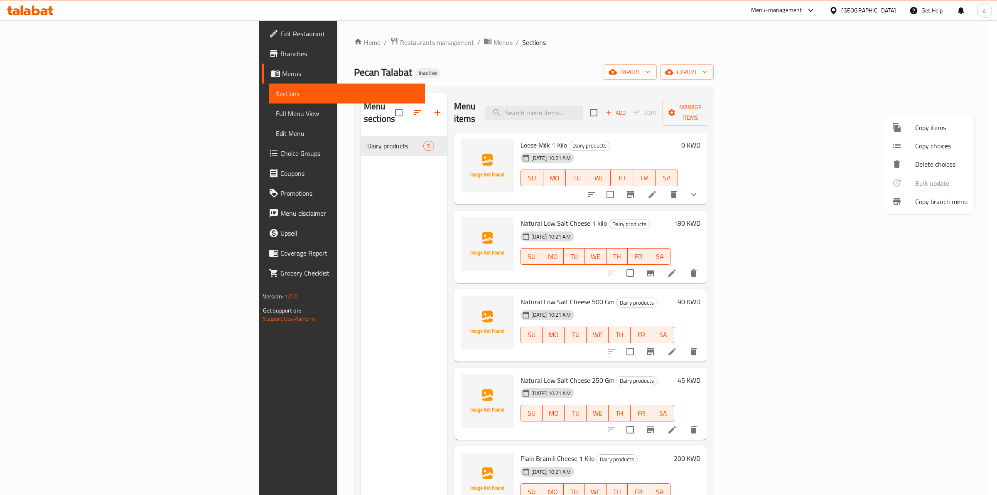
click at [807, 182] on div at bounding box center [498, 247] width 997 height 495
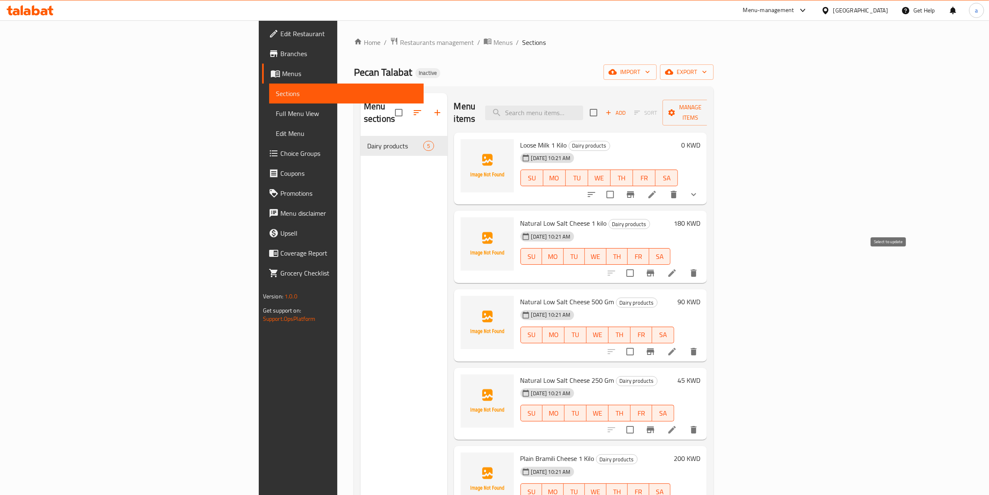
click at [639, 264] on input "checkbox" at bounding box center [630, 272] width 17 height 17
checkbox input "true"
click at [619, 187] on input "checkbox" at bounding box center [610, 194] width 17 height 17
click at [714, 110] on icon "button" at bounding box center [709, 112] width 8 height 8
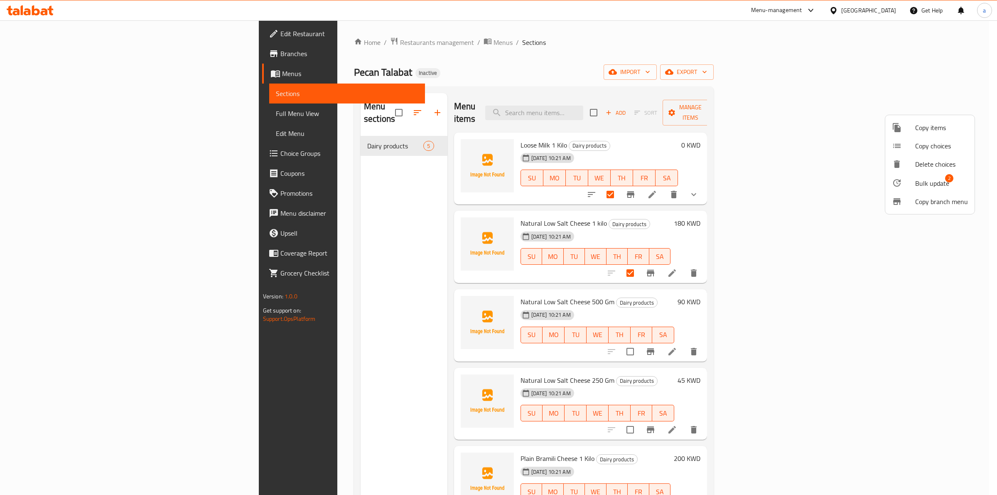
click at [936, 188] on span "Bulk update" at bounding box center [932, 183] width 34 height 10
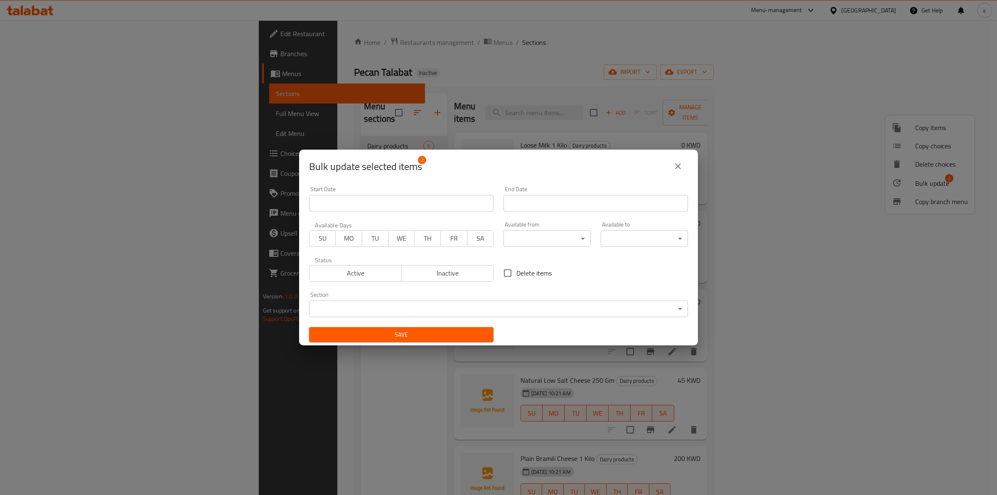
click at [371, 202] on input "Start Date" at bounding box center [401, 203] width 185 height 17
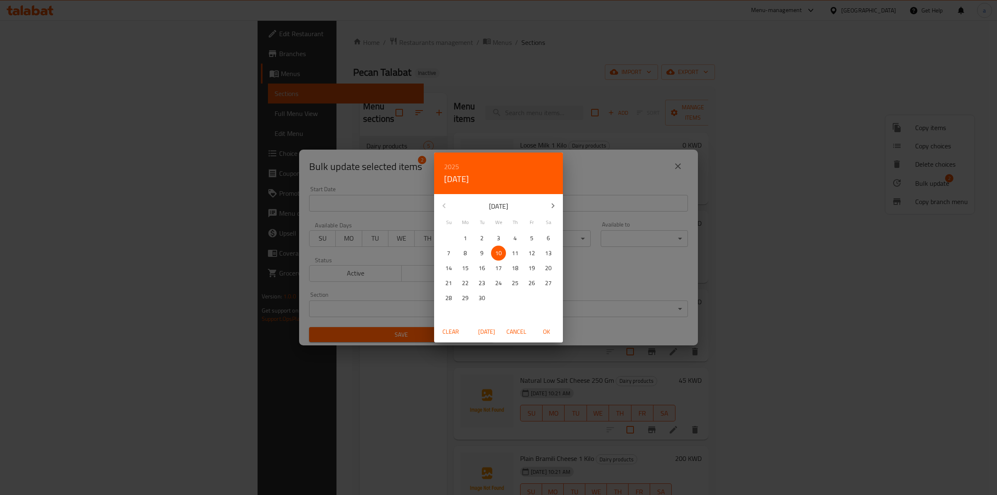
click at [371, 202] on div "2025 Wed, Sep 10 September 2025 Su Mo Tu We Th Fr Sa 31 1 2 3 4 5 6 7 8 9 10 11…" at bounding box center [498, 247] width 997 height 495
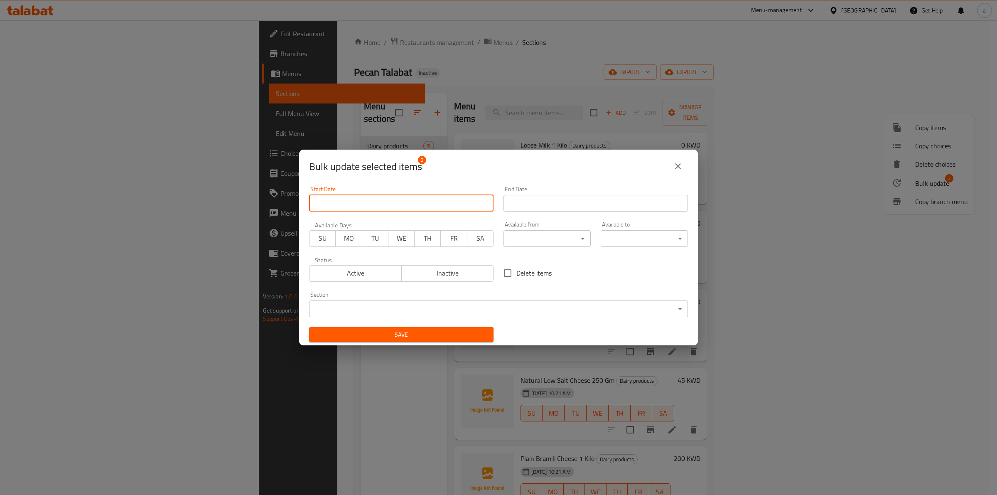
click at [397, 212] on div "Start Date Start Date" at bounding box center [401, 198] width 194 height 35
click at [395, 208] on input "Start Date" at bounding box center [401, 203] width 185 height 17
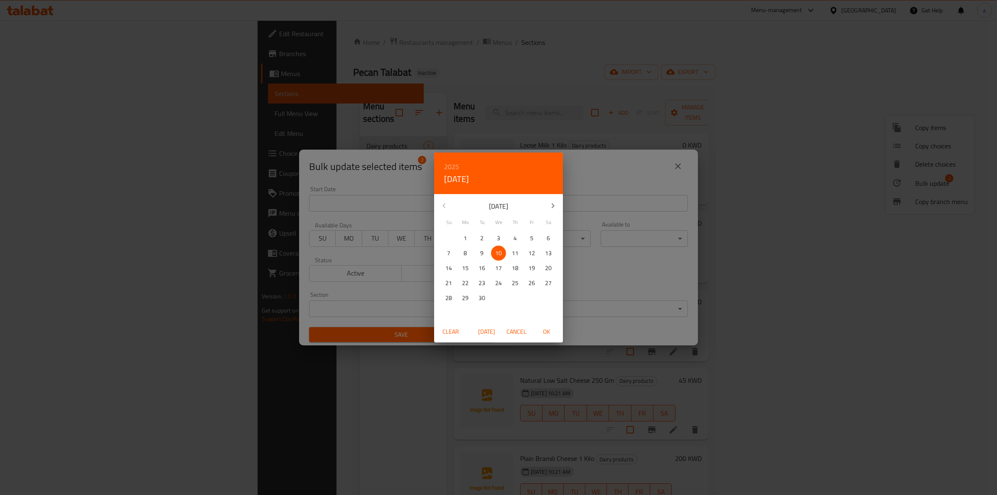
click at [350, 202] on div "2025 Wed, Sep 10 September 2025 Su Mo Tu We Th Fr Sa 31 1 2 3 4 5 6 7 8 9 10 11…" at bounding box center [498, 247] width 997 height 495
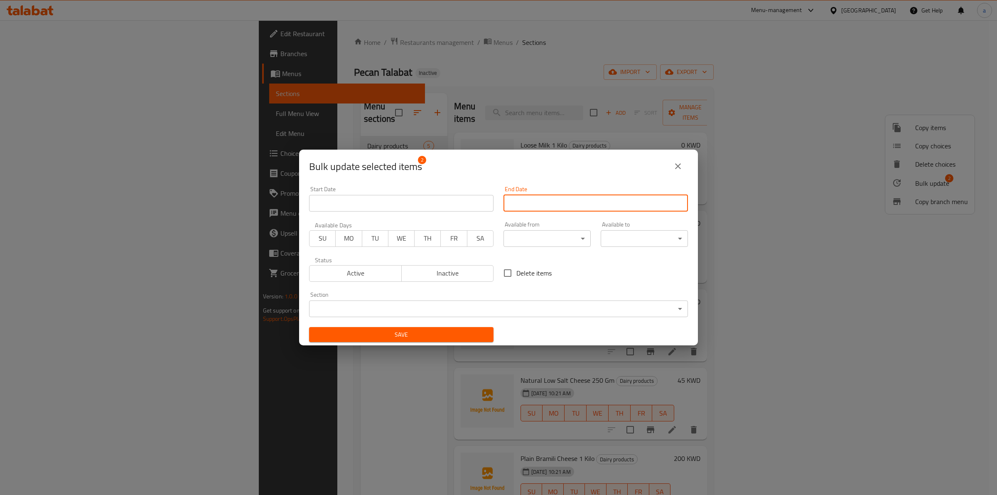
click at [529, 206] on input "Start Date" at bounding box center [596, 203] width 185 height 17
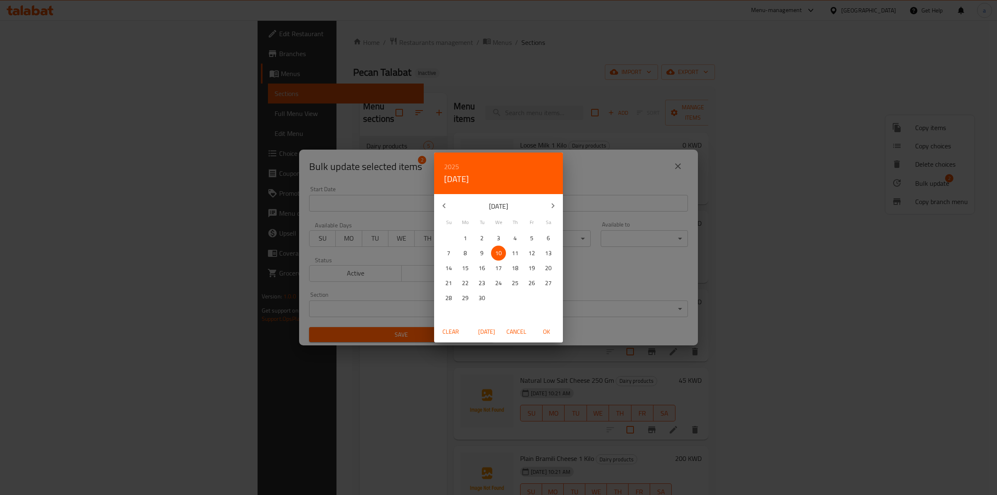
click at [281, 212] on div "2025 Wed, Sep 10 September 2025 Su Mo Tu We Th Fr Sa 31 1 2 3 4 5 6 7 8 9 10 11…" at bounding box center [498, 247] width 997 height 495
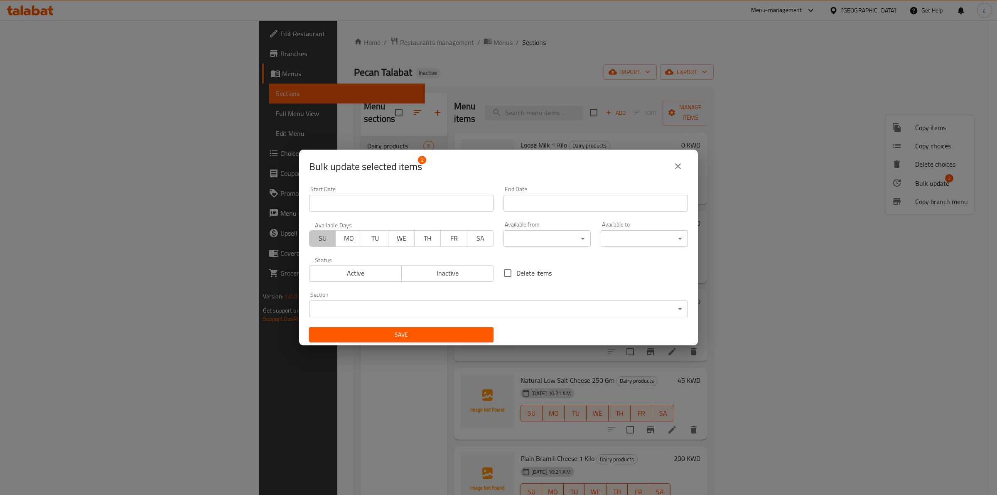
click at [320, 238] on span "SU" at bounding box center [323, 238] width 20 height 12
click at [348, 239] on span "MO" at bounding box center [349, 238] width 20 height 12
click at [373, 244] on span "TU" at bounding box center [376, 238] width 20 height 12
click at [404, 244] on span "WE" at bounding box center [402, 238] width 20 height 12
click at [436, 243] on button "TH" at bounding box center [427, 238] width 27 height 17
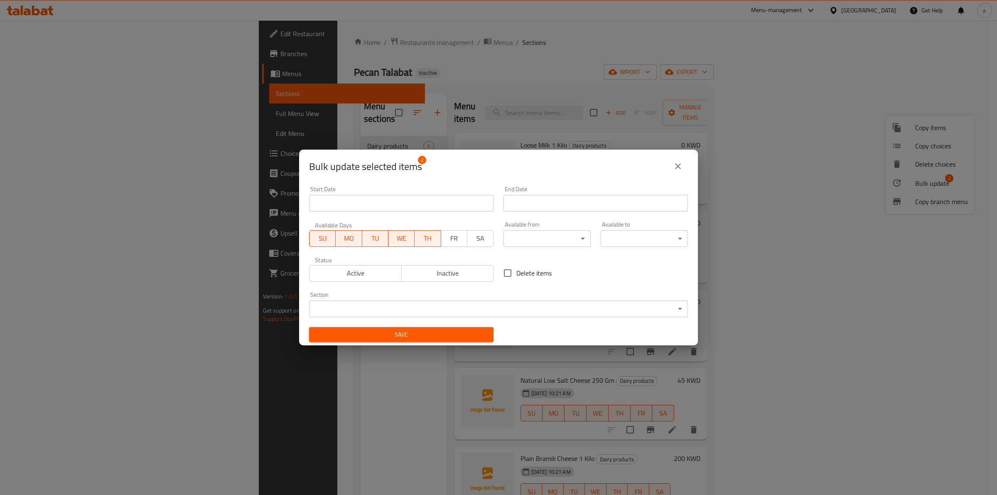
click at [467, 246] on button "SA" at bounding box center [480, 238] width 27 height 17
click at [479, 248] on div "Available Days SU MO TU WE TH FR SA" at bounding box center [401, 234] width 194 height 35
click at [458, 239] on span "FR" at bounding box center [455, 238] width 20 height 12
click at [420, 244] on span "TH" at bounding box center [428, 238] width 20 height 12
click at [332, 242] on button "SU" at bounding box center [322, 238] width 27 height 17
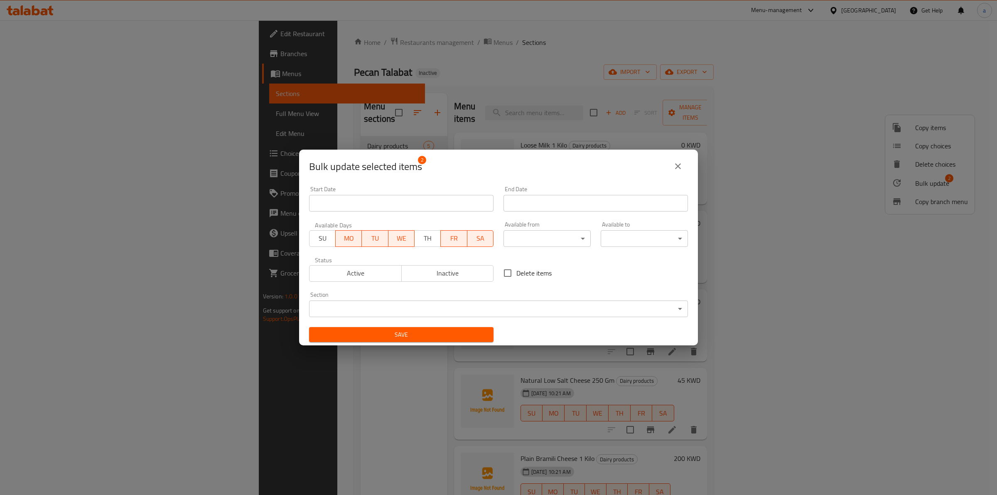
click at [355, 243] on span "MO" at bounding box center [349, 238] width 20 height 12
click at [376, 240] on span "TU" at bounding box center [376, 238] width 20 height 12
click at [405, 240] on span "WE" at bounding box center [402, 238] width 20 height 12
click at [472, 237] on span "SA" at bounding box center [481, 238] width 20 height 12
click at [447, 238] on span "FR" at bounding box center [454, 238] width 20 height 12
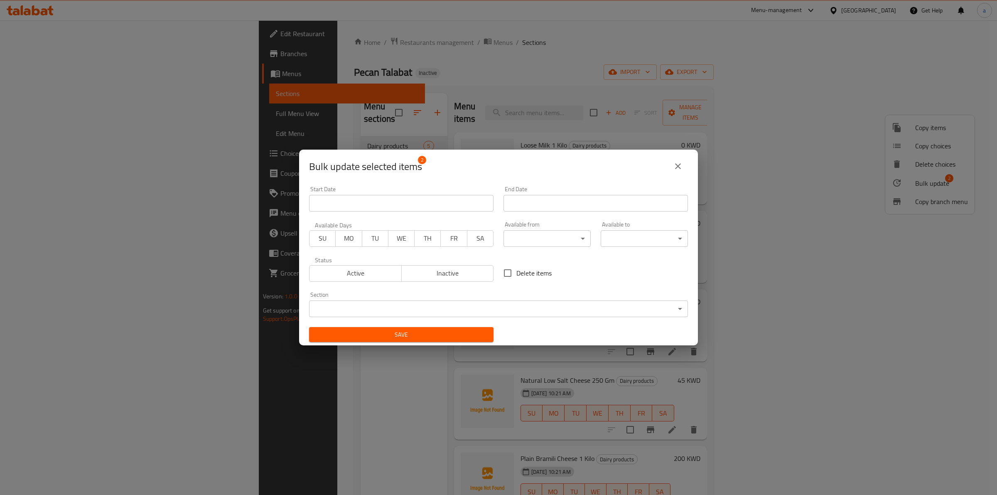
click at [466, 212] on div "Start Date Start Date" at bounding box center [401, 198] width 194 height 35
click at [460, 207] on input "Start Date" at bounding box center [401, 203] width 185 height 17
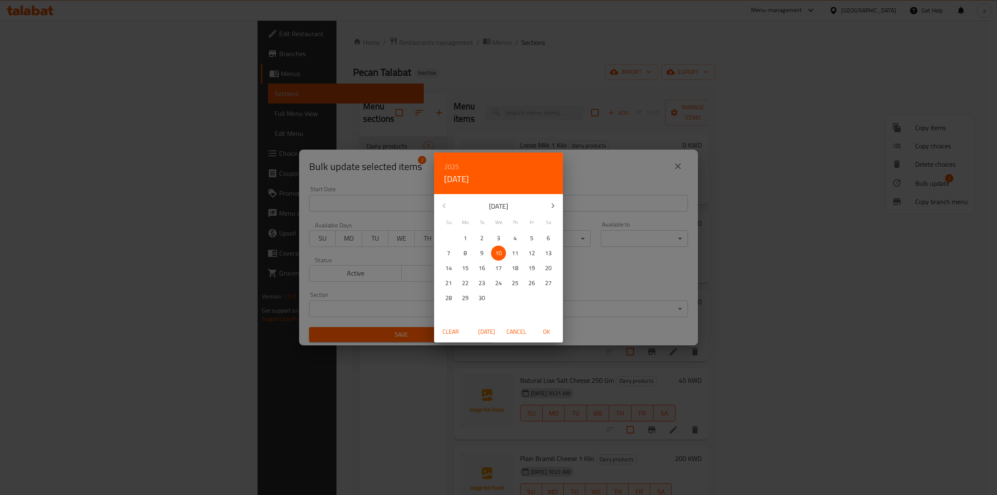
click at [635, 175] on div "2025 Wed, Sep 10 September 2025 Su Mo Tu We Th Fr Sa 31 1 2 3 4 5 6 7 8 9 10 11…" at bounding box center [498, 247] width 997 height 495
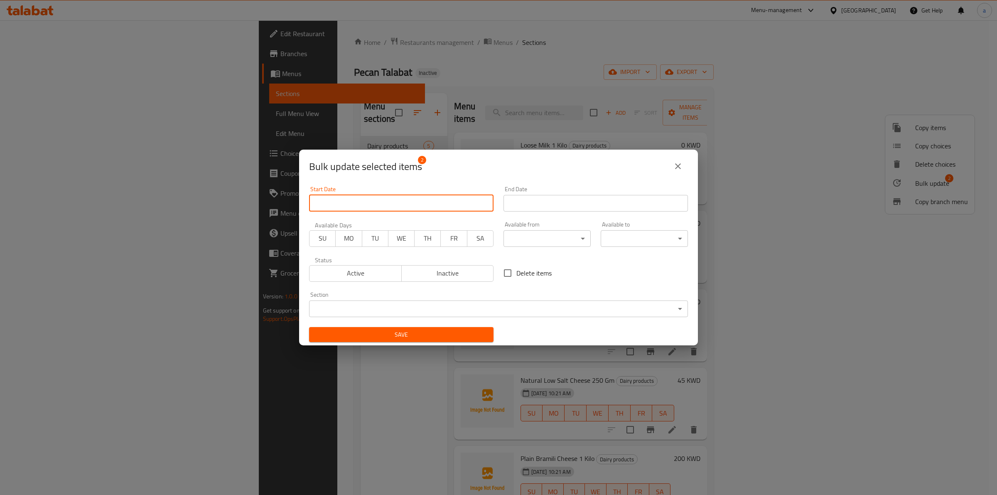
click at [675, 173] on button "close" at bounding box center [678, 166] width 20 height 20
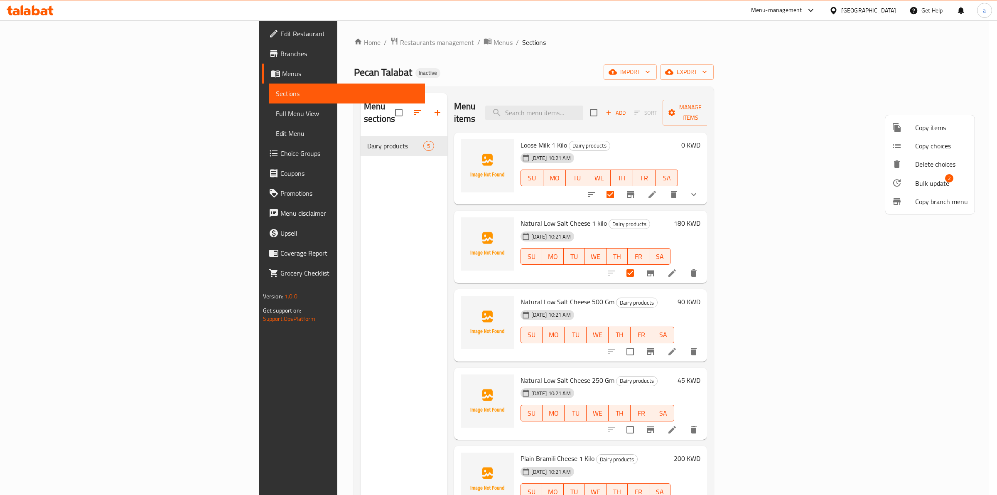
click at [867, 177] on div at bounding box center [498, 247] width 997 height 495
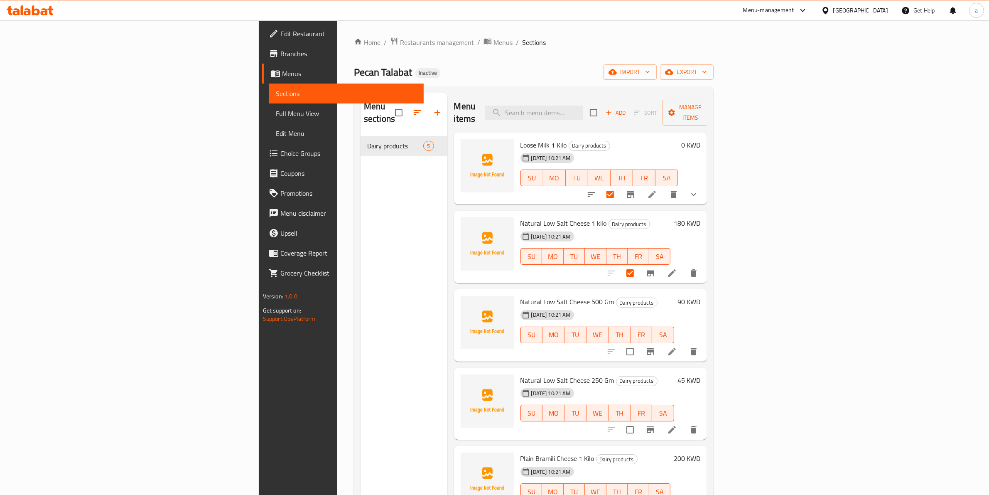
click at [619, 187] on input "checkbox" at bounding box center [610, 194] width 17 height 17
checkbox input "false"
click at [639, 264] on input "checkbox" at bounding box center [630, 272] width 17 height 17
checkbox input "false"
click at [603, 107] on input "checkbox" at bounding box center [593, 112] width 17 height 17
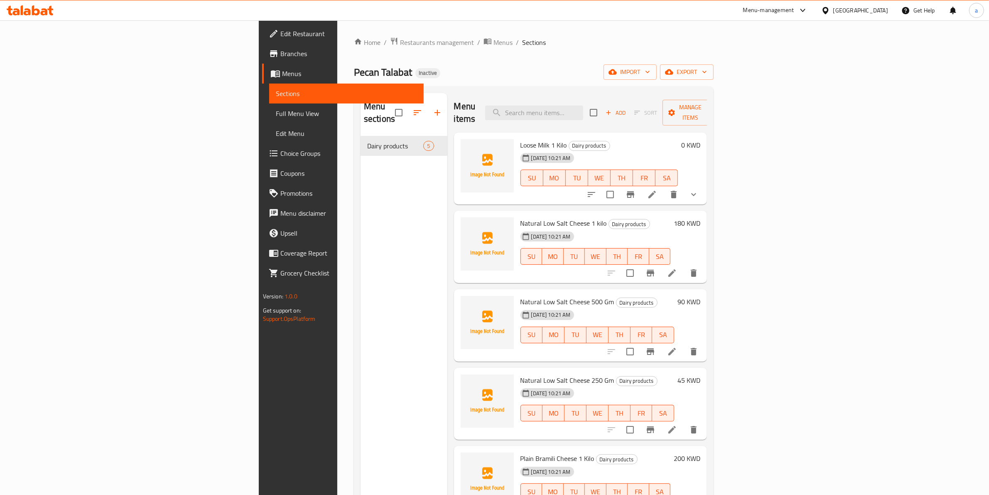
checkbox input "true"
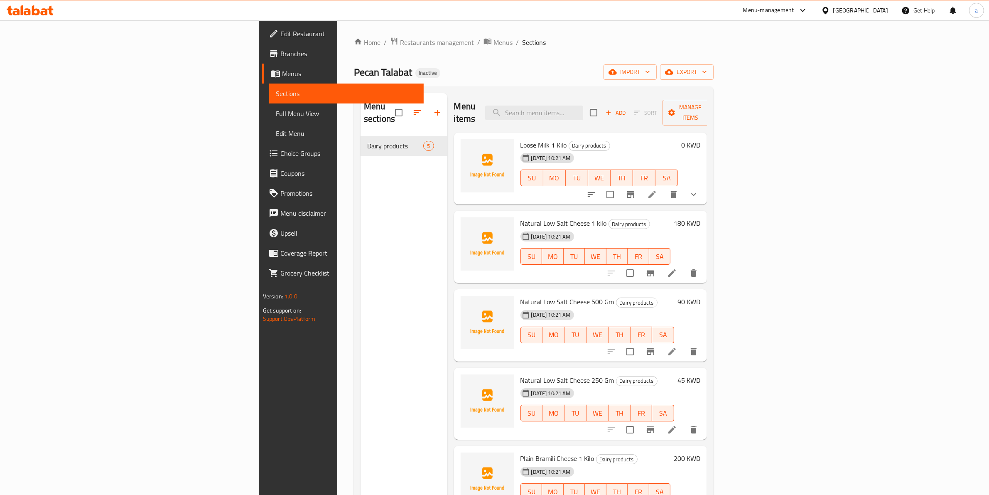
checkbox input "true"
click at [719, 101] on button "Manage items" at bounding box center [691, 113] width 56 height 26
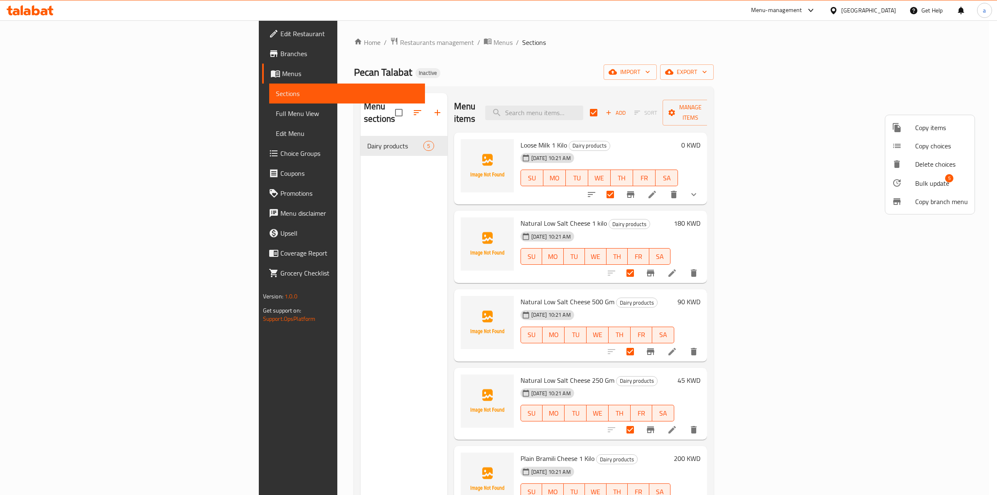
click at [802, 131] on div at bounding box center [498, 247] width 997 height 495
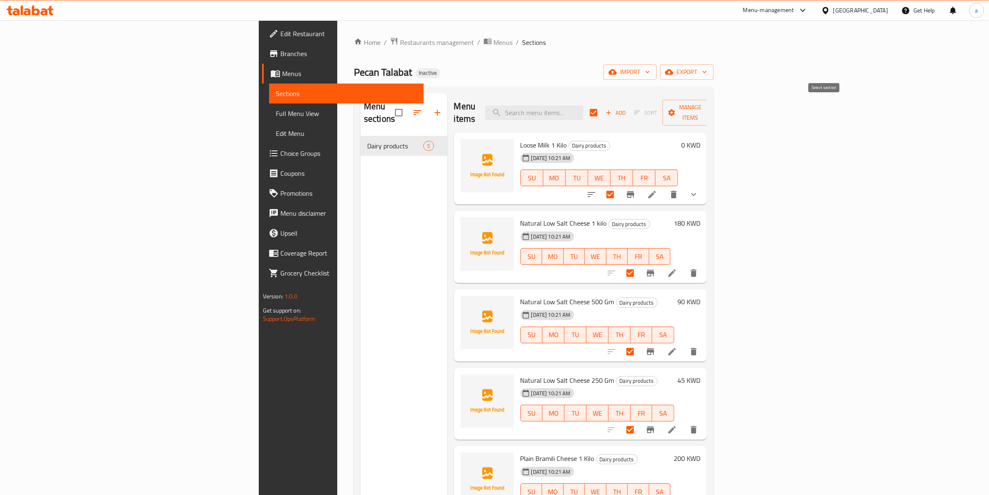
click at [603, 111] on input "checkbox" at bounding box center [593, 112] width 17 height 17
checkbox input "false"
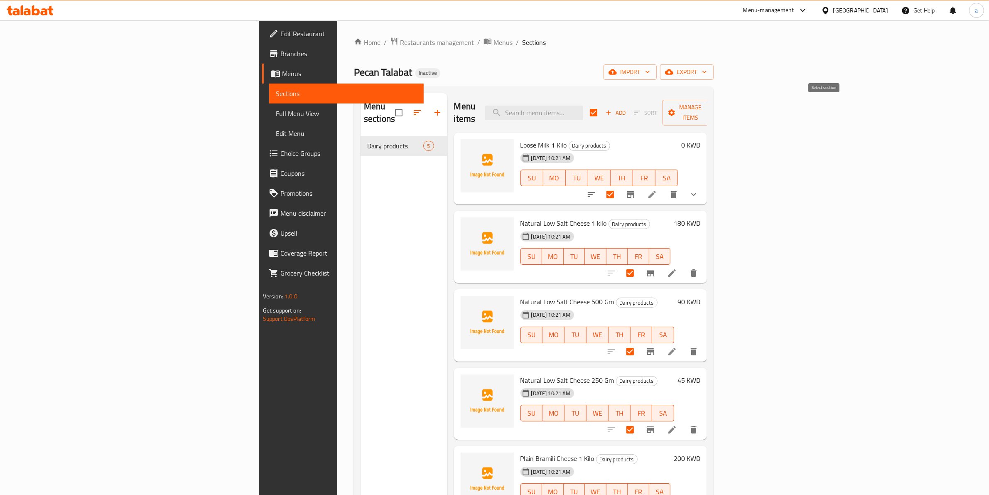
checkbox input "false"
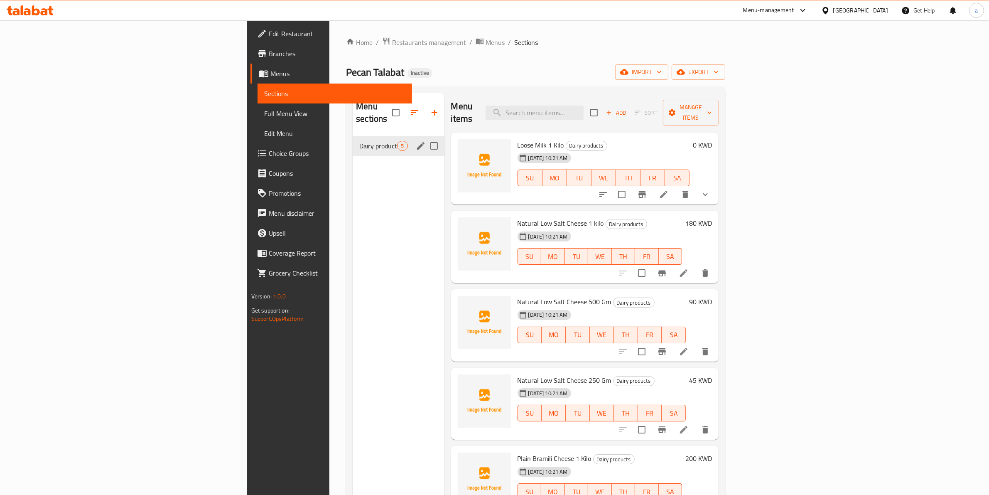
click at [426, 137] on input "Menu sections" at bounding box center [434, 145] width 17 height 17
checkbox input "true"
click at [603, 104] on input "checkbox" at bounding box center [594, 112] width 17 height 17
checkbox input "true"
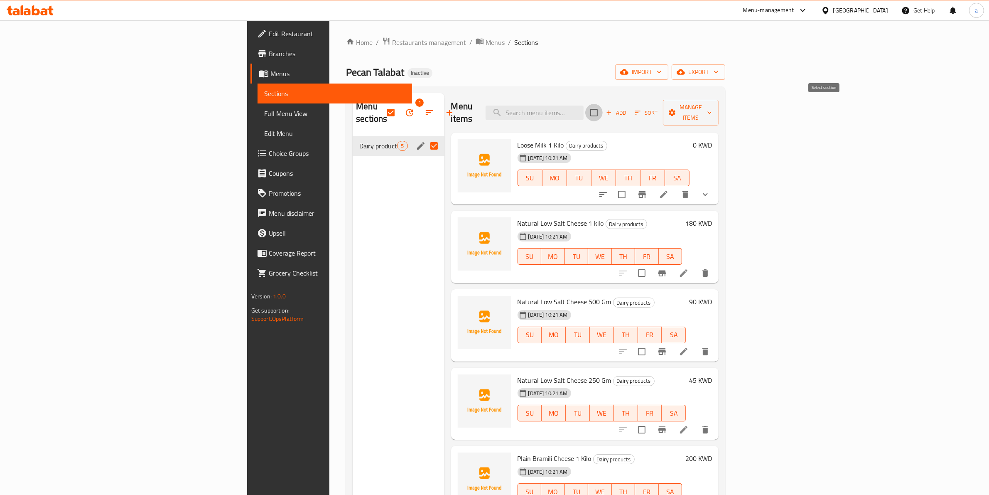
checkbox input "true"
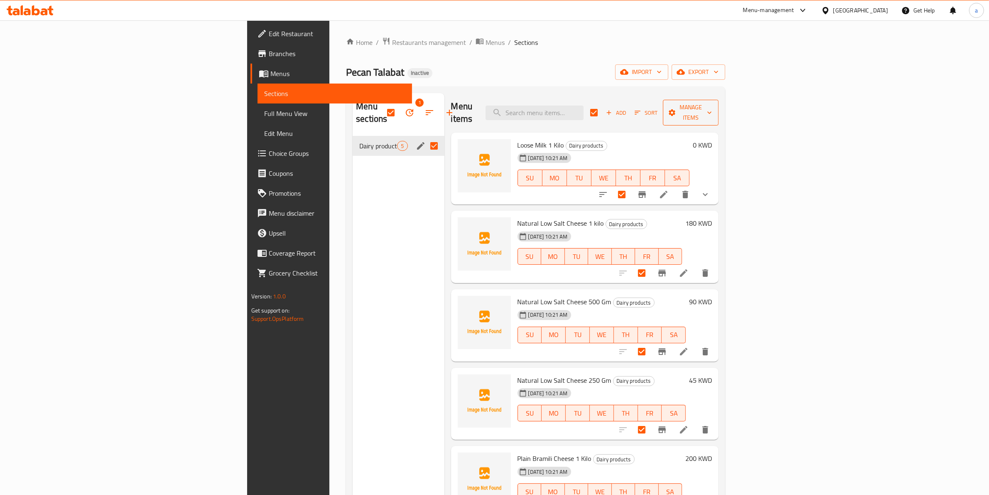
click at [712, 106] on span "Manage items" at bounding box center [691, 112] width 42 height 21
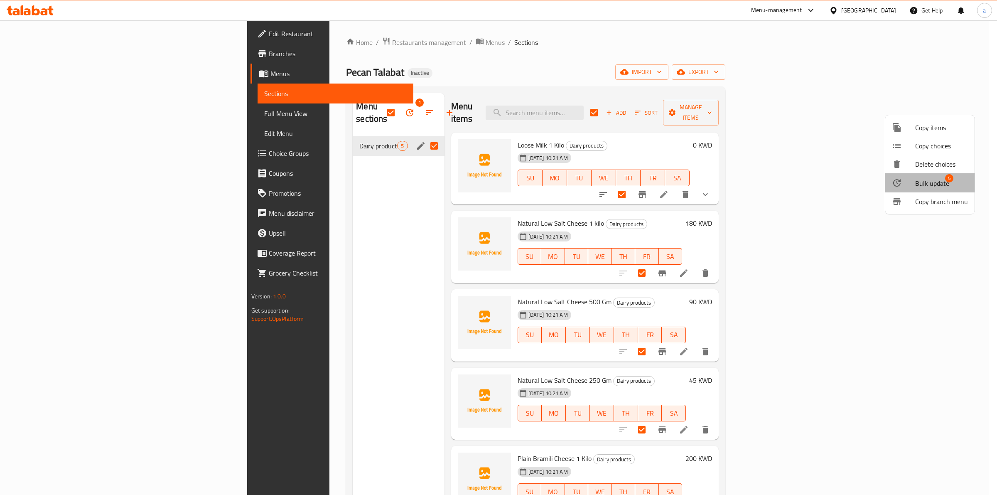
click at [933, 186] on span "Bulk update" at bounding box center [932, 183] width 34 height 10
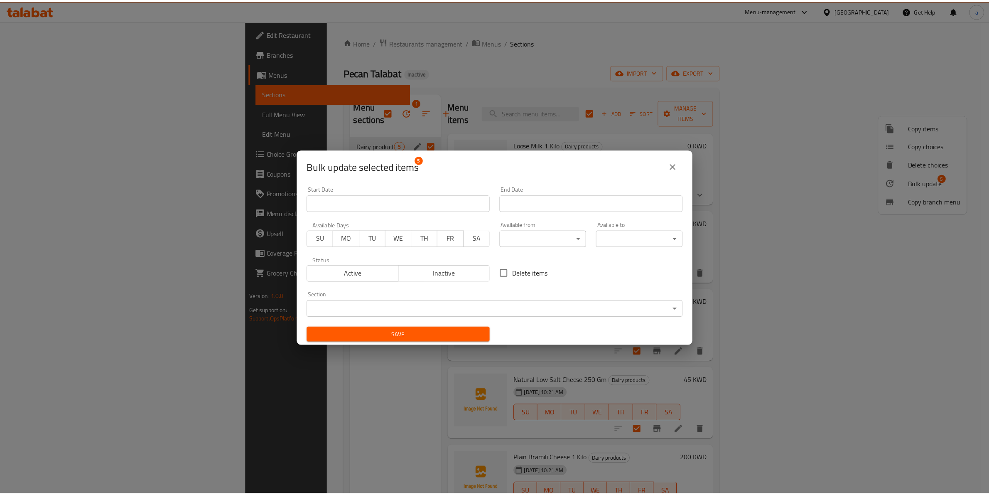
scroll to position [1, 0]
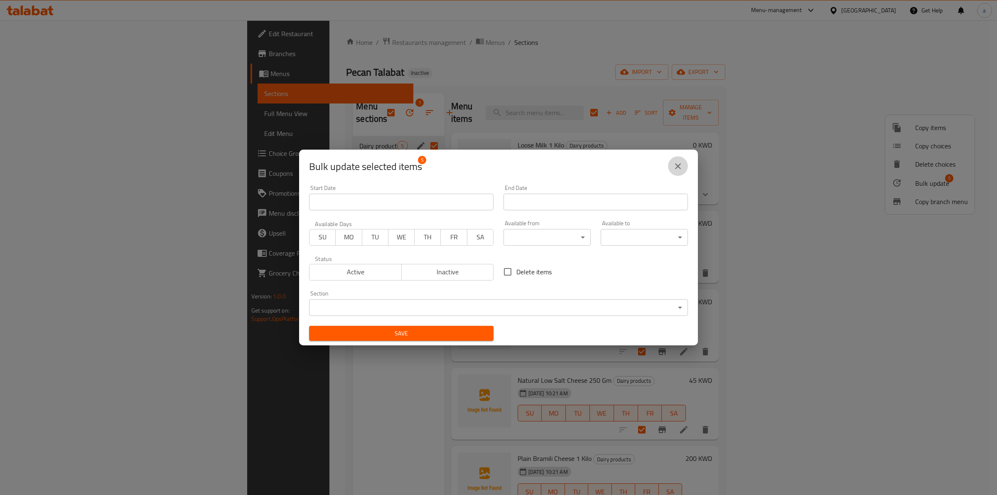
drag, startPoint x: 679, startPoint y: 169, endPoint x: 697, endPoint y: 165, distance: 18.3
click at [680, 169] on icon "close" at bounding box center [678, 166] width 10 height 10
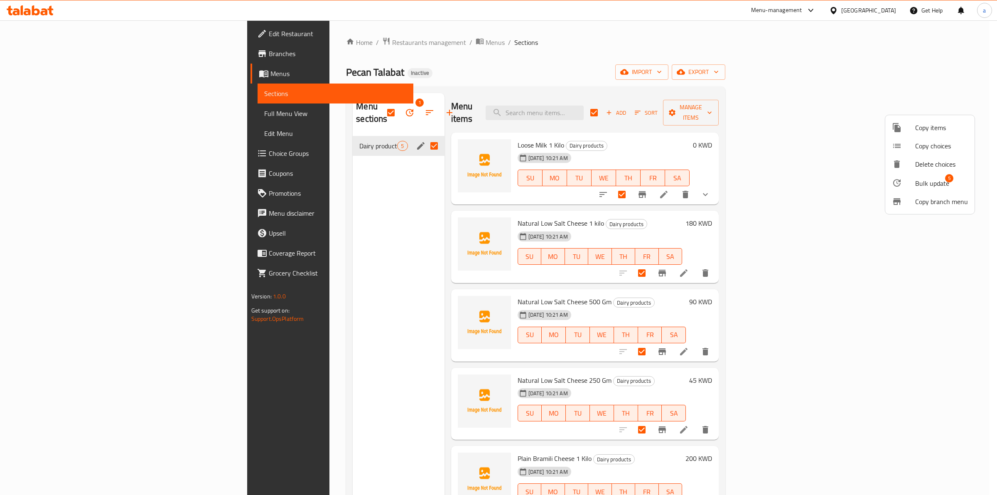
click at [824, 101] on div at bounding box center [498, 247] width 997 height 495
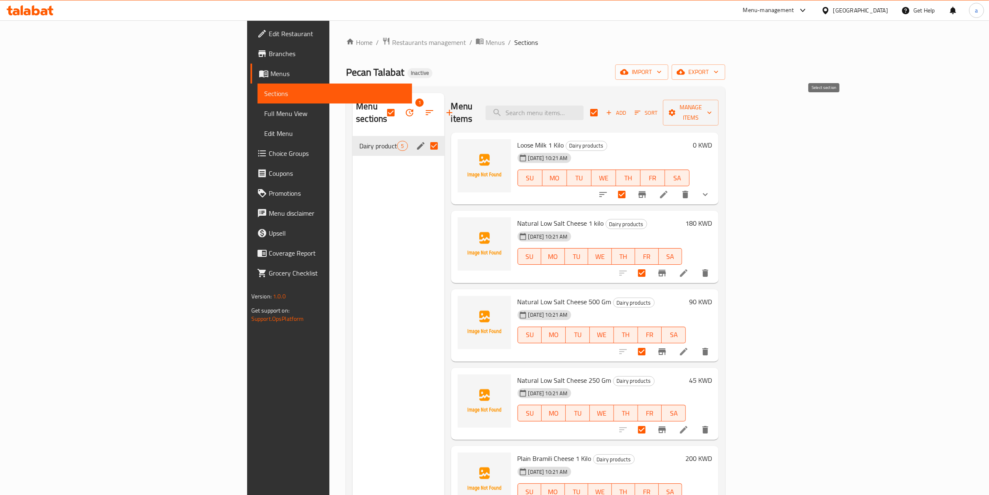
click at [603, 104] on input "checkbox" at bounding box center [594, 112] width 17 height 17
checkbox input "false"
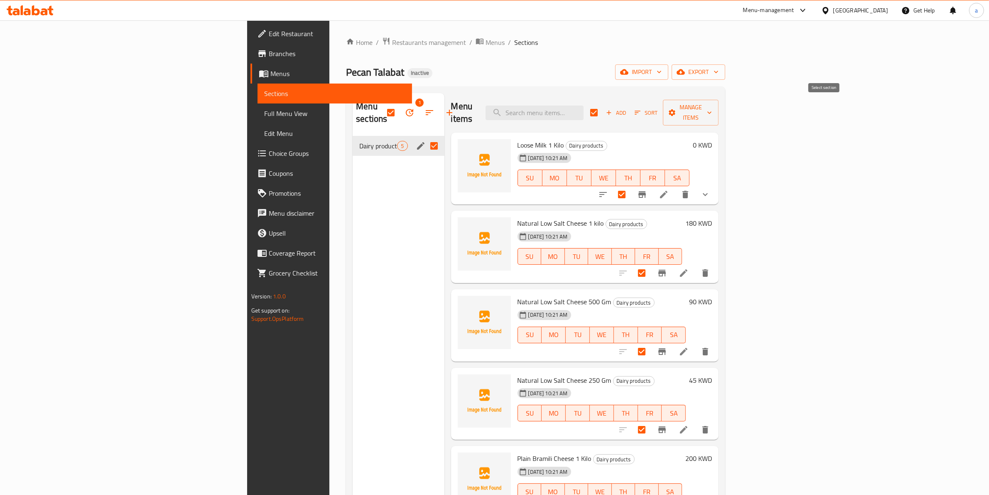
checkbox input "false"
click at [405, 108] on icon "button" at bounding box center [410, 113] width 10 height 10
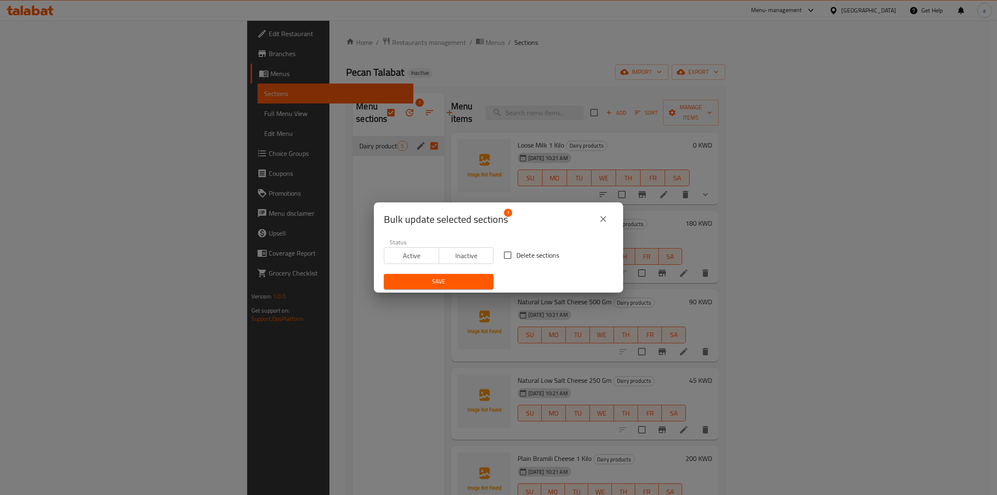
click at [596, 218] on button "close" at bounding box center [603, 219] width 20 height 20
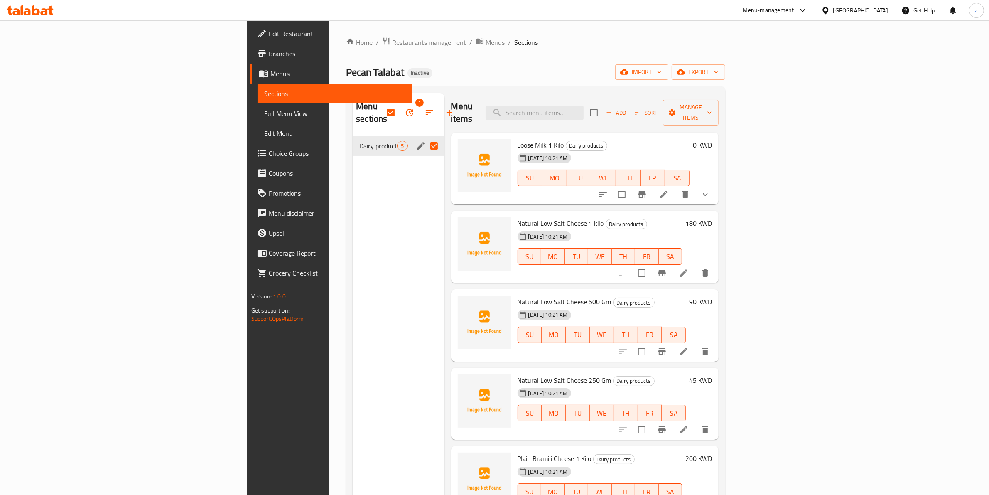
click at [377, 133] on nav "Dairy products 5" at bounding box center [398, 146] width 91 height 27
click at [426, 137] on input "Menu sections" at bounding box center [434, 145] width 17 height 17
checkbox input "false"
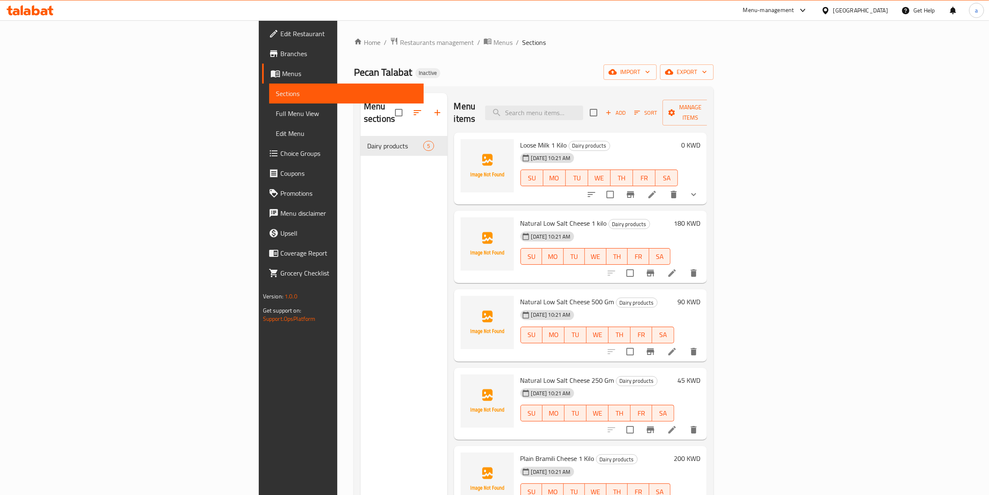
click at [701, 139] on h6 "0 KWD" at bounding box center [691, 145] width 19 height 12
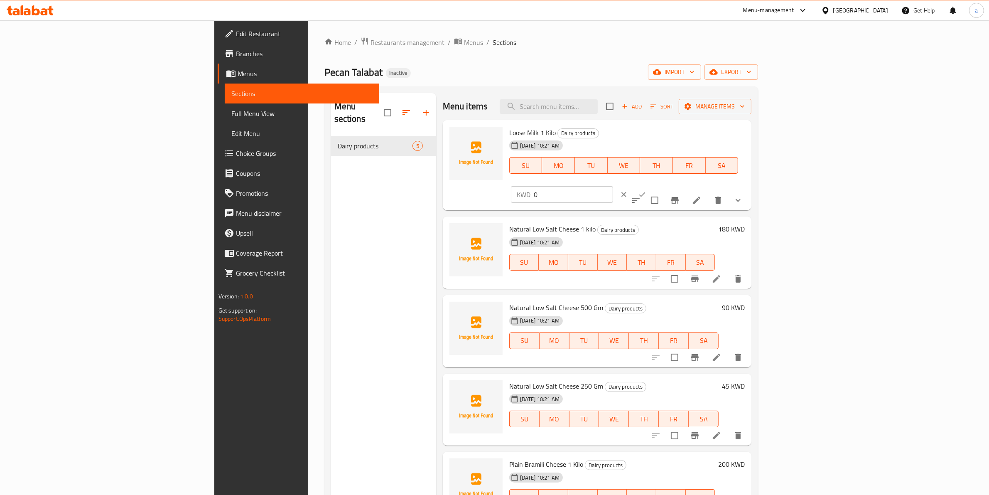
click at [614, 186] on input "0" at bounding box center [574, 194] width 80 height 17
type input "42"
click at [748, 123] on div "Loose Milk 1 Kilo Dairy products 10-09-2025 10:21 AM SU MO TU WE TH FR SA KWD 4…" at bounding box center [627, 165] width 242 height 84
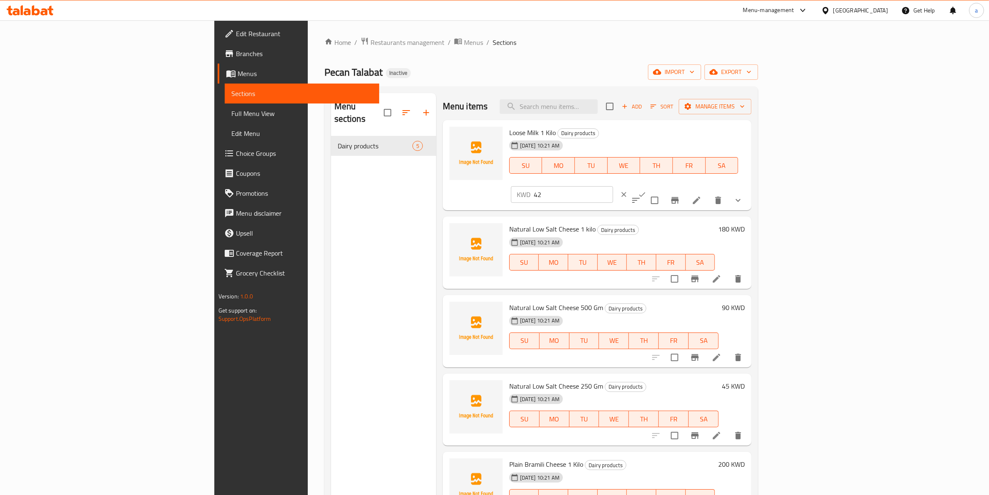
click at [652, 185] on button "ok" at bounding box center [642, 194] width 18 height 18
